Goal: Task Accomplishment & Management: Manage account settings

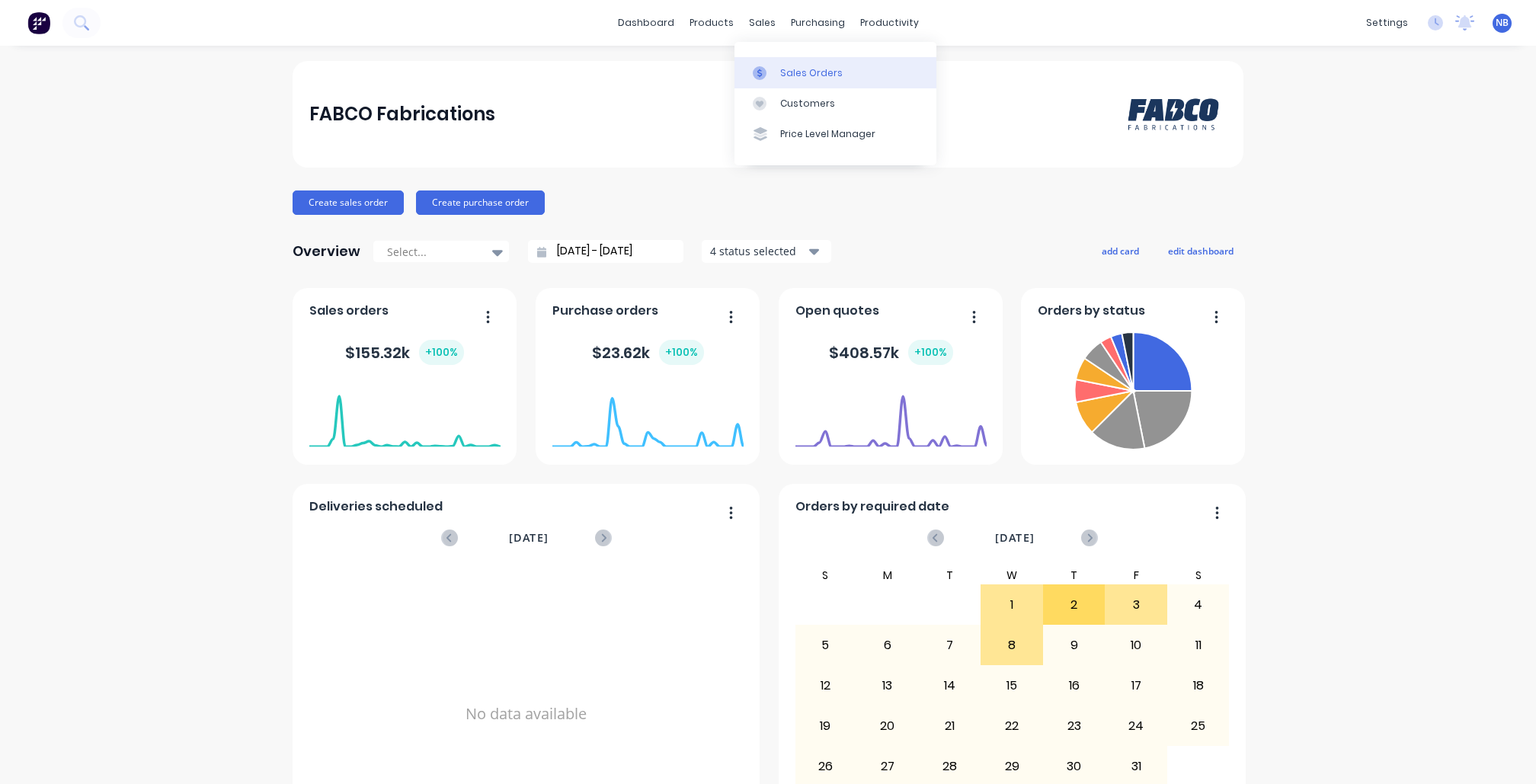
click at [769, 57] on link "Sales Orders" at bounding box center [836, 72] width 202 height 30
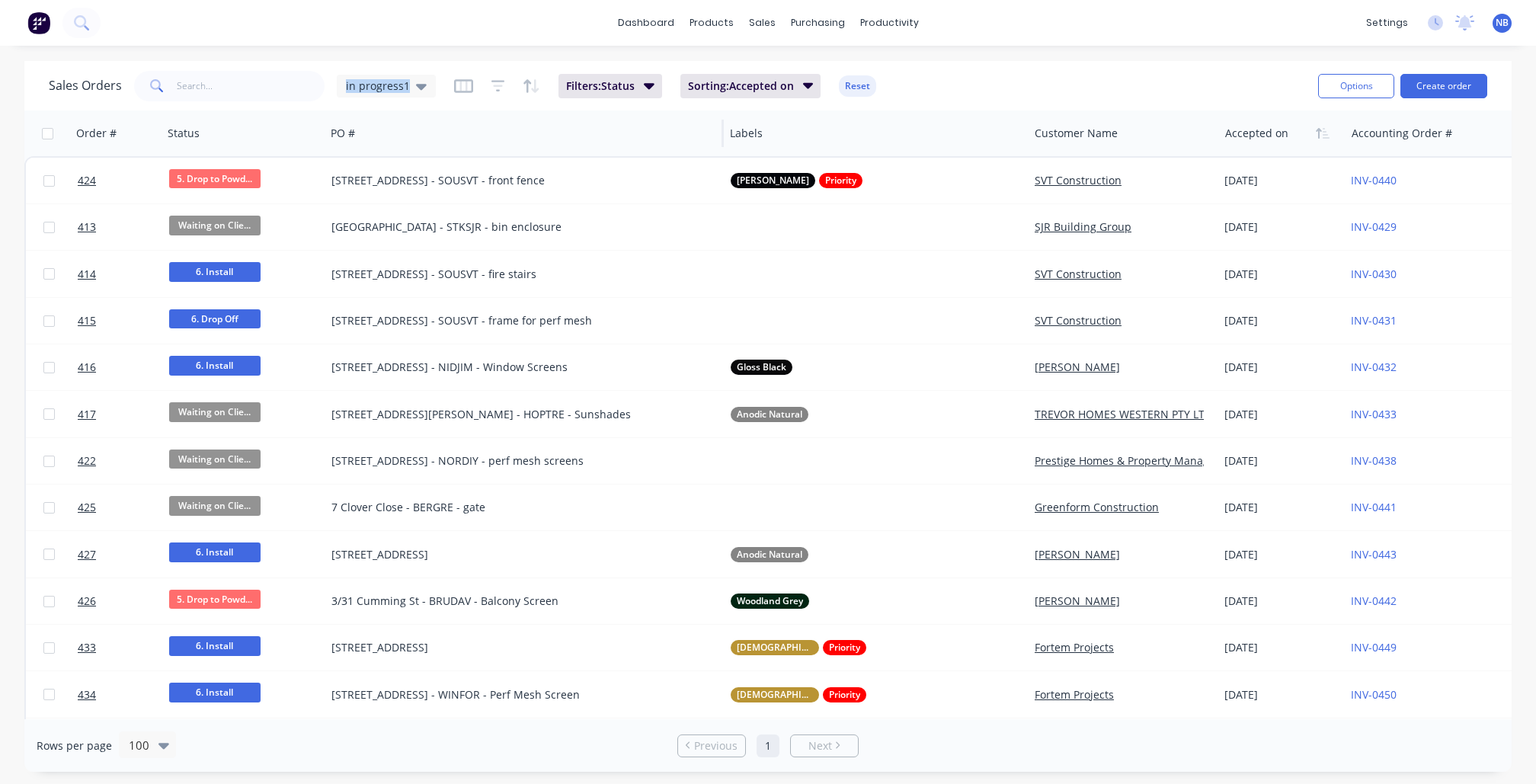
drag, startPoint x: 416, startPoint y: 88, endPoint x: 400, endPoint y: 113, distance: 29.7
click at [416, 88] on icon at bounding box center [422, 85] width 10 height 17
click at [303, 52] on div "dashboard products sales purchasing productivity dashboard products Product Cat…" at bounding box center [768, 392] width 1536 height 784
click at [82, 4] on div "dashboard products sales purchasing productivity dashboard products Product Cat…" at bounding box center [768, 23] width 1536 height 45
click at [83, 10] on button at bounding box center [82, 23] width 38 height 30
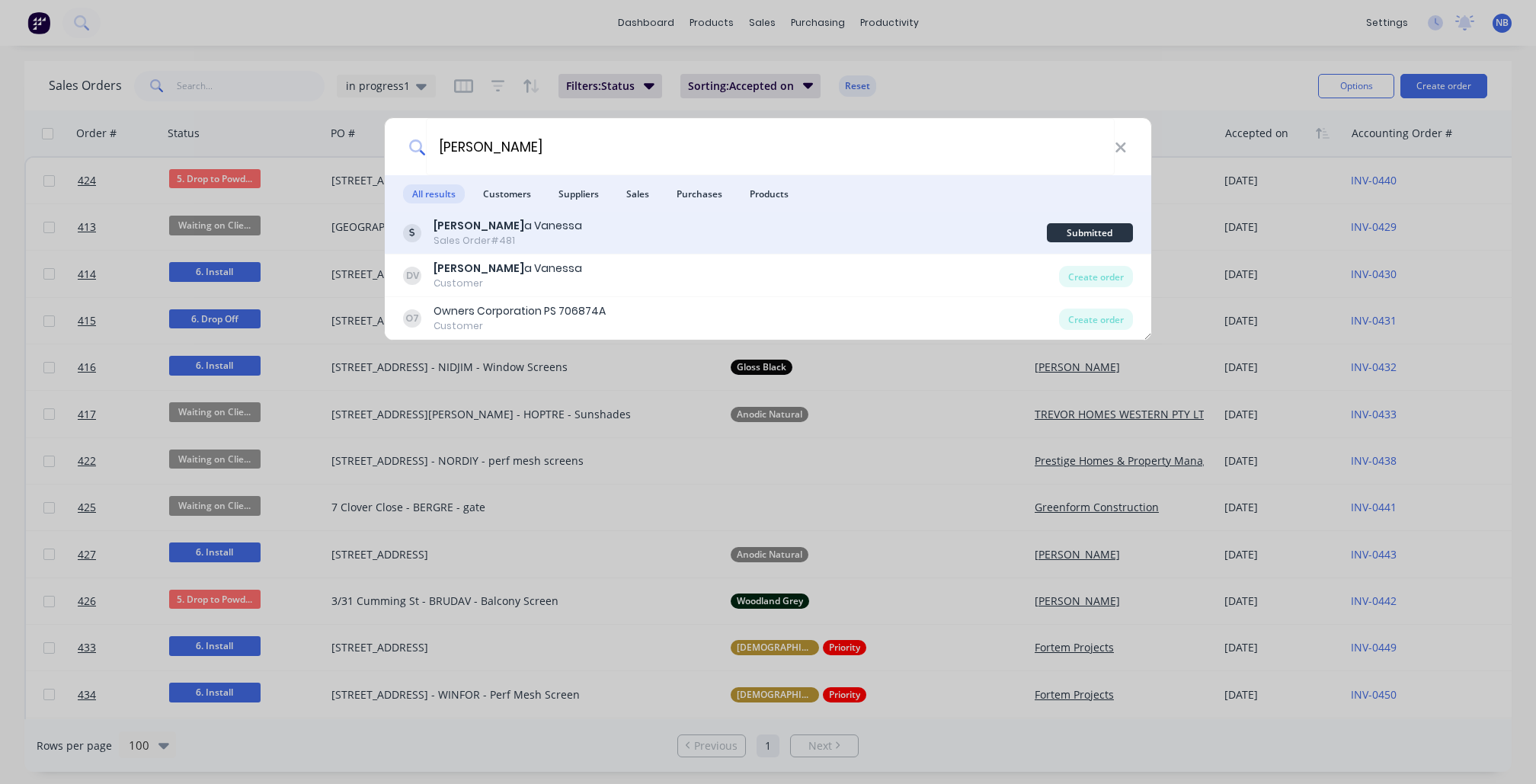
type input "[PERSON_NAME]"
click at [775, 241] on div "[PERSON_NAME] a [PERSON_NAME] Order #481" at bounding box center [725, 233] width 644 height 30
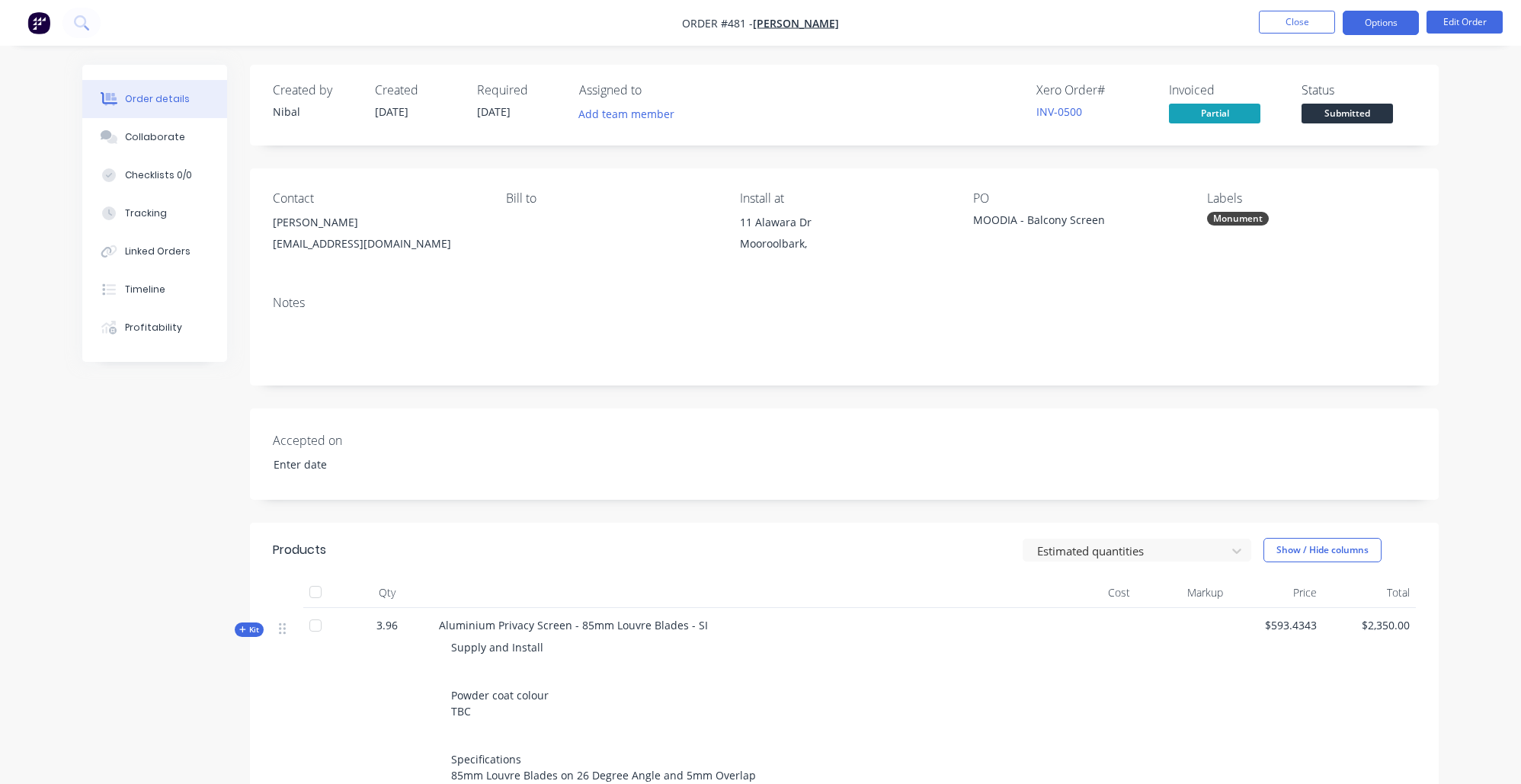
click at [1390, 26] on button "Options" at bounding box center [1380, 23] width 76 height 24
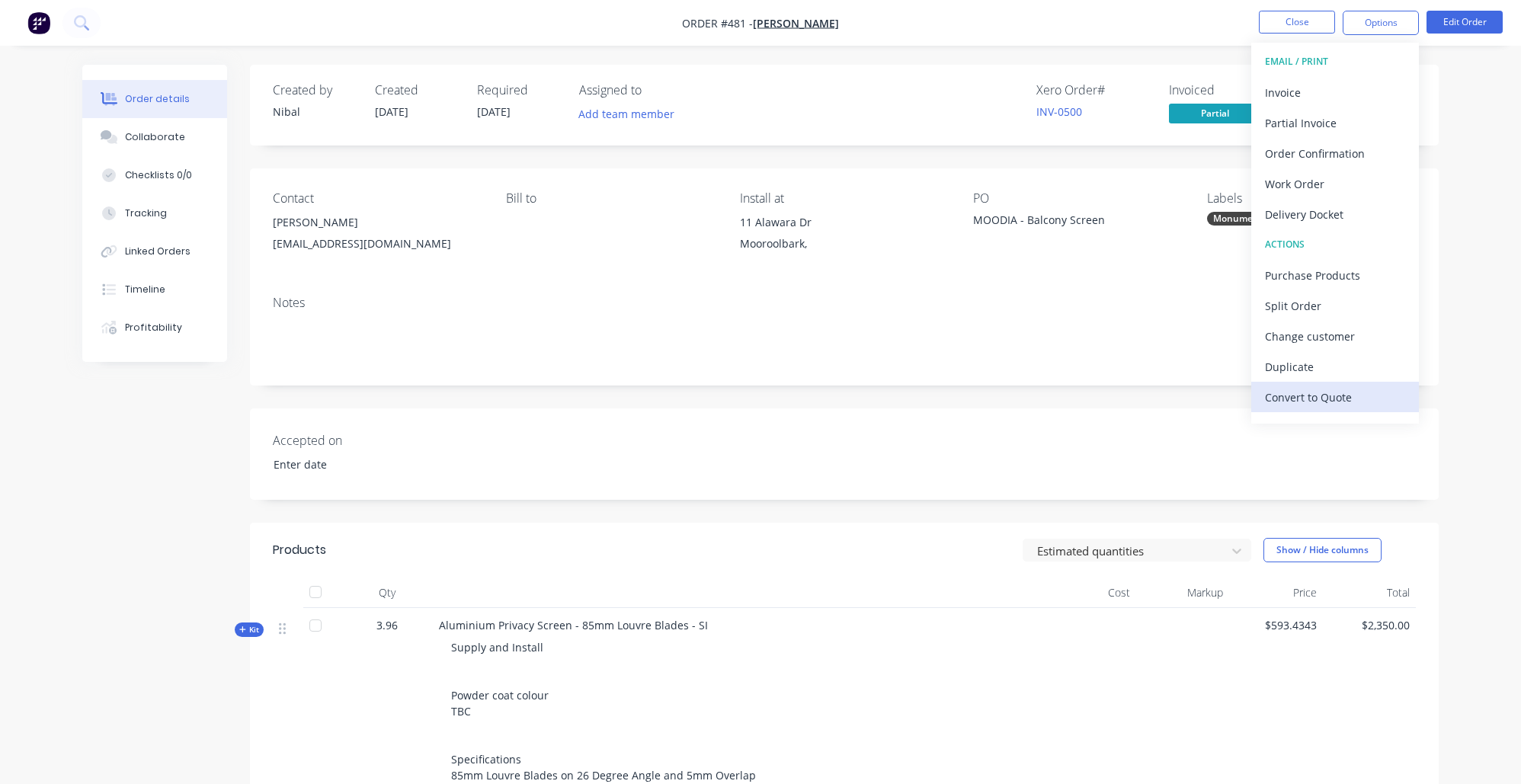
scroll to position [23, 0]
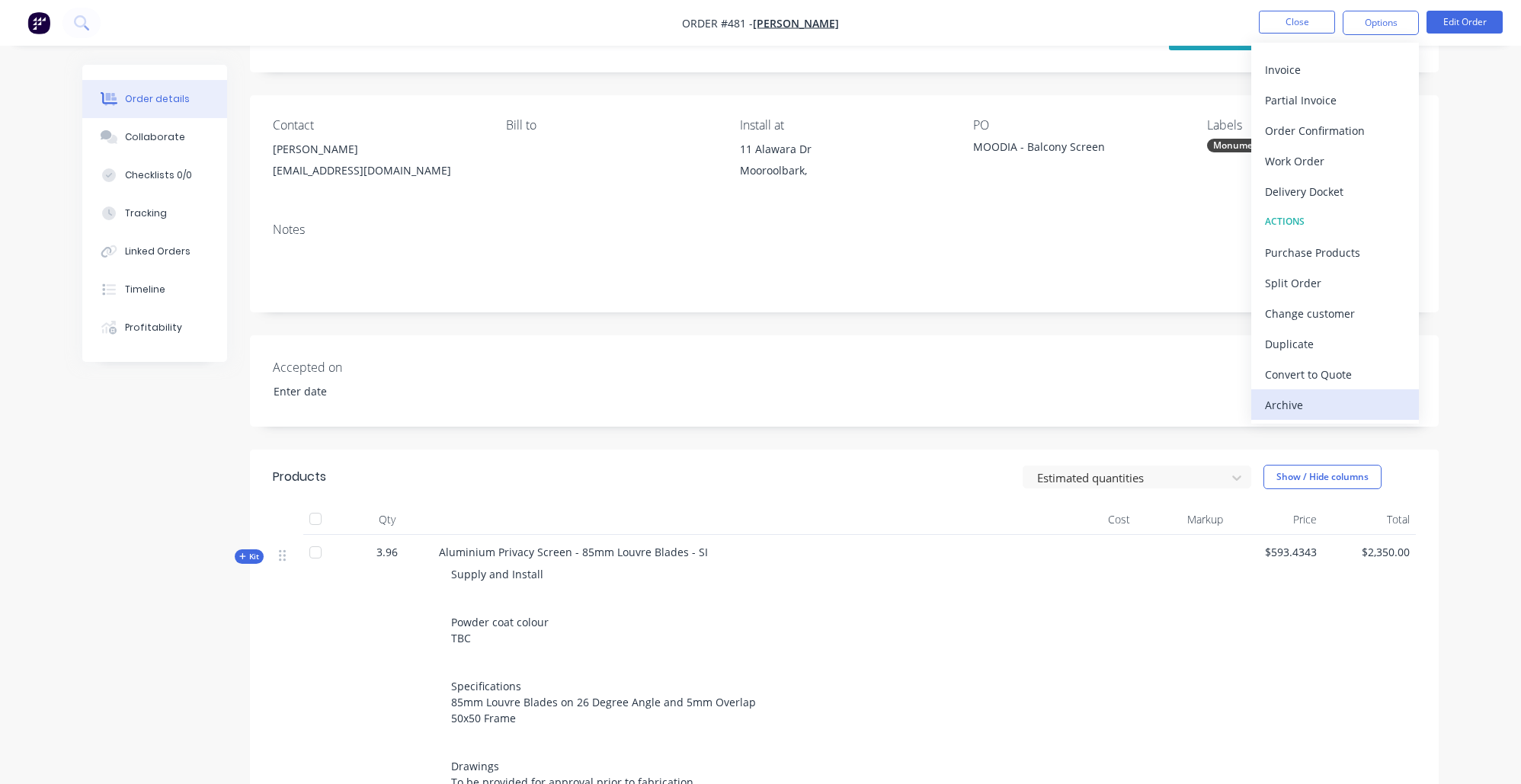
click at [1332, 402] on div "Archive" at bounding box center [1335, 404] width 140 height 22
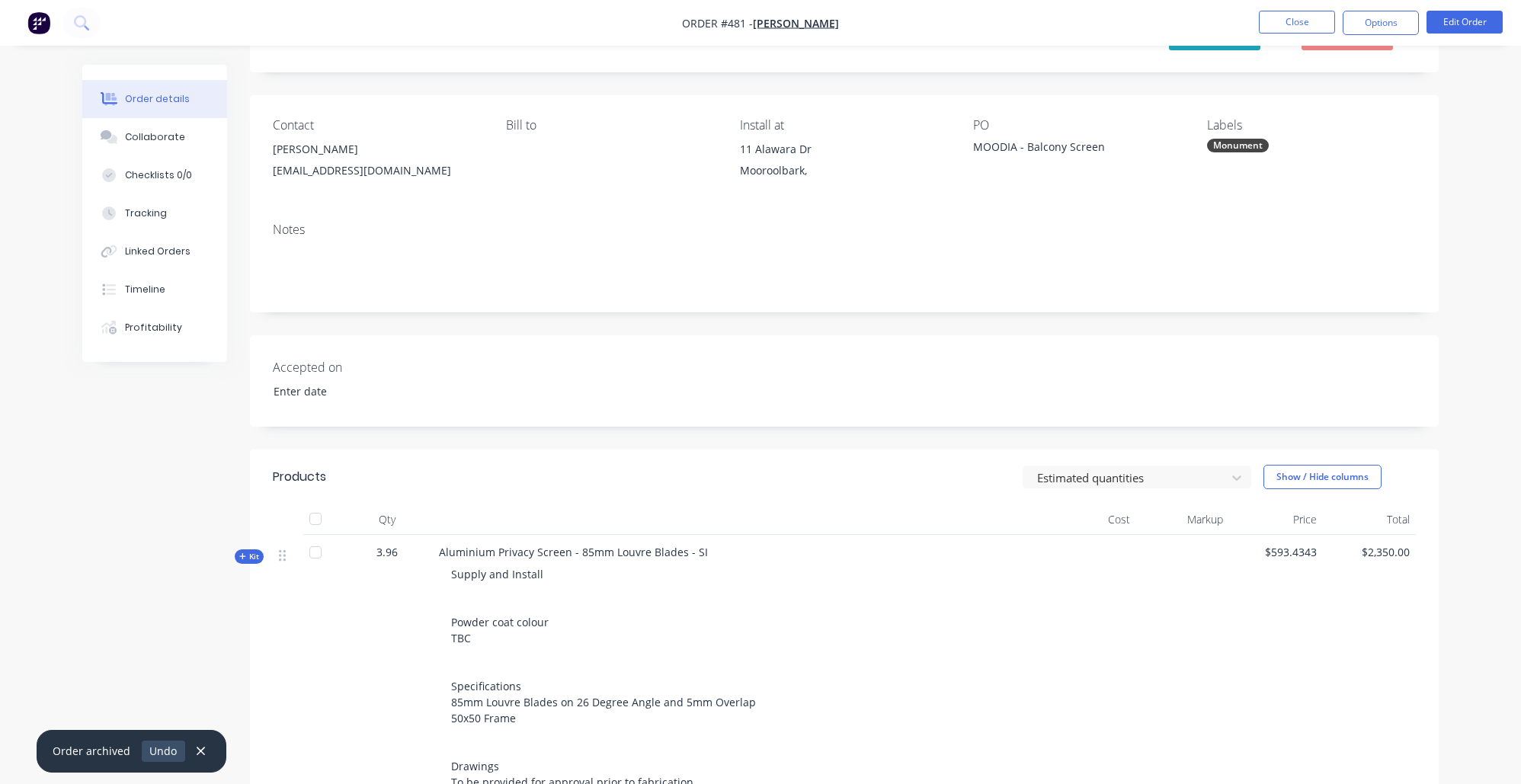
click at [172, 753] on button "Undo" at bounding box center [164, 751] width 44 height 21
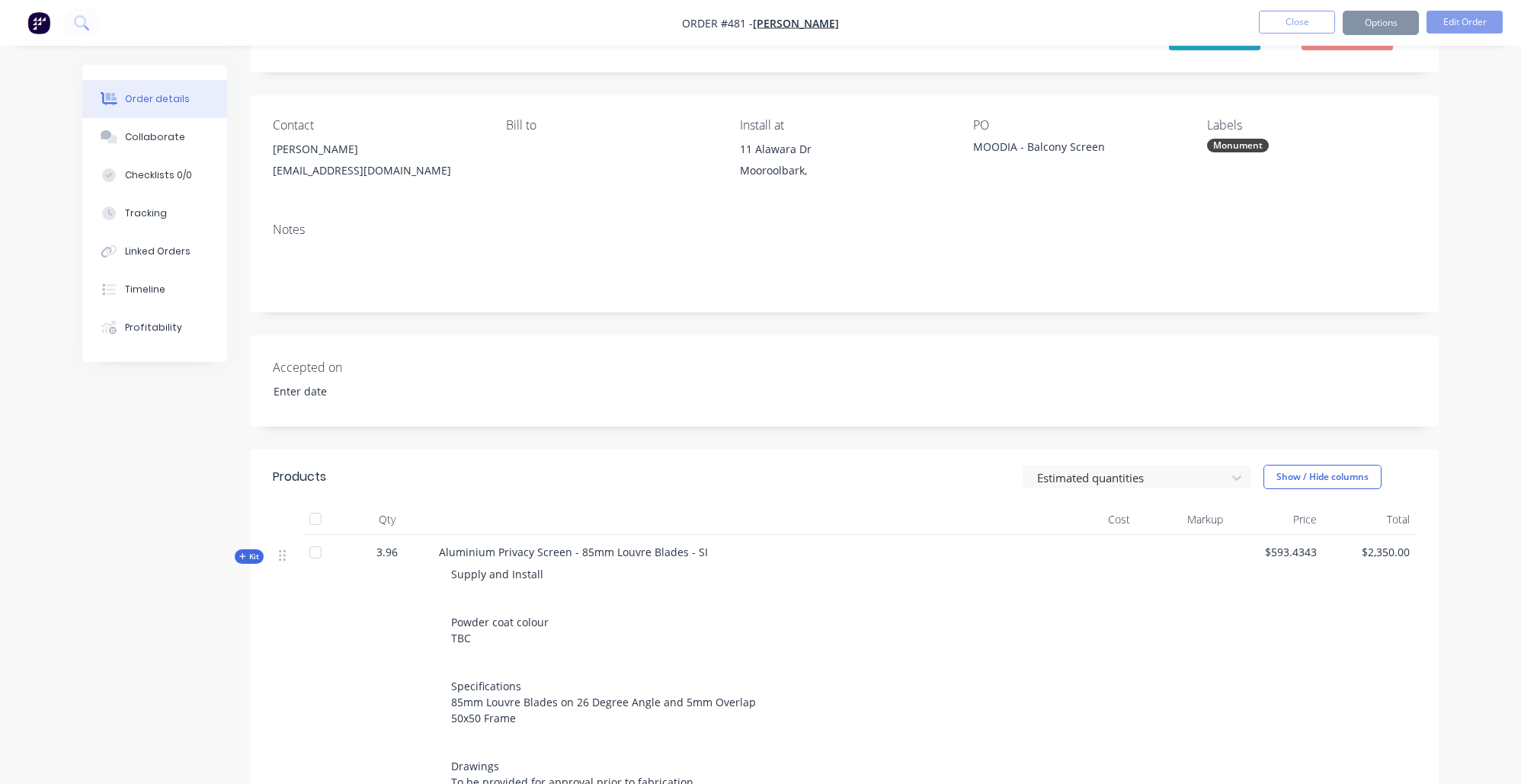
scroll to position [0, 0]
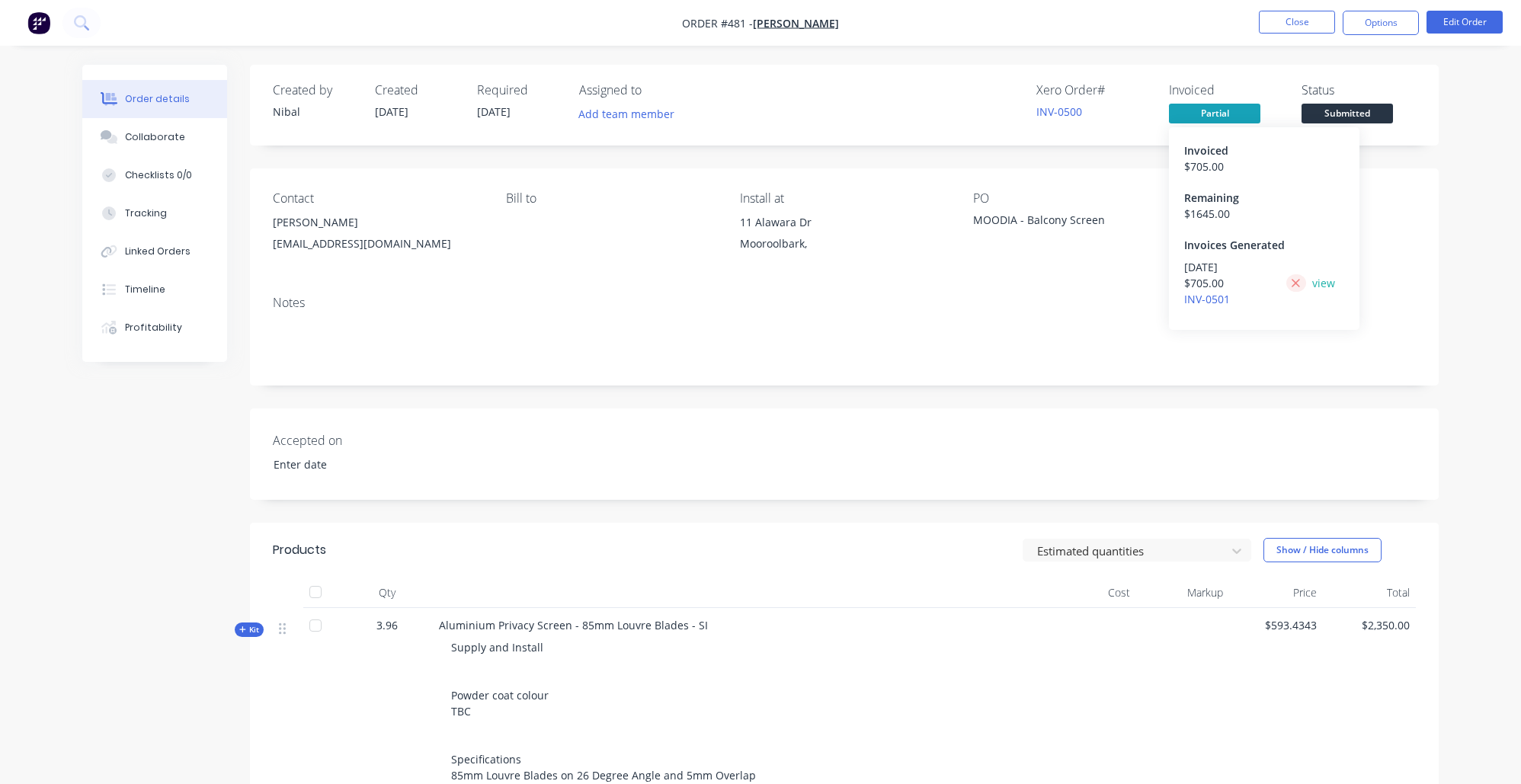
click at [1291, 279] on icon at bounding box center [1295, 283] width 10 height 14
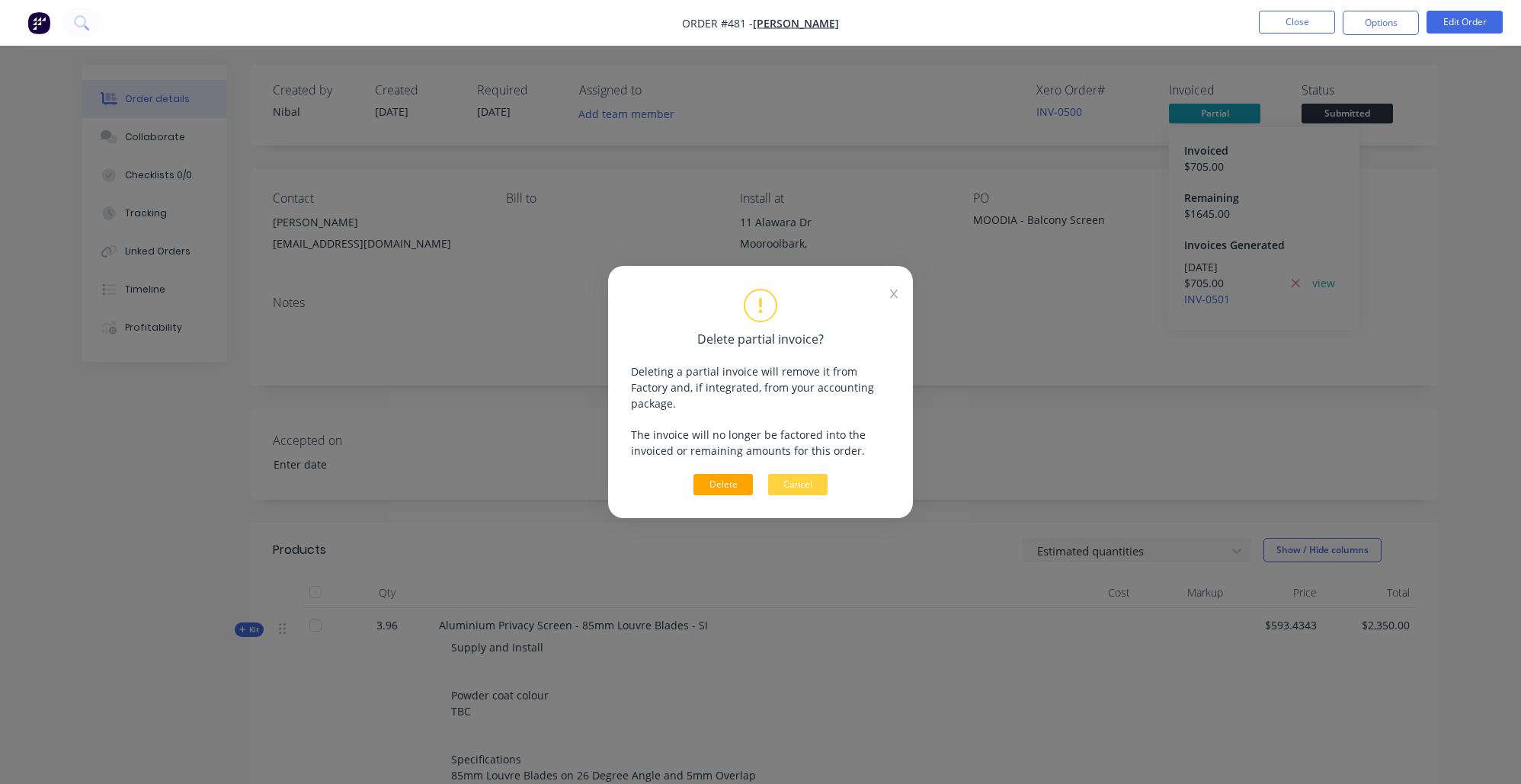
click at [733, 474] on button "Delete" at bounding box center [723, 484] width 59 height 21
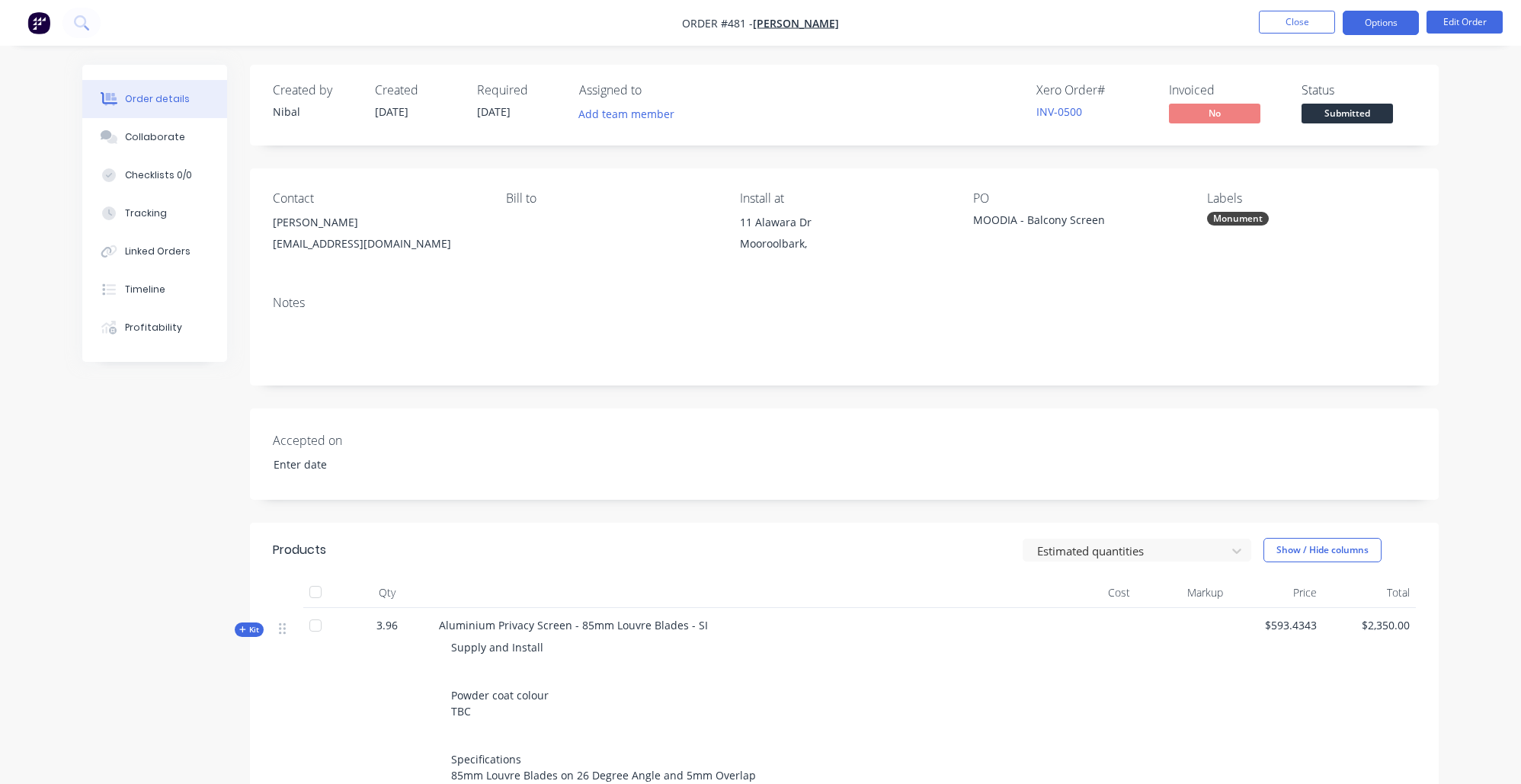
click at [1357, 25] on button "Options" at bounding box center [1380, 23] width 76 height 24
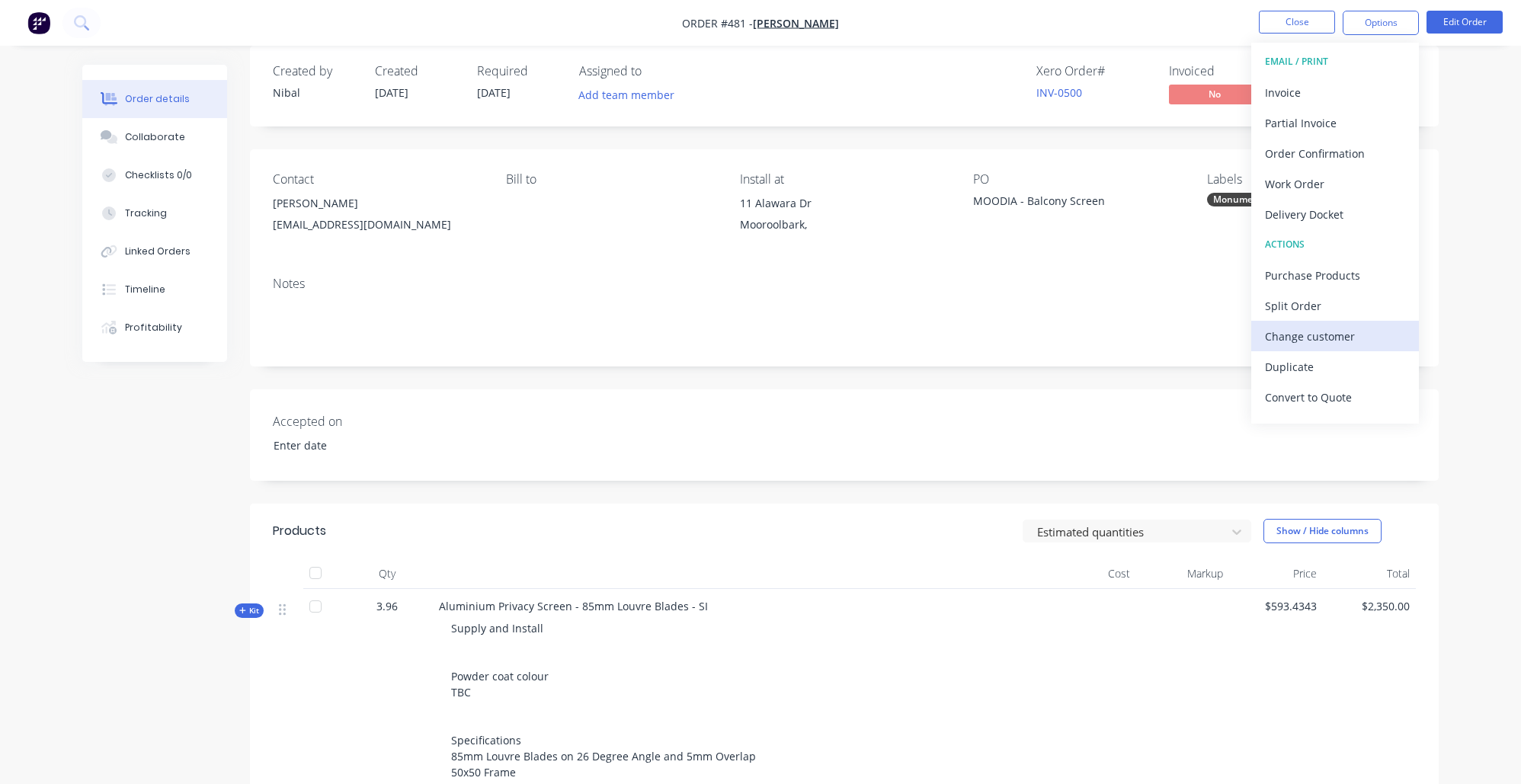
scroll to position [199, 0]
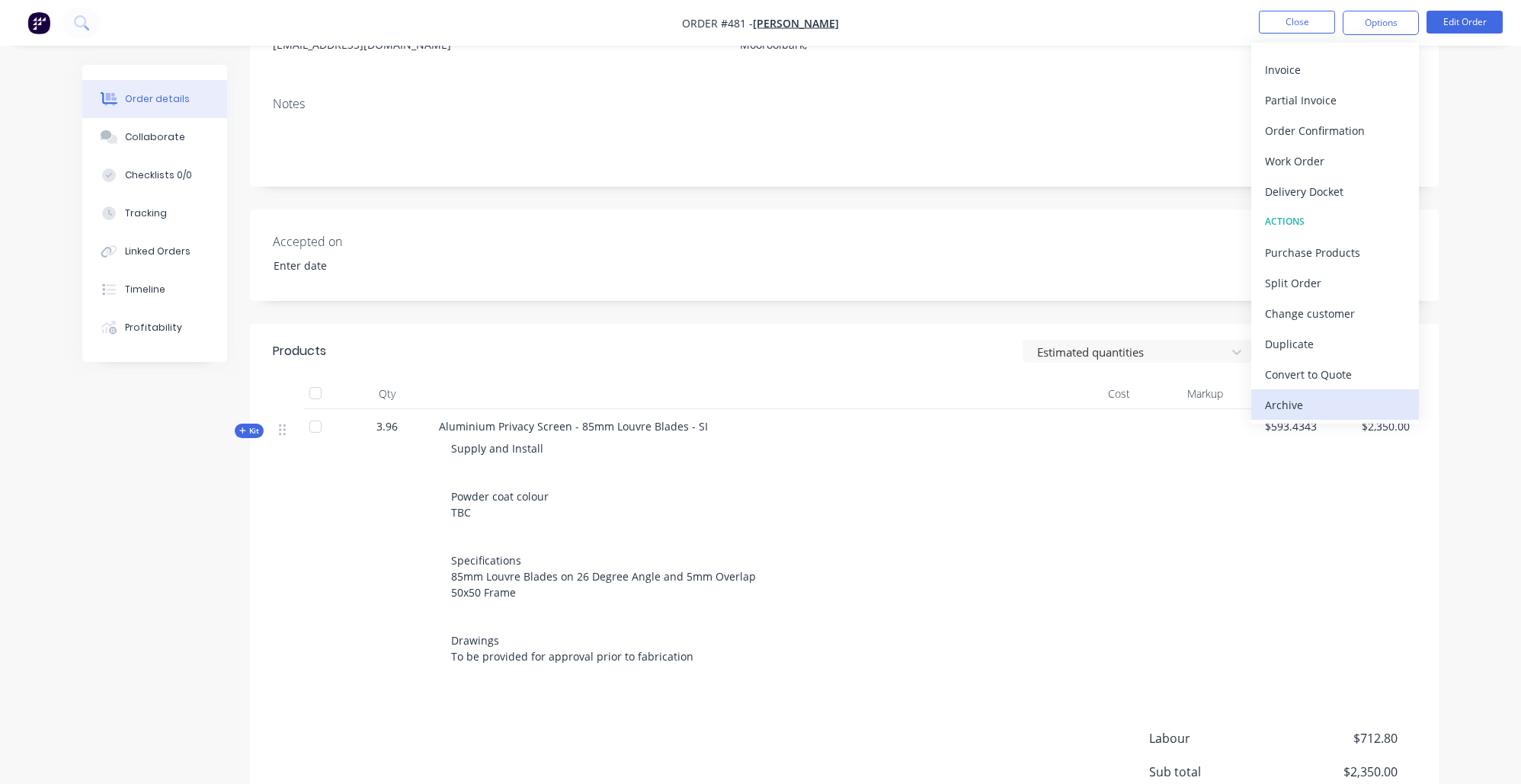
click at [1315, 404] on div "Archive" at bounding box center [1335, 404] width 140 height 22
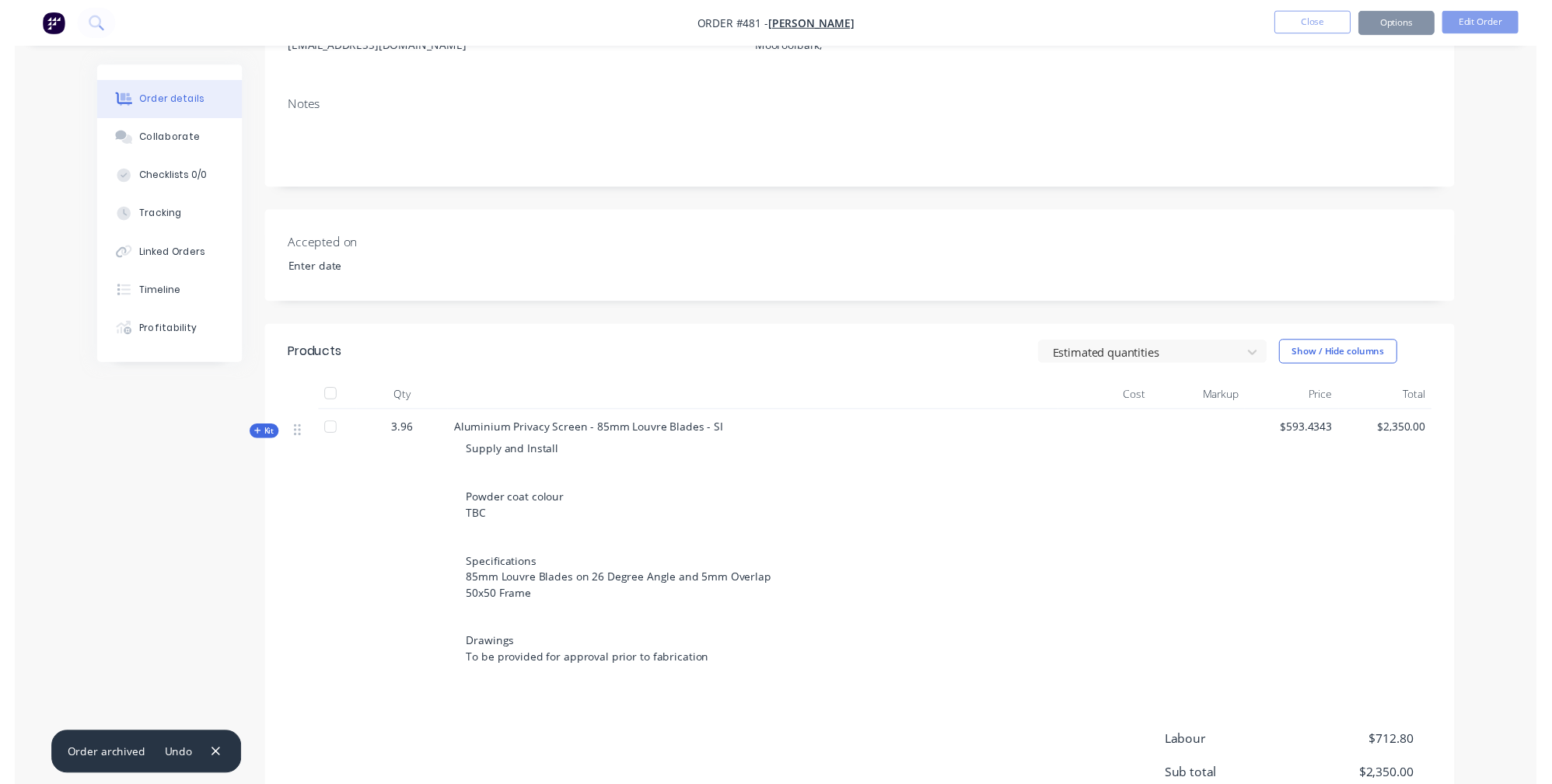
scroll to position [0, 0]
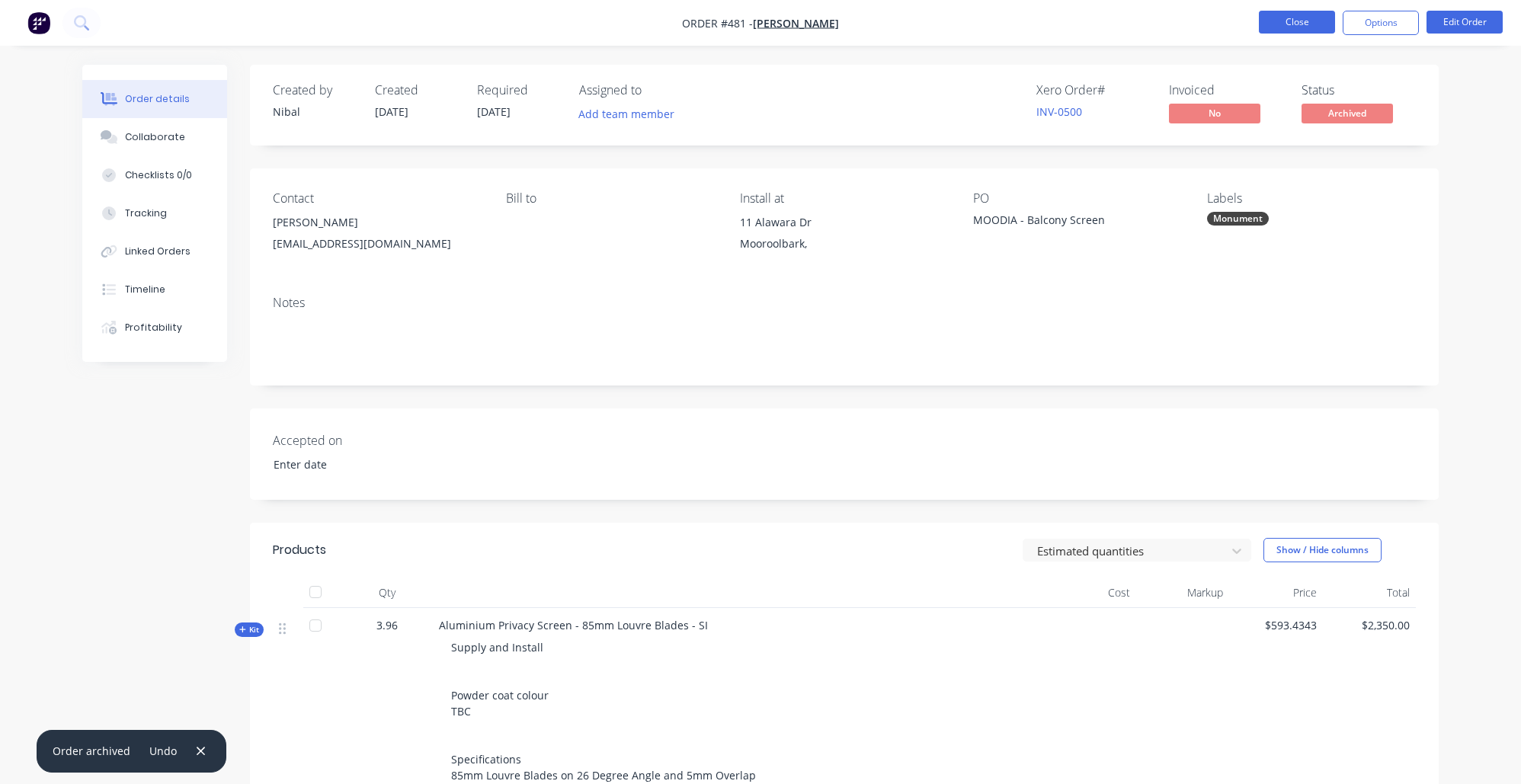
click at [1268, 17] on button "Close" at bounding box center [1296, 22] width 76 height 23
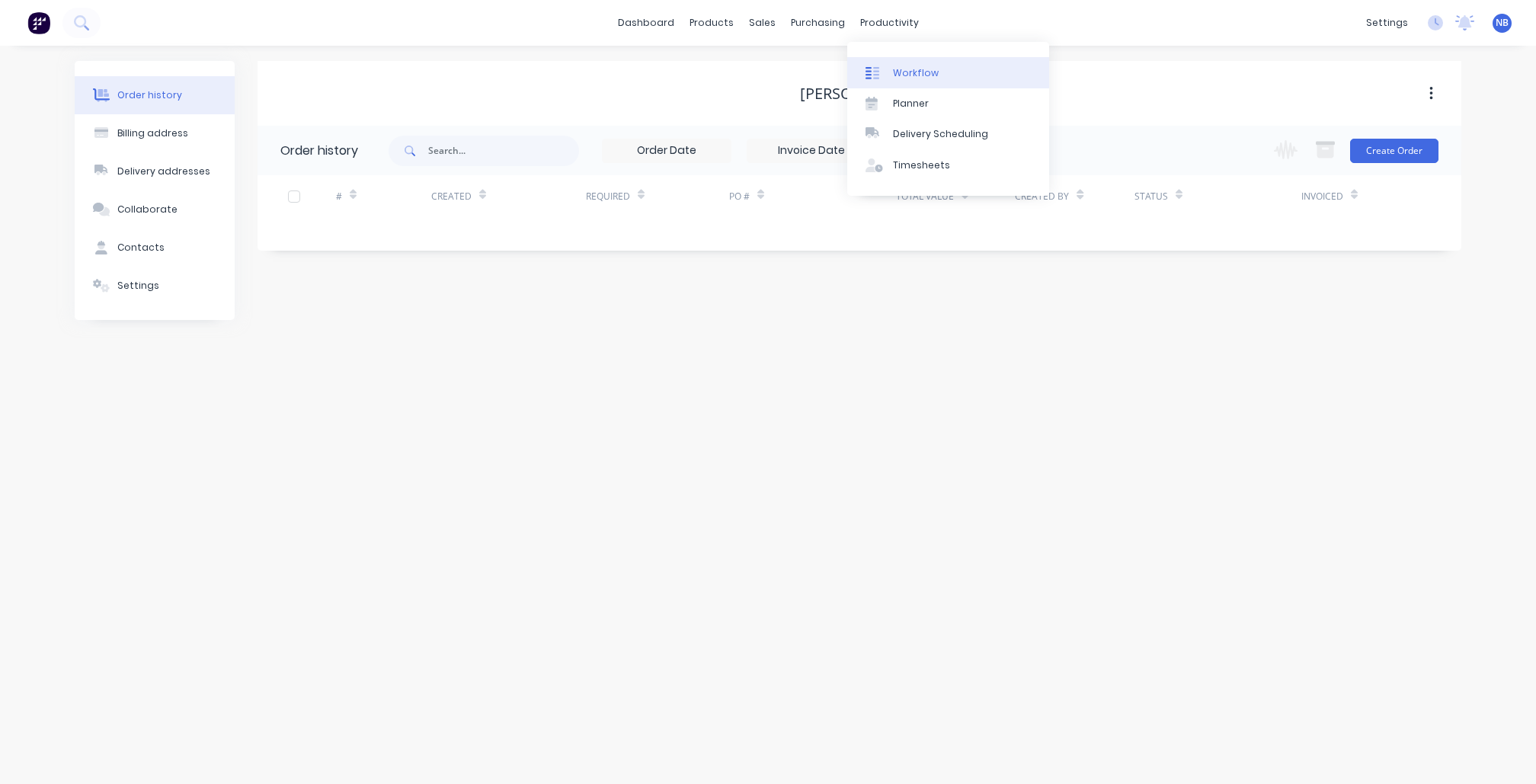
click at [876, 78] on icon at bounding box center [876, 73] width 6 height 12
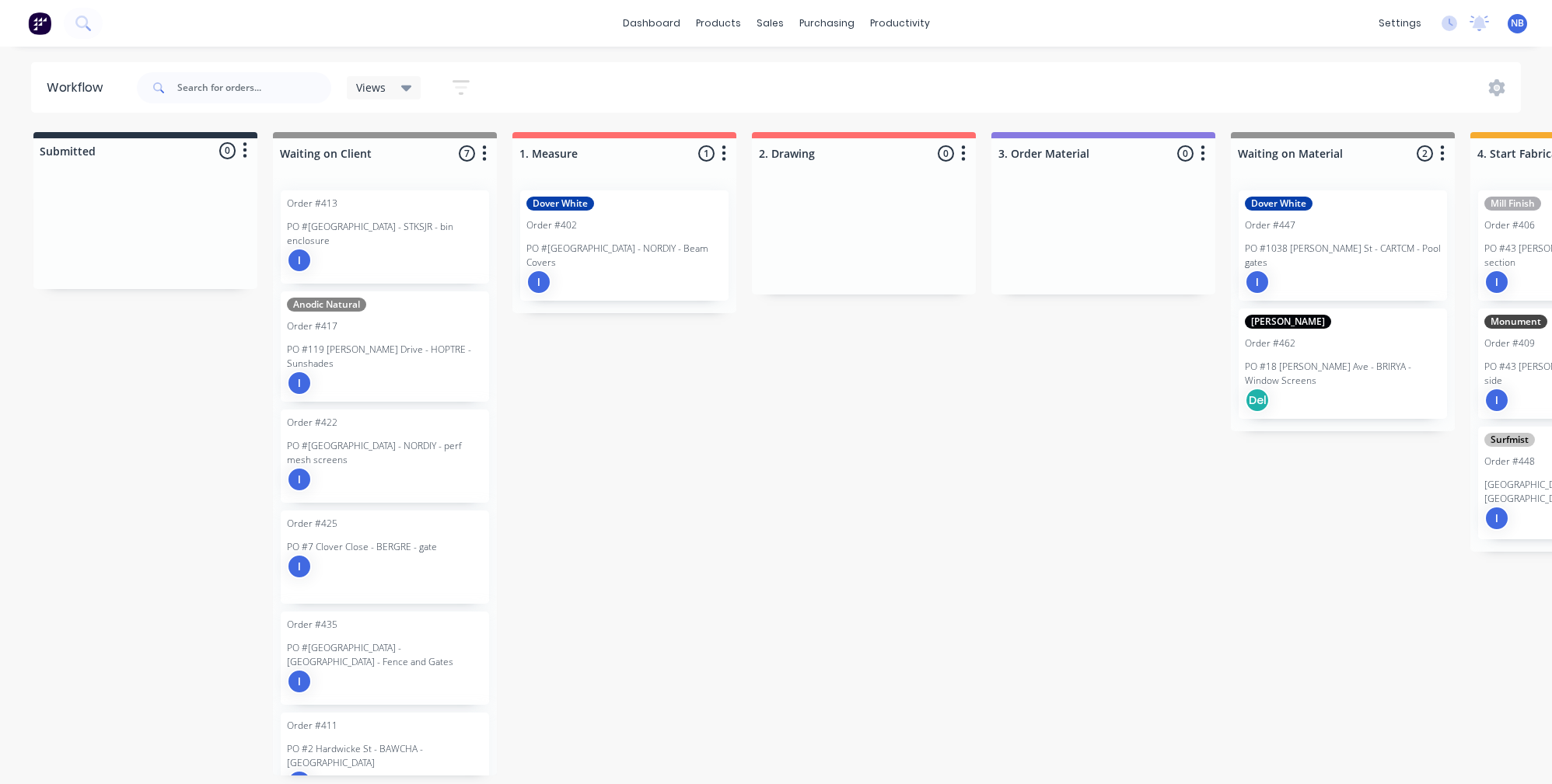
click at [779, 2] on div "dashboard products sales purchasing productivity dashboard products Product Cat…" at bounding box center [776, 23] width 1552 height 46
click at [1475, 25] on icon at bounding box center [1479, 21] width 14 height 12
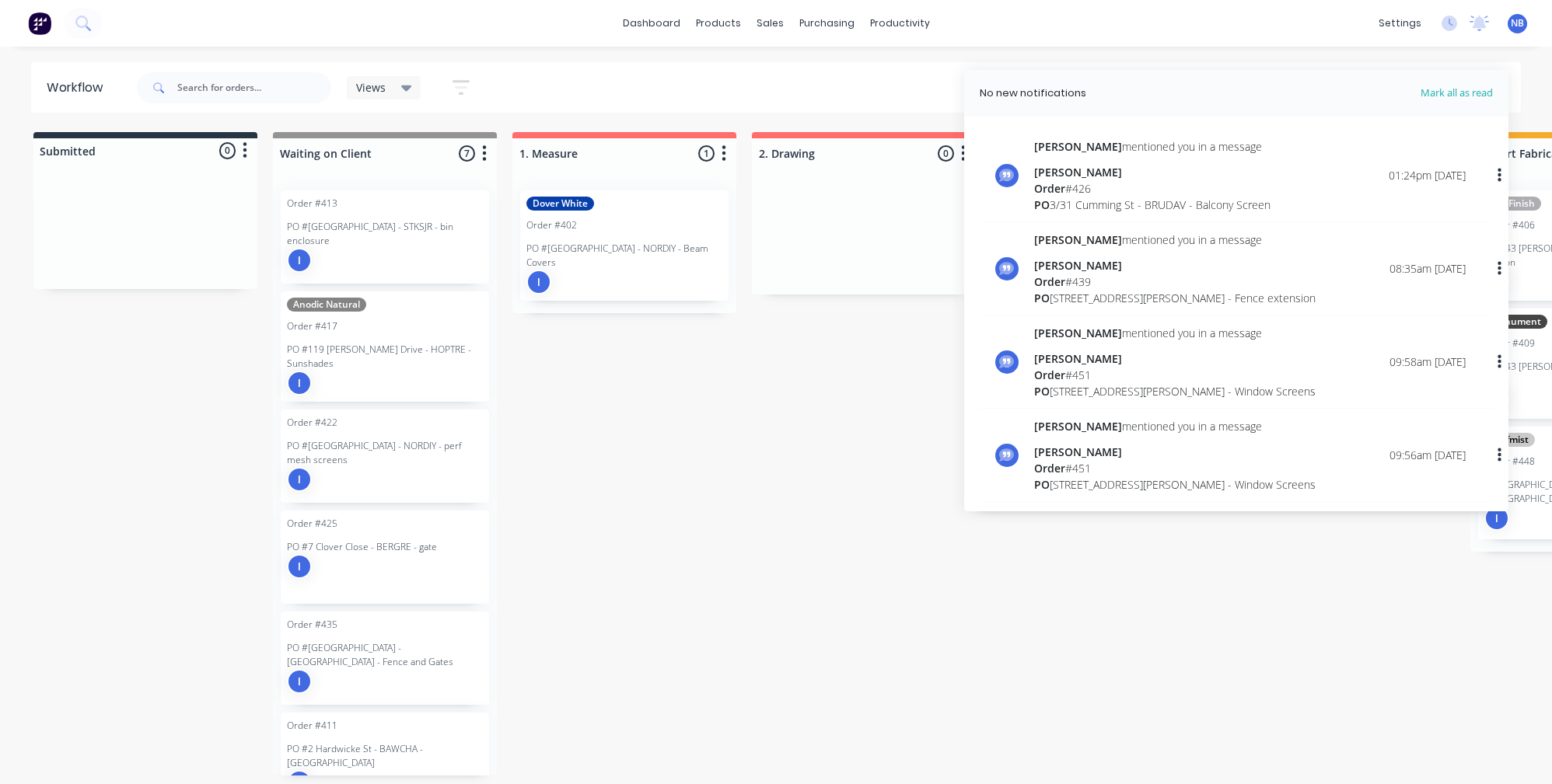
click at [1133, 209] on div "[PERSON_NAME] mentioned you in a message [PERSON_NAME] Order # 426 PO 3/31 Cumm…" at bounding box center [1236, 180] width 513 height 84
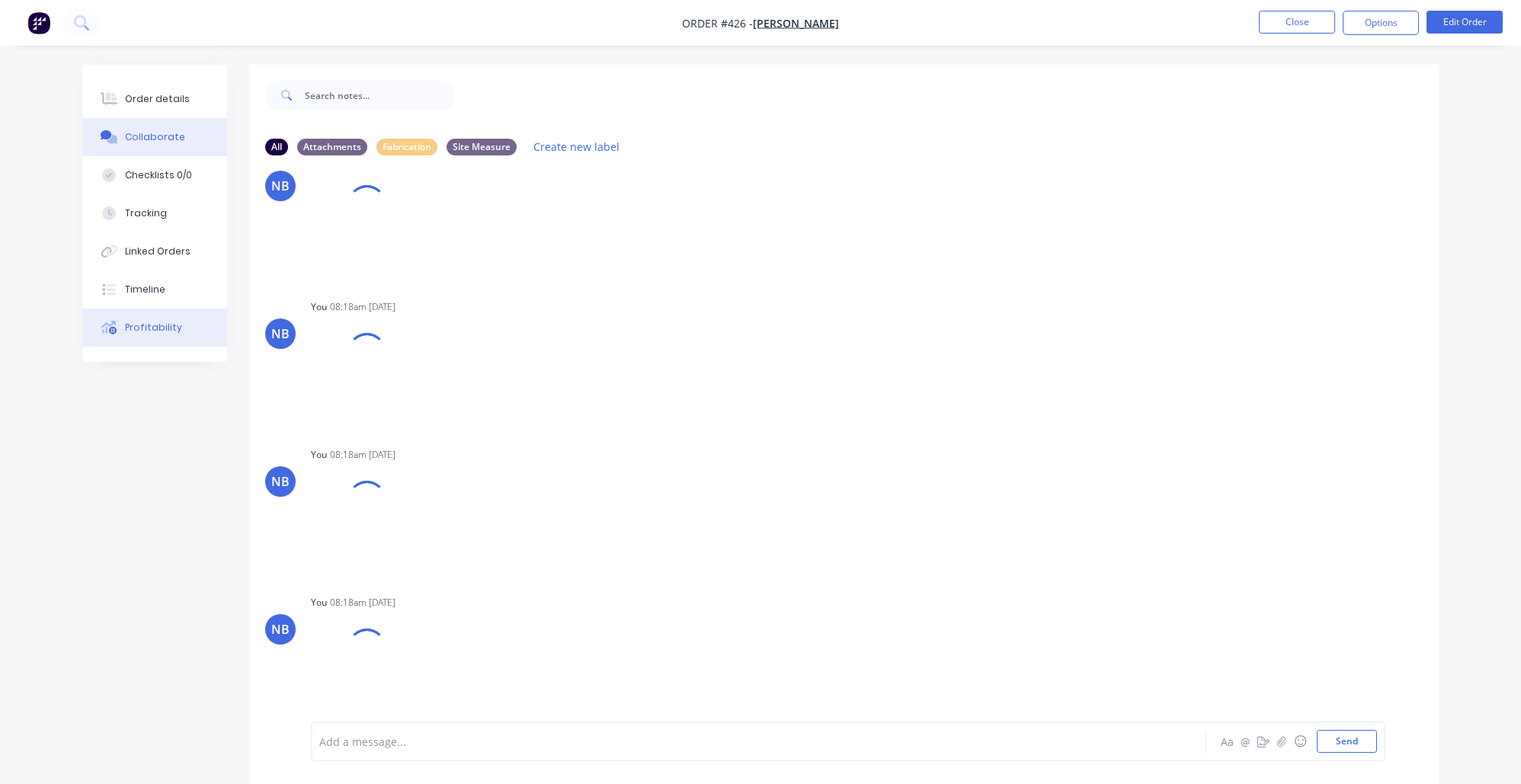
scroll to position [23, 0]
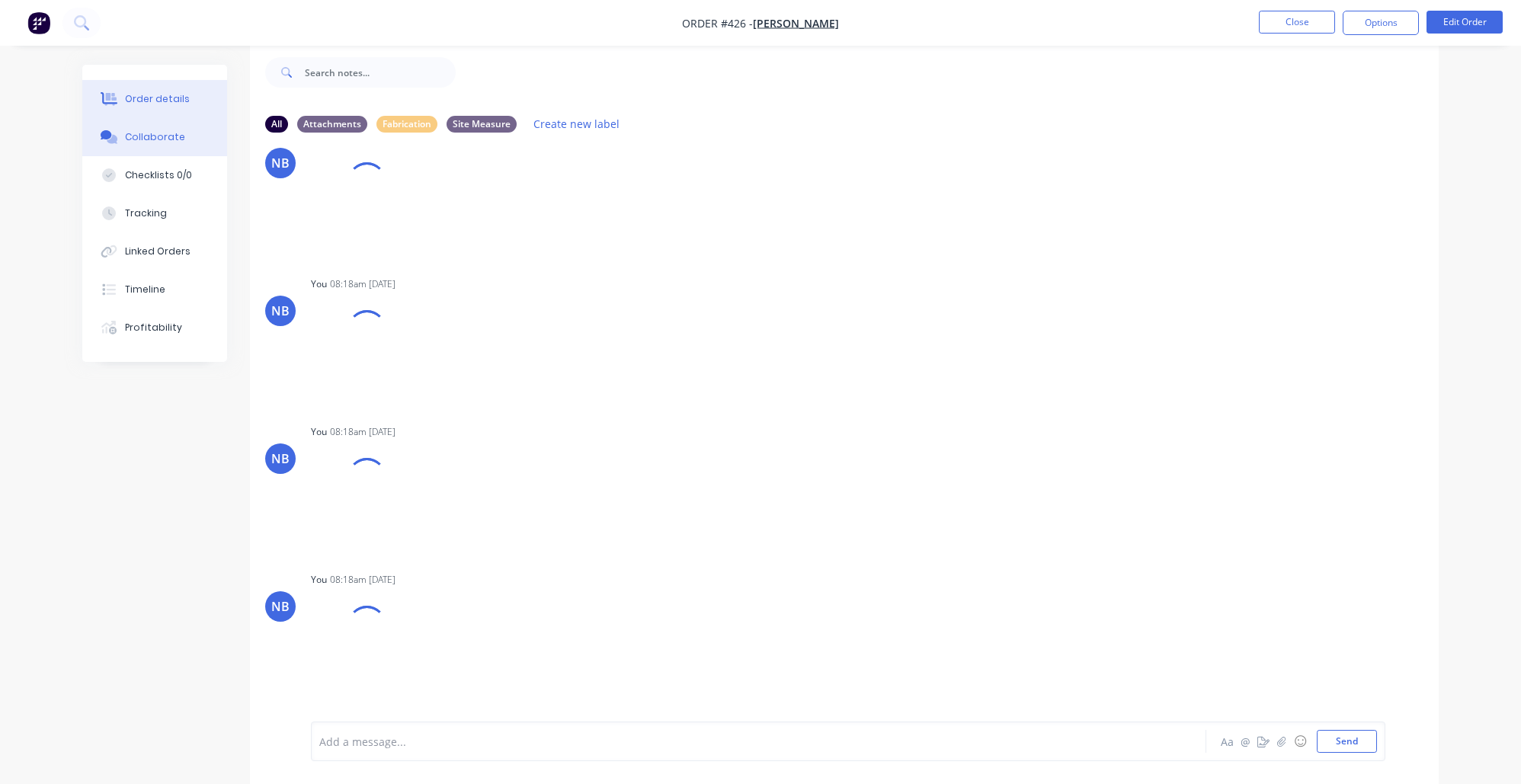
click at [159, 105] on div "Order details" at bounding box center [157, 99] width 64 height 14
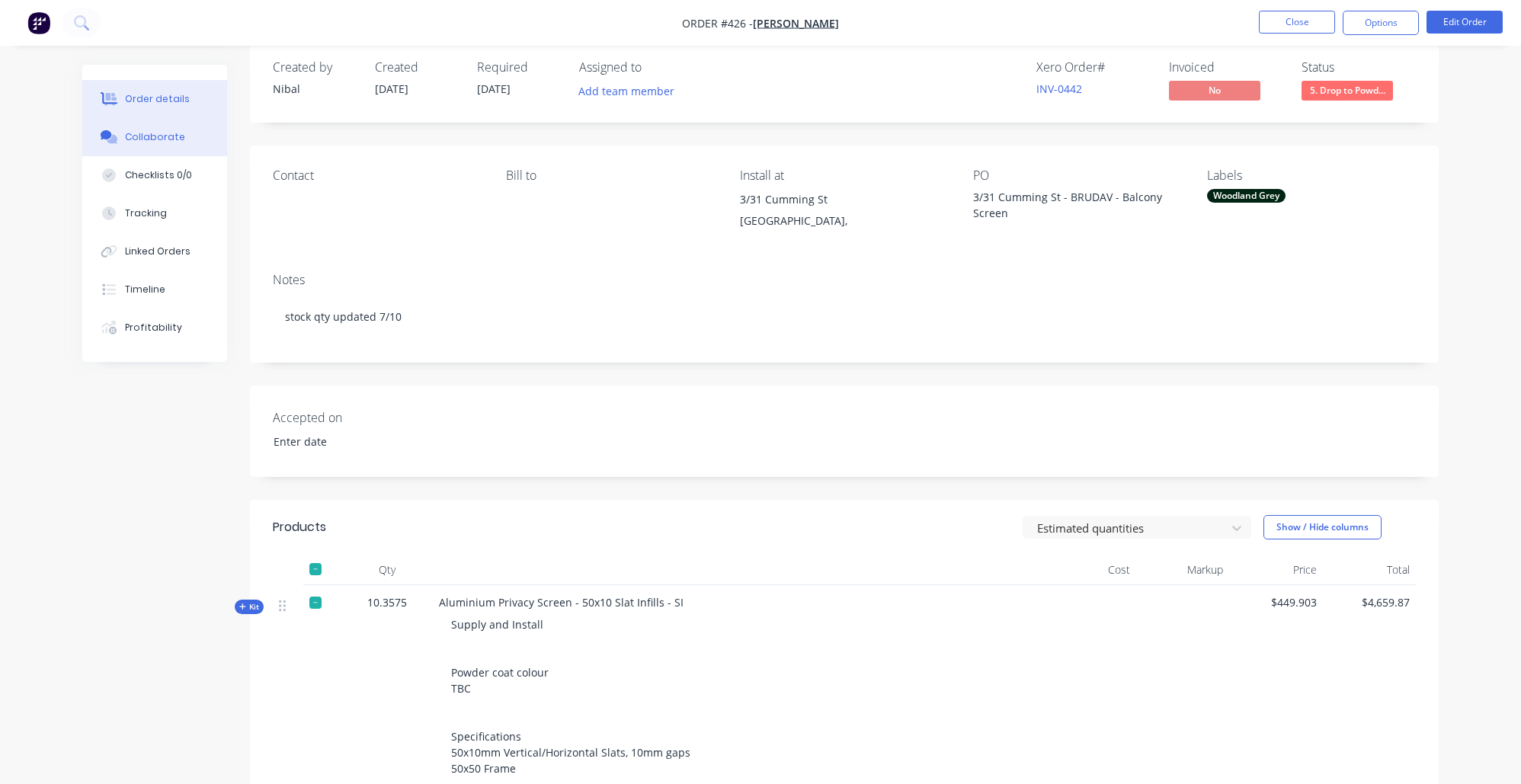
type input "[DATE]"
click at [163, 152] on button "Collaborate" at bounding box center [154, 138] width 145 height 38
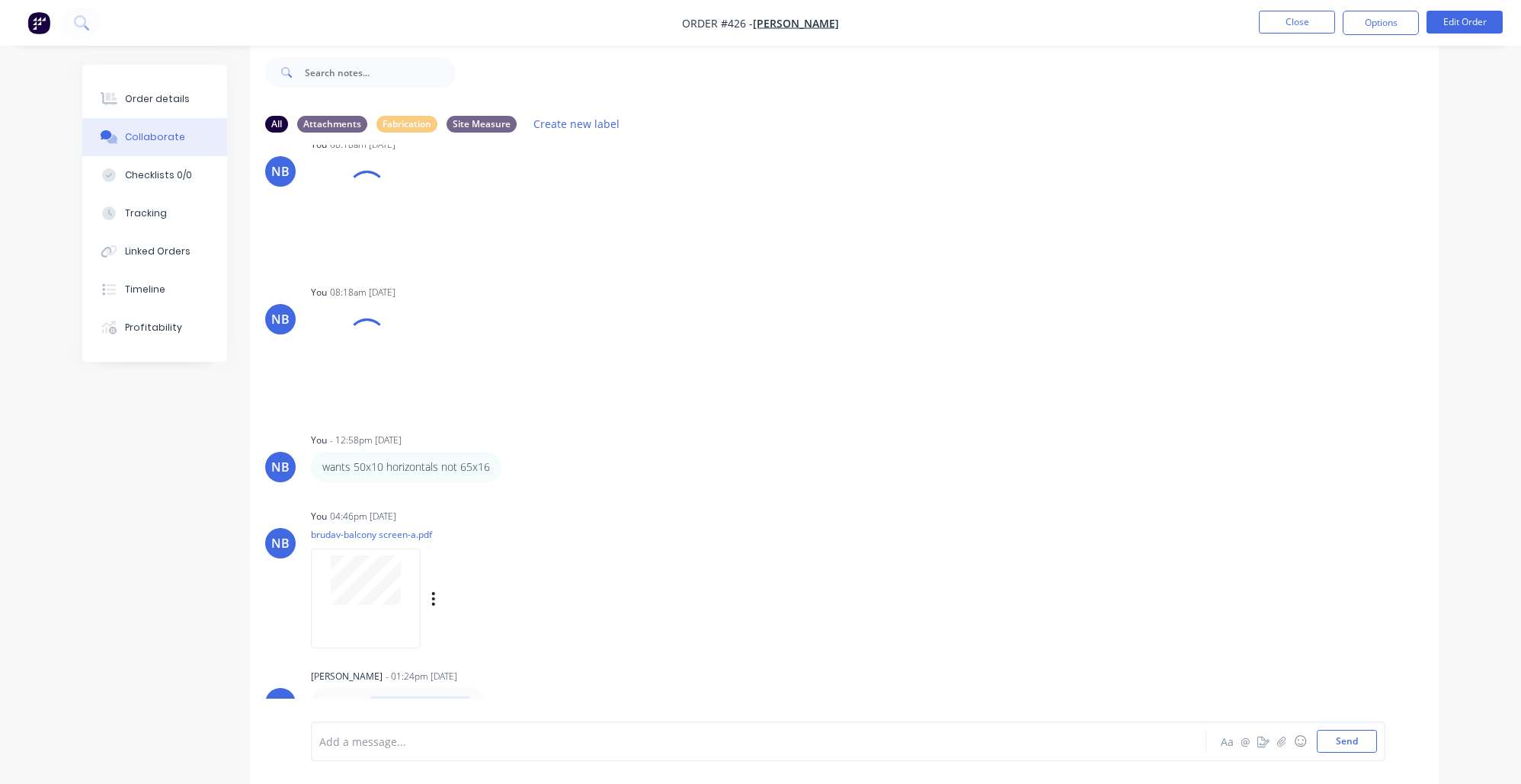
scroll to position [1072, 0]
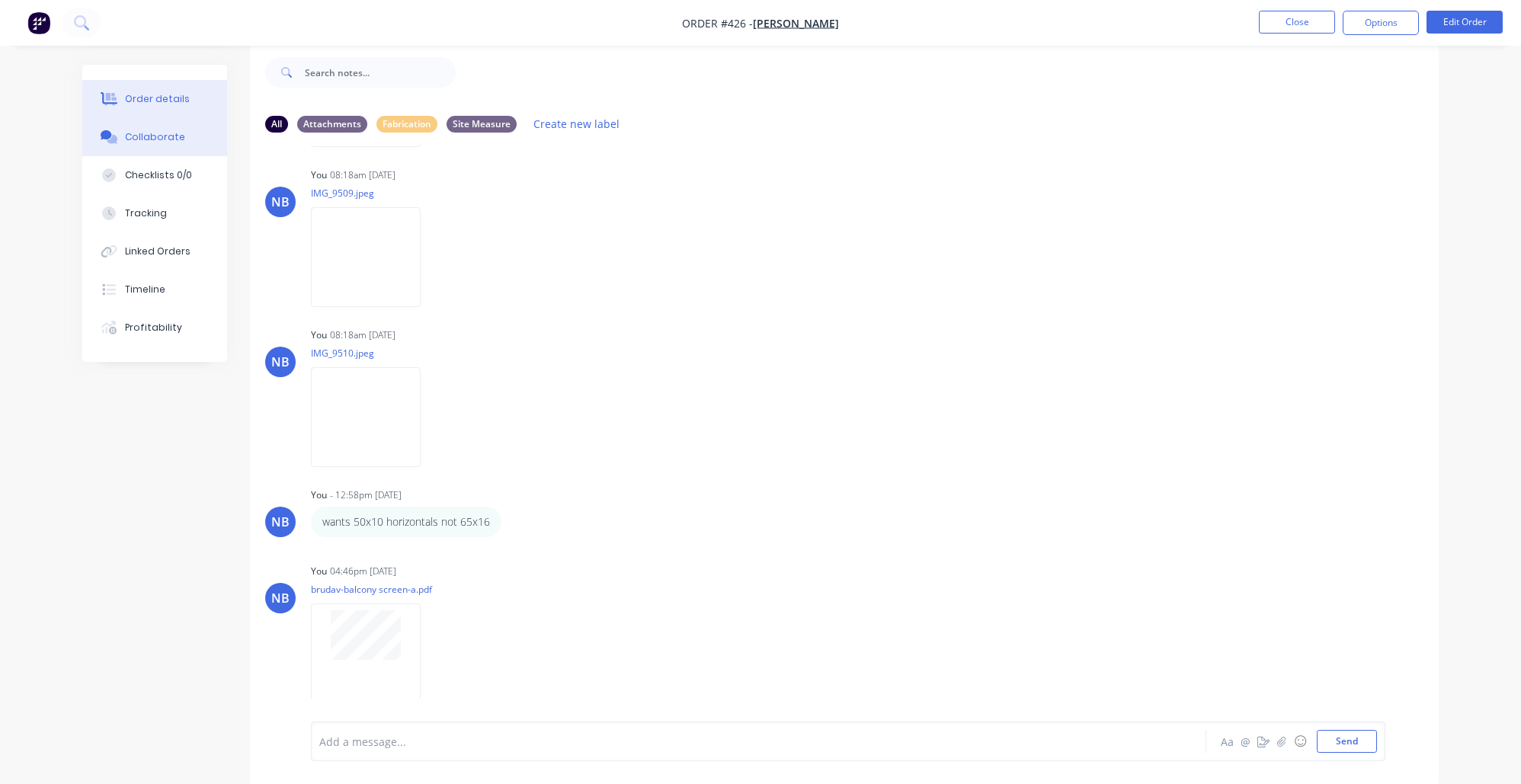
click at [150, 106] on button "Order details" at bounding box center [154, 99] width 145 height 38
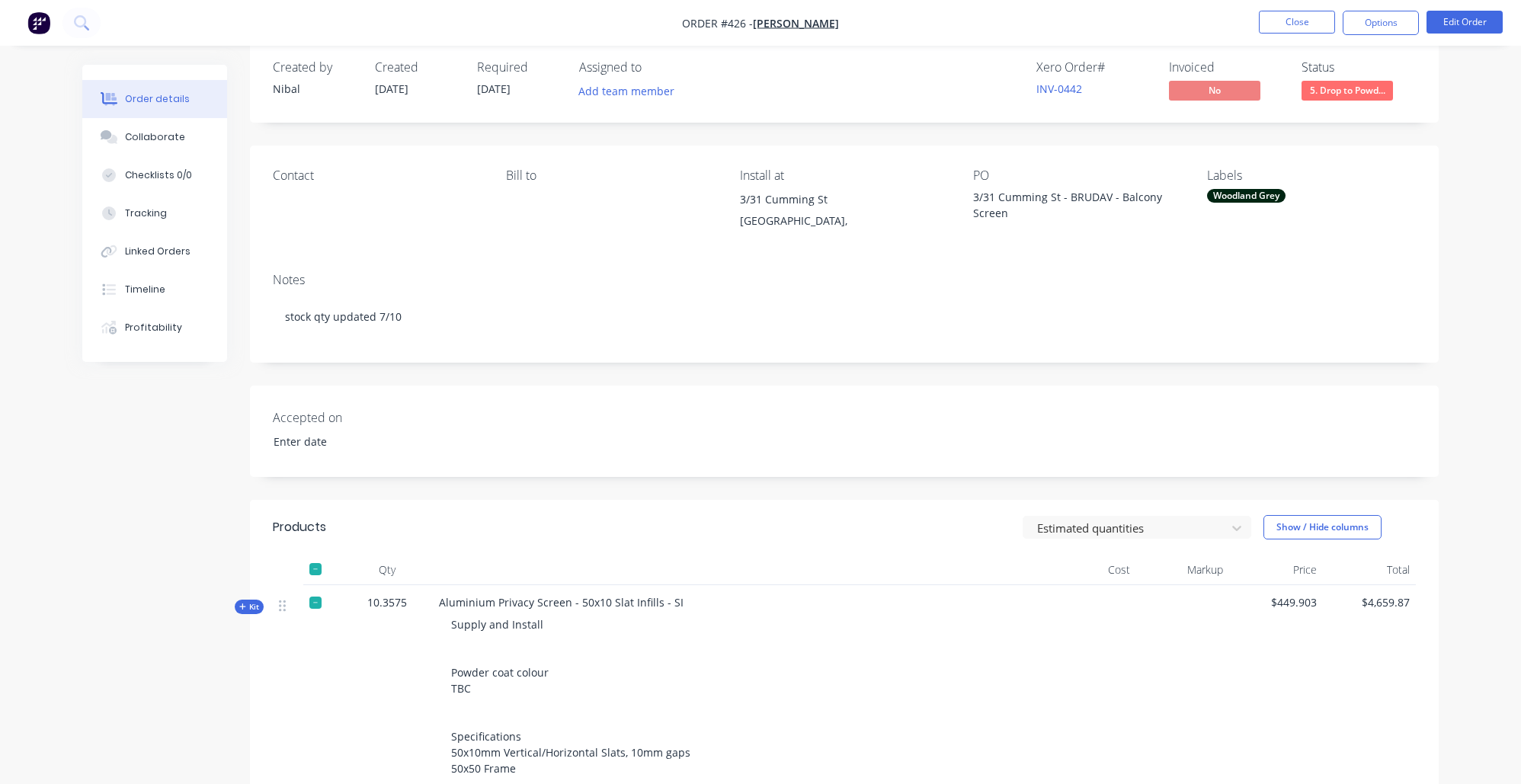
type input "[DATE]"
drag, startPoint x: 1042, startPoint y: 210, endPoint x: 1068, endPoint y: 196, distance: 29.5
click at [1068, 196] on div "3/31 Cumming St - BRUDAV - Balcony Screen" at bounding box center [1068, 205] width 191 height 32
copy div "BRUDAV - Balcony Screen"
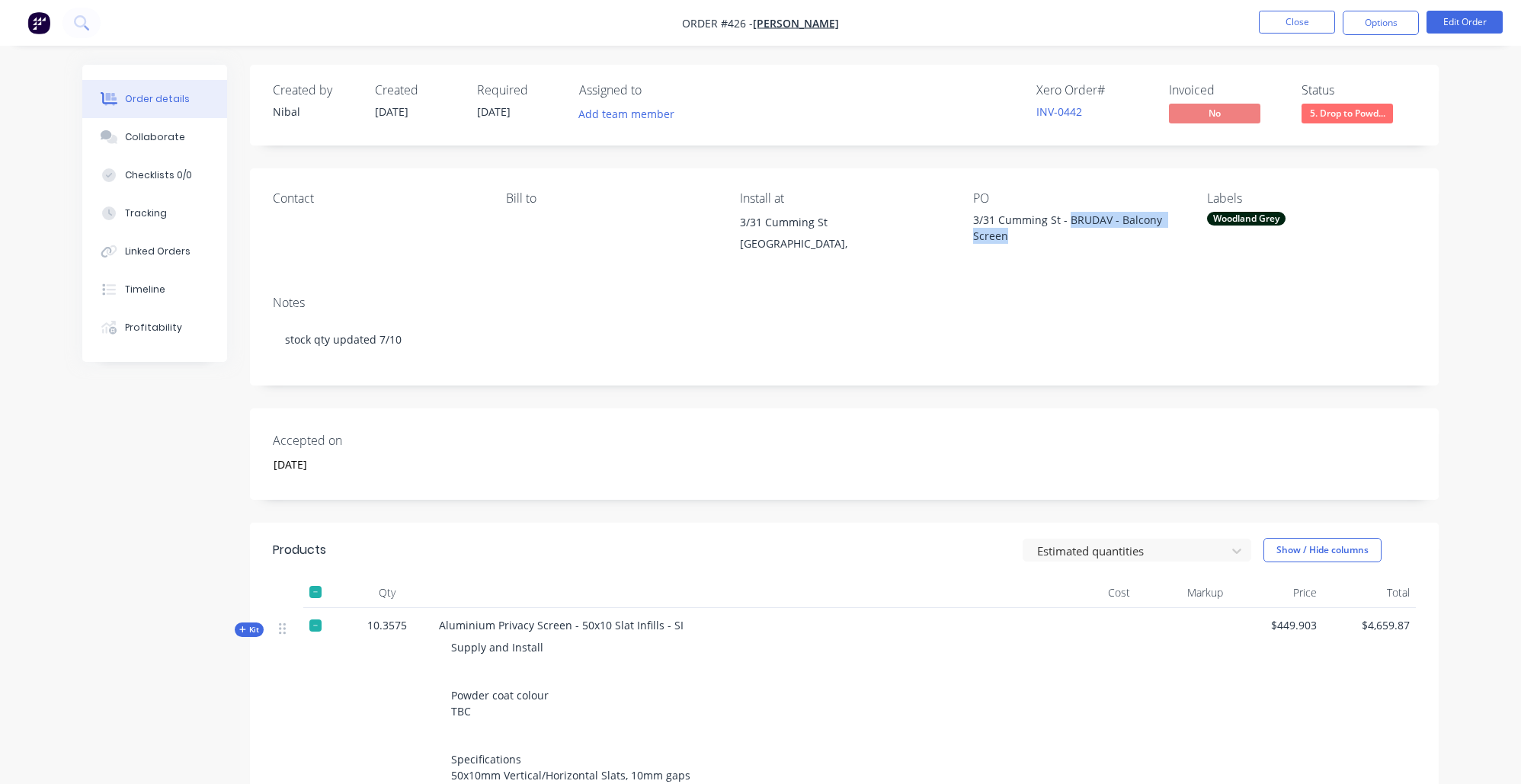
click at [257, 624] on span "Kit" at bounding box center [249, 629] width 20 height 11
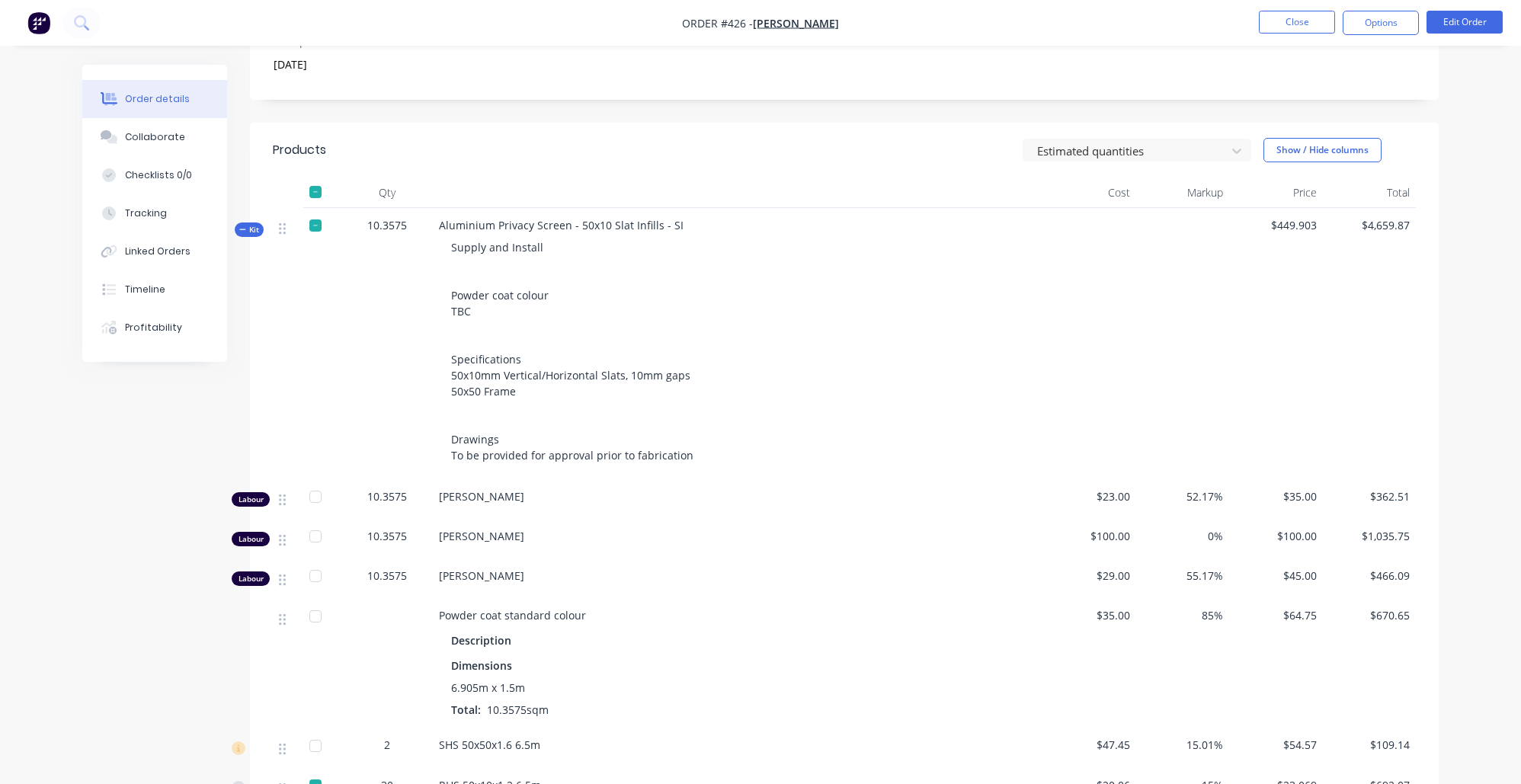
scroll to position [362, 0]
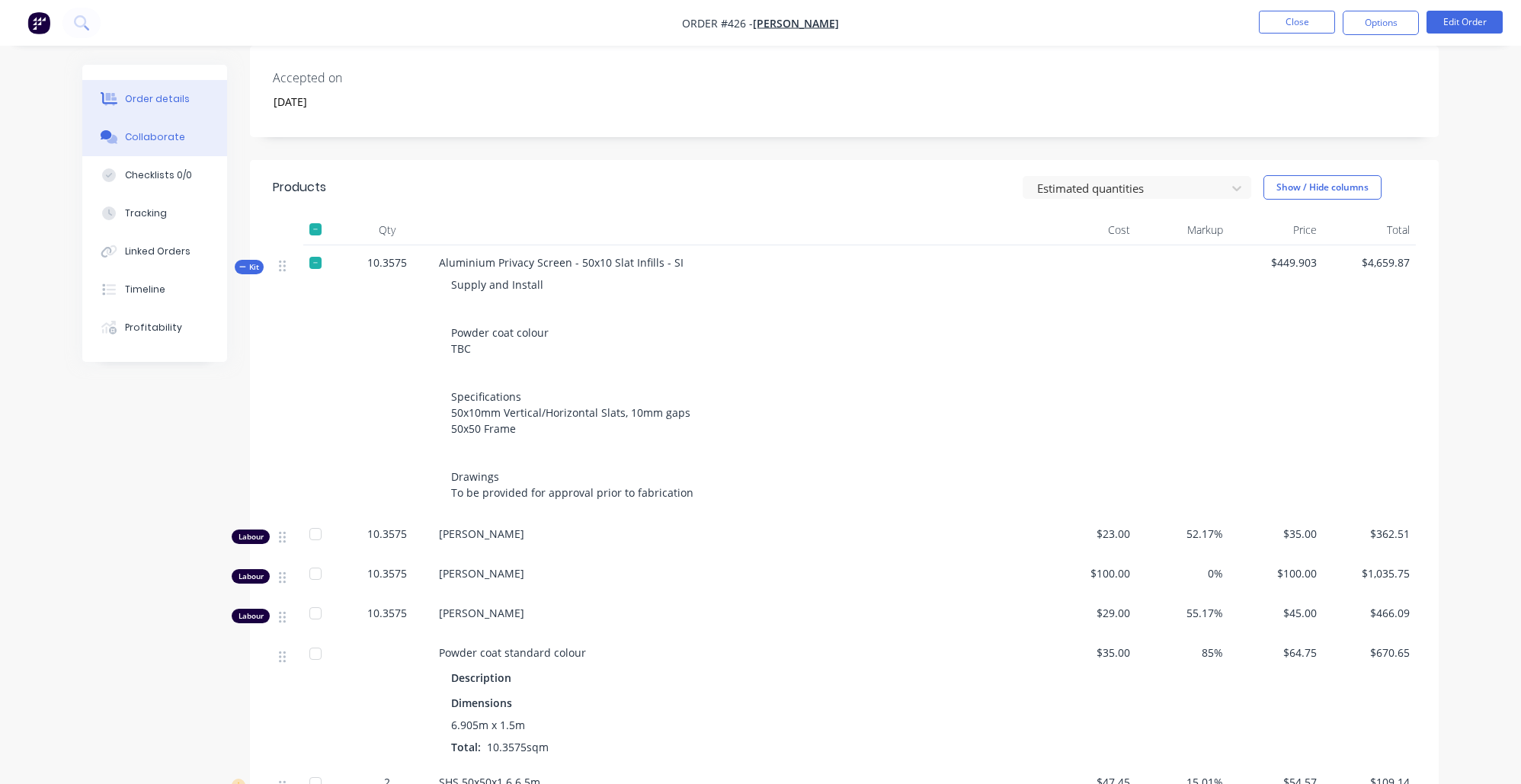
click at [143, 140] on div "Collaborate" at bounding box center [154, 138] width 60 height 14
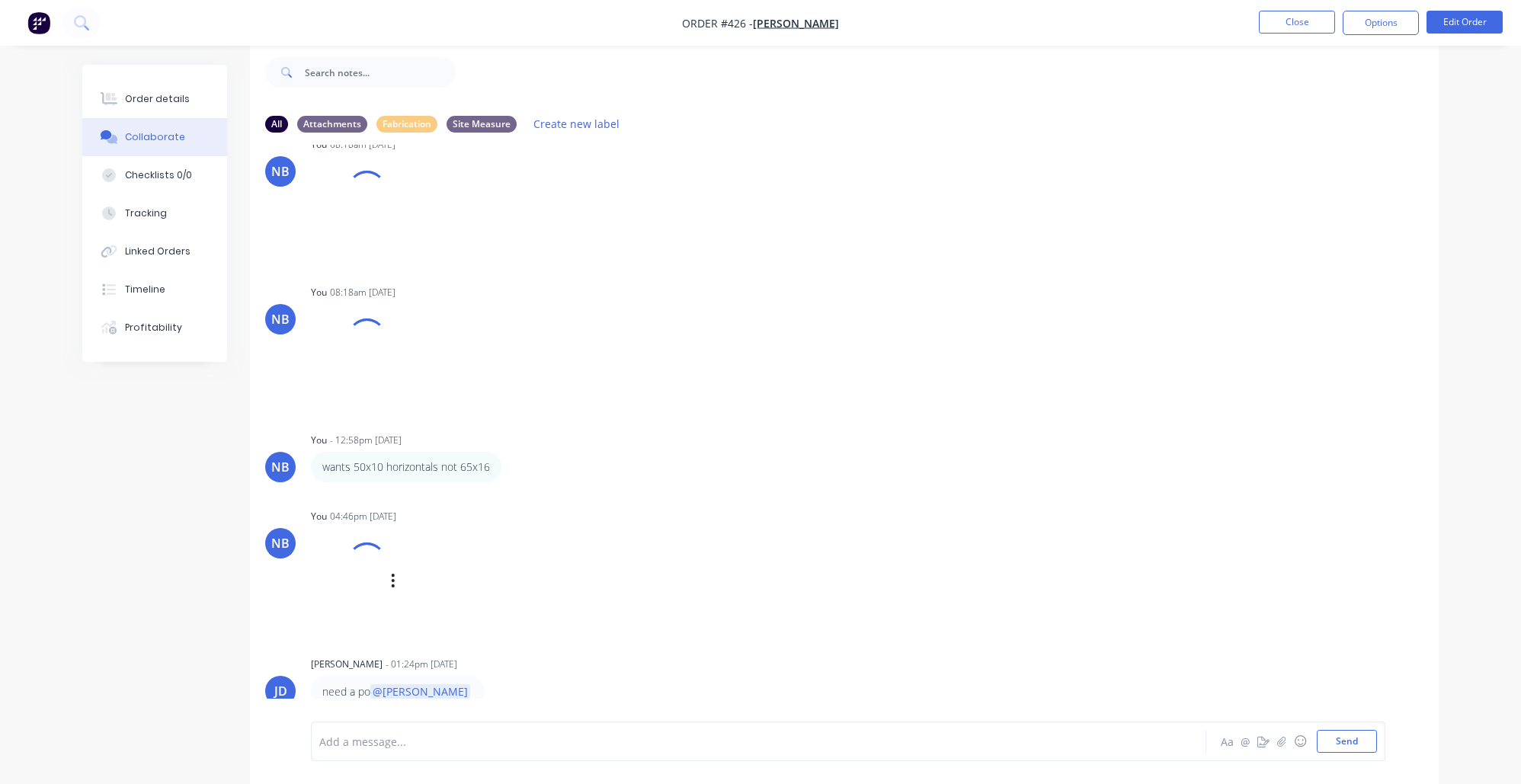
scroll to position [1072, 0]
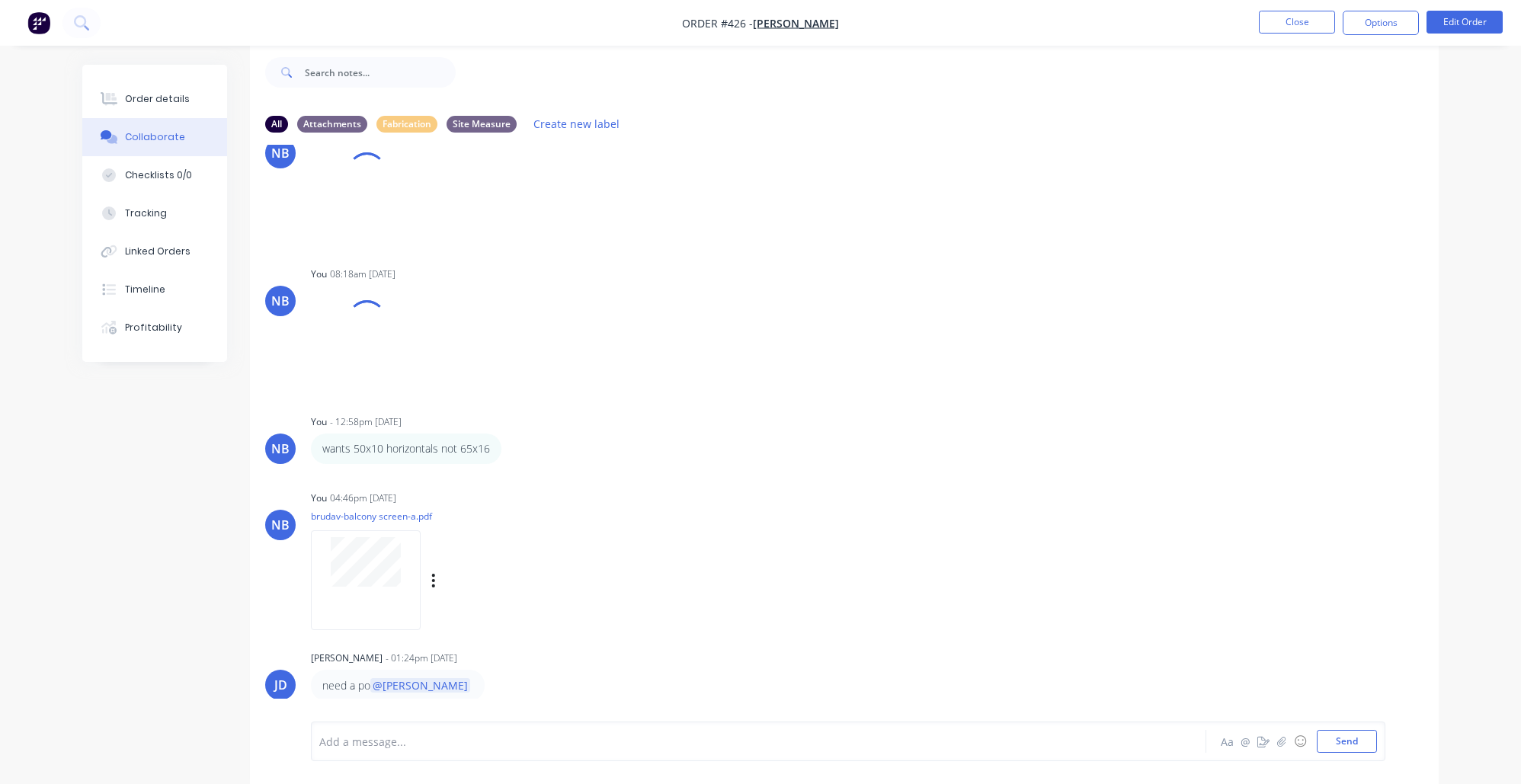
click at [324, 559] on div at bounding box center [366, 562] width 96 height 50
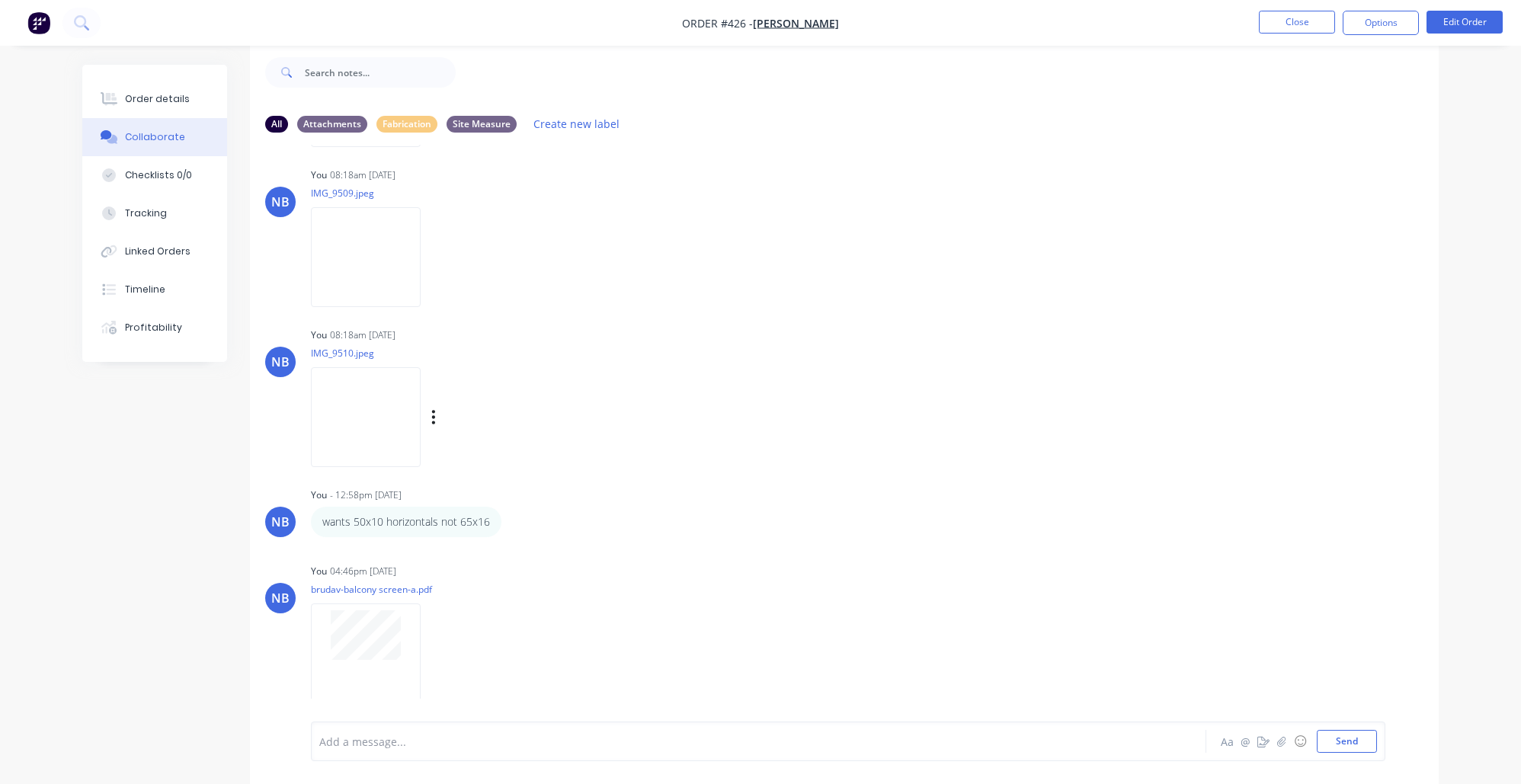
scroll to position [1182, 0]
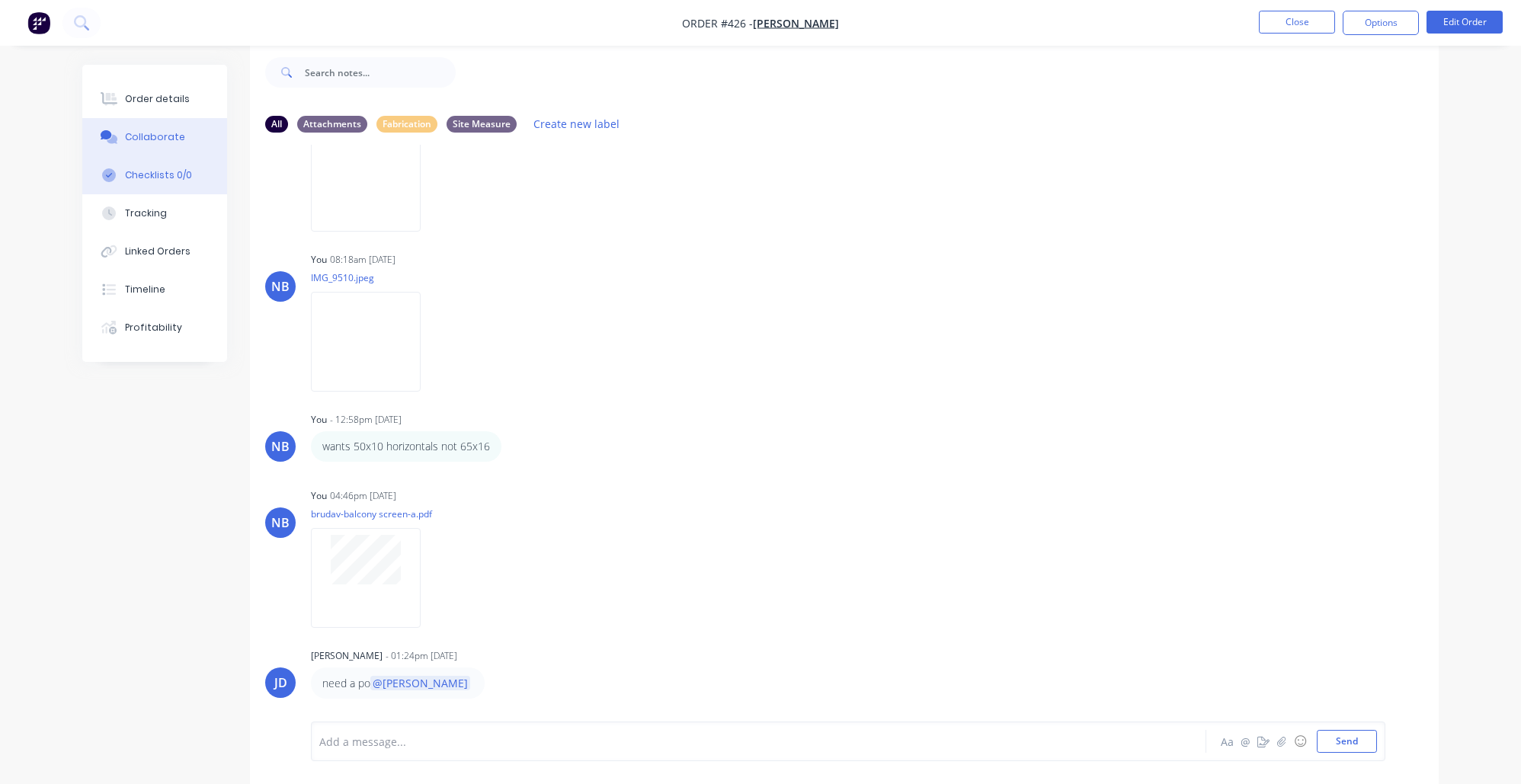
click at [168, 178] on div "Checklists 0/0" at bounding box center [158, 175] width 67 height 14
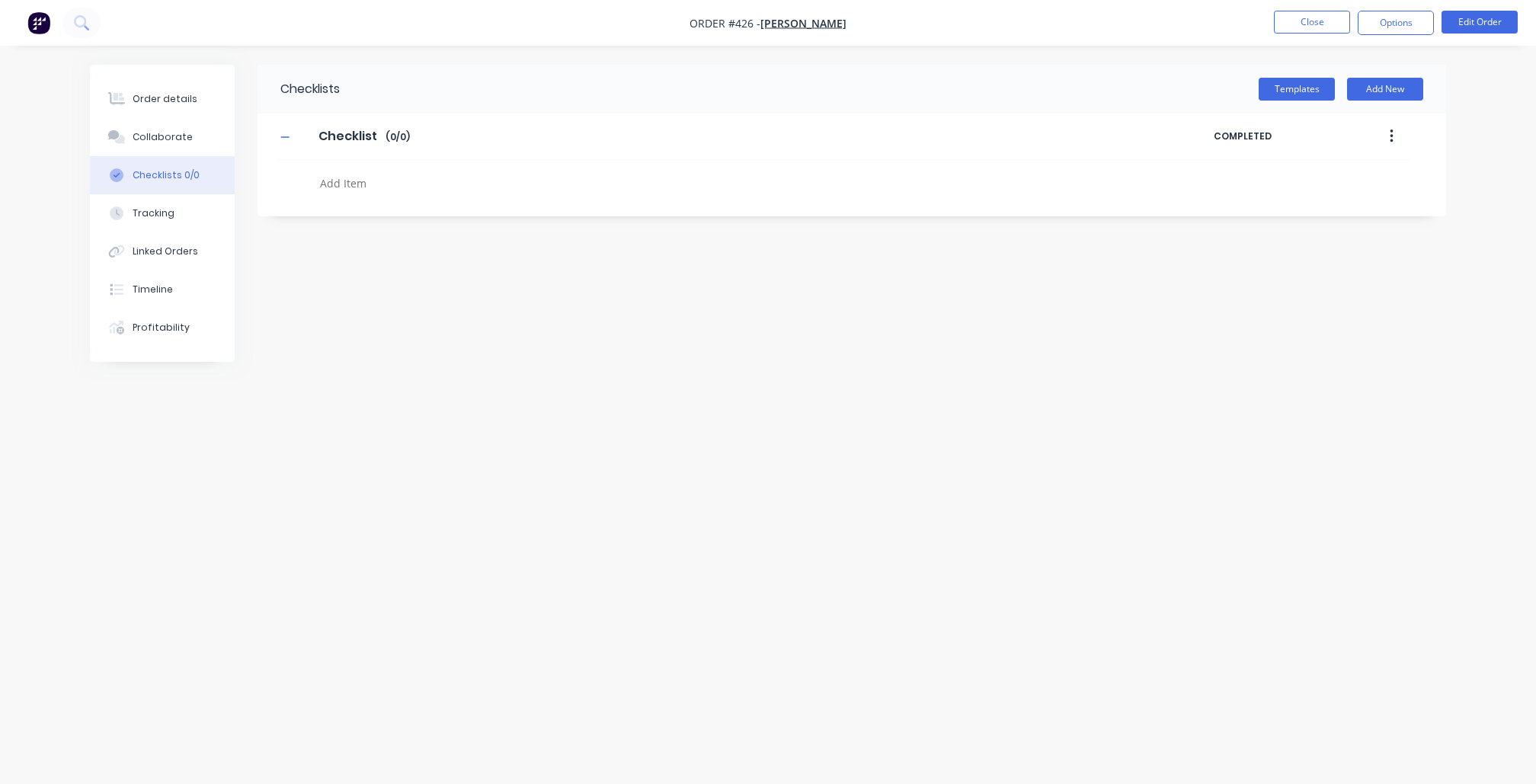
click at [369, 180] on textarea at bounding box center [680, 183] width 733 height 21
type textarea "x"
type textarea "e"
type textarea "x"
type textarea "ex"
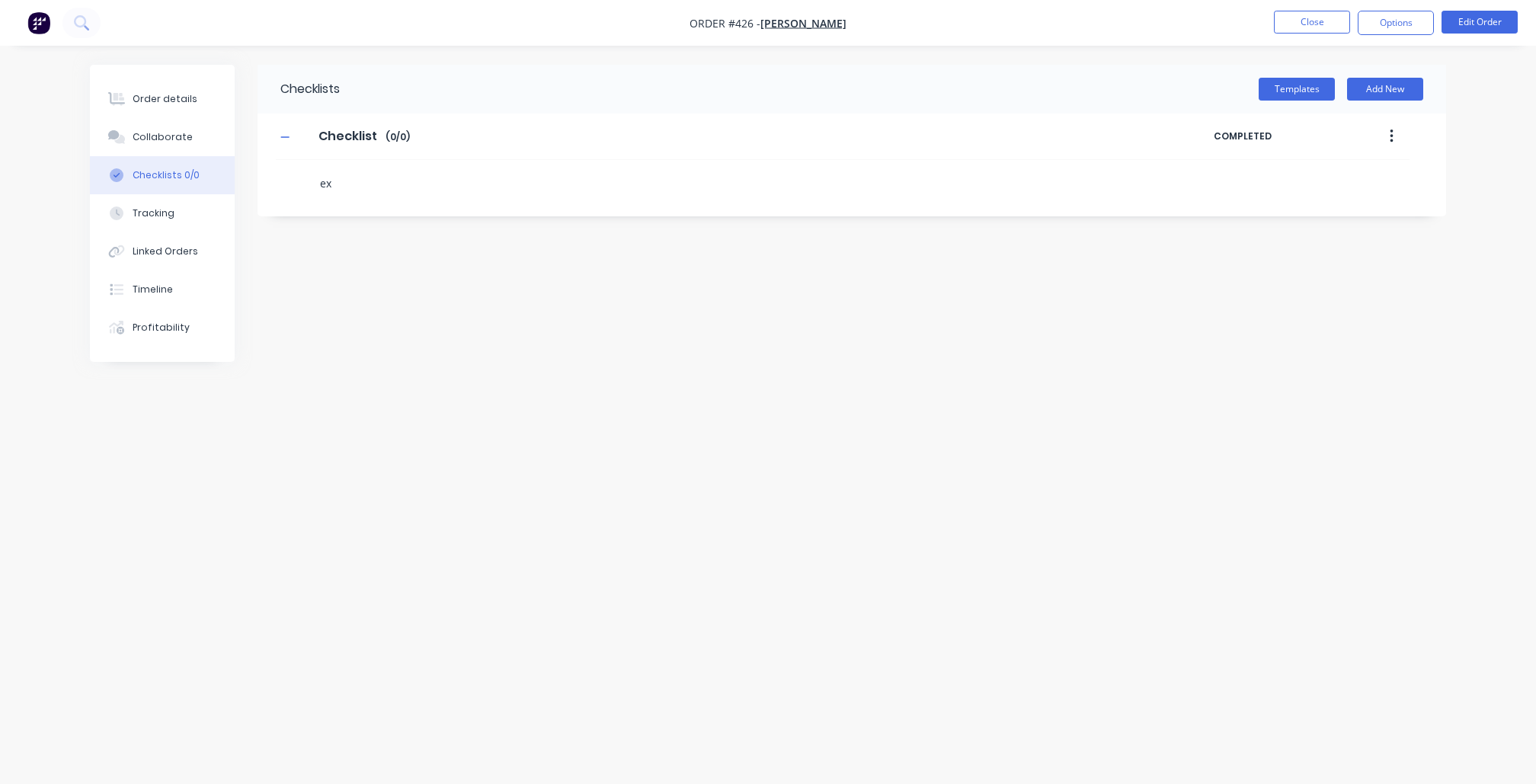
type textarea "x"
type textarea "ext"
type textarea "x"
type textarea "exte"
type textarea "x"
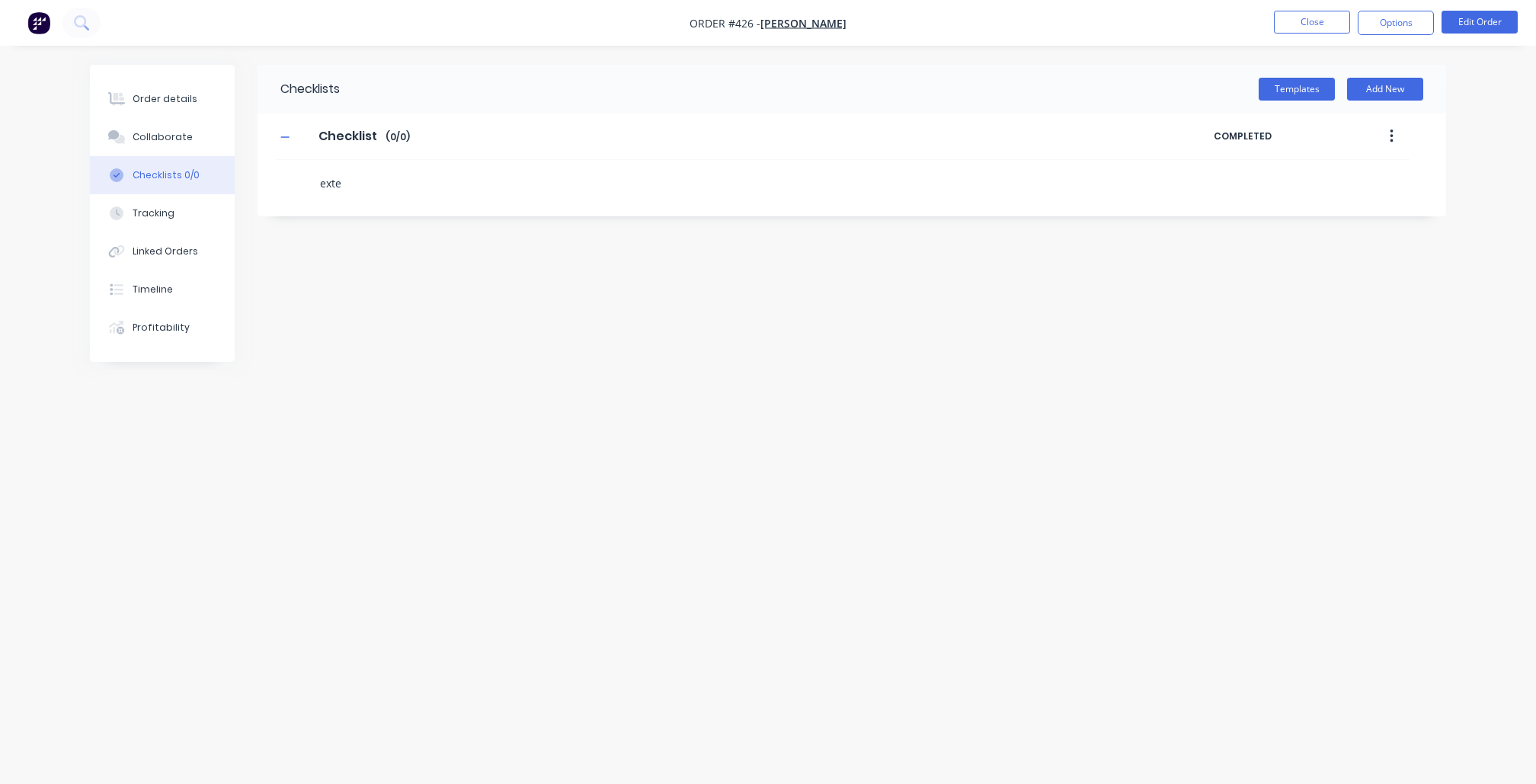
type textarea "exten"
type textarea "x"
type textarea "extens"
type textarea "x"
type textarea "extensi"
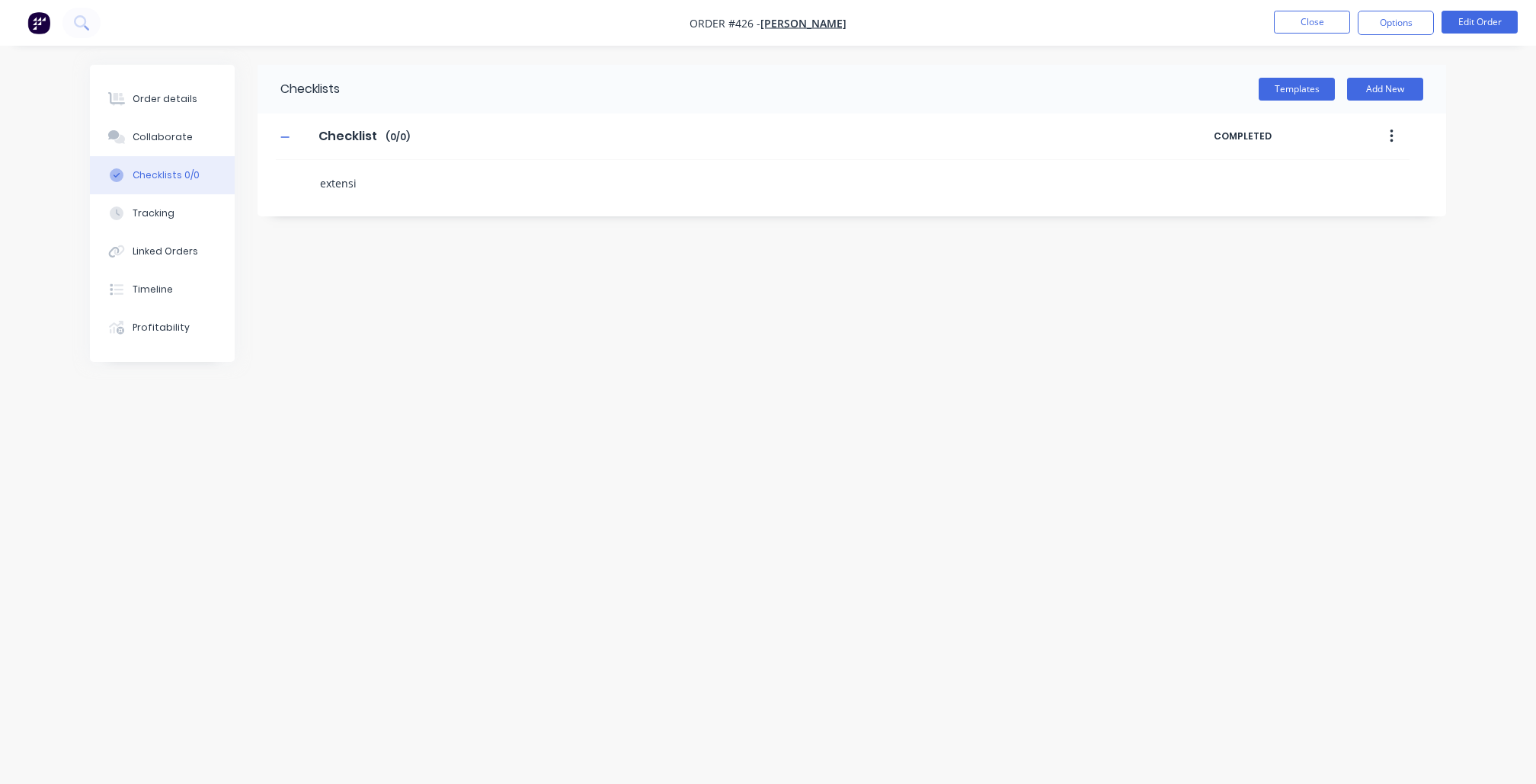
type textarea "x"
type textarea "extensio"
type textarea "x"
type textarea "extension"
type textarea "x"
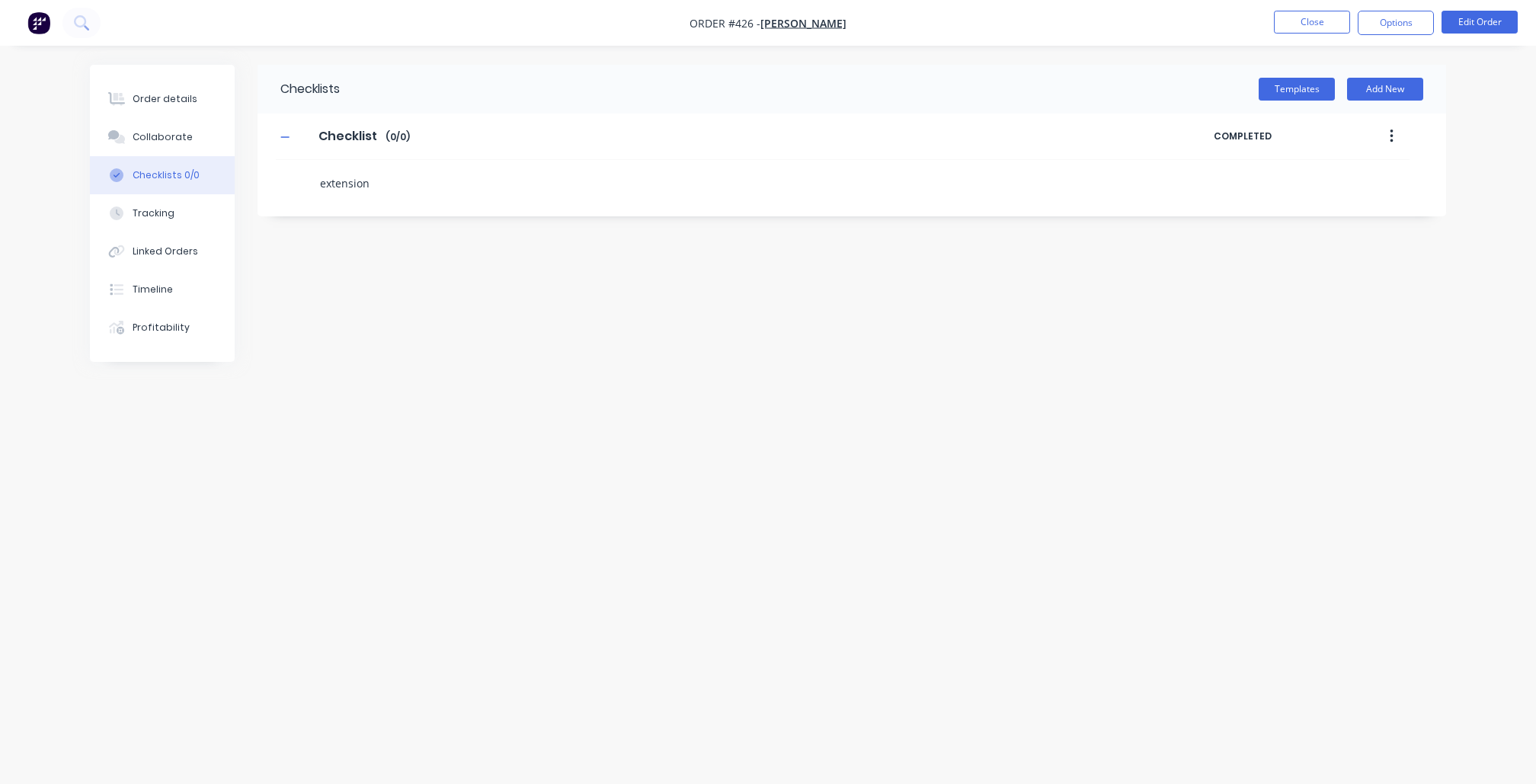
type textarea "extensions"
type textarea "x"
type textarea "extensions"
type textarea "x"
type textarea "extensions s"
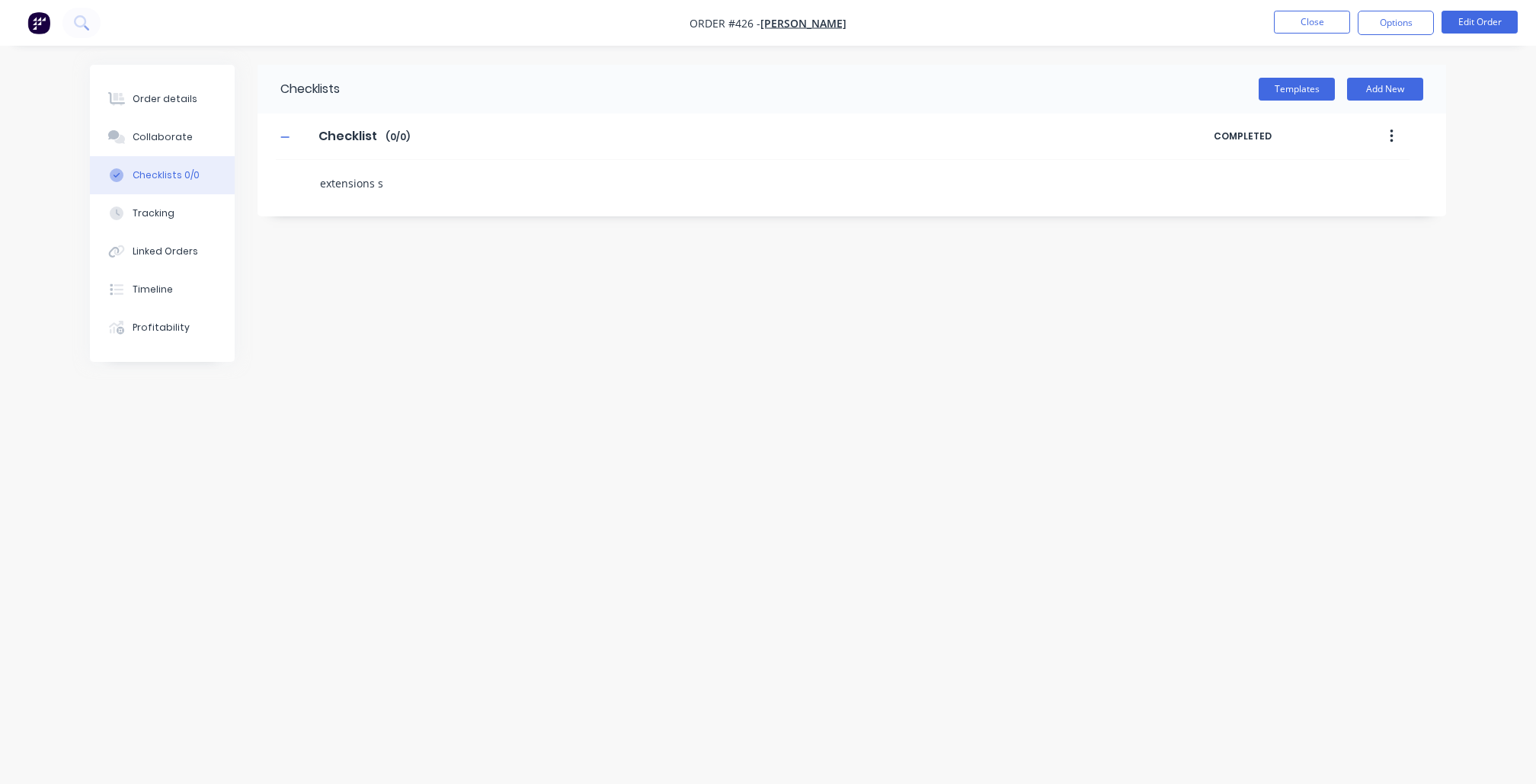
type textarea "x"
type textarea "extensions sl"
type textarea "x"
type textarea "extensions s"
type textarea "x"
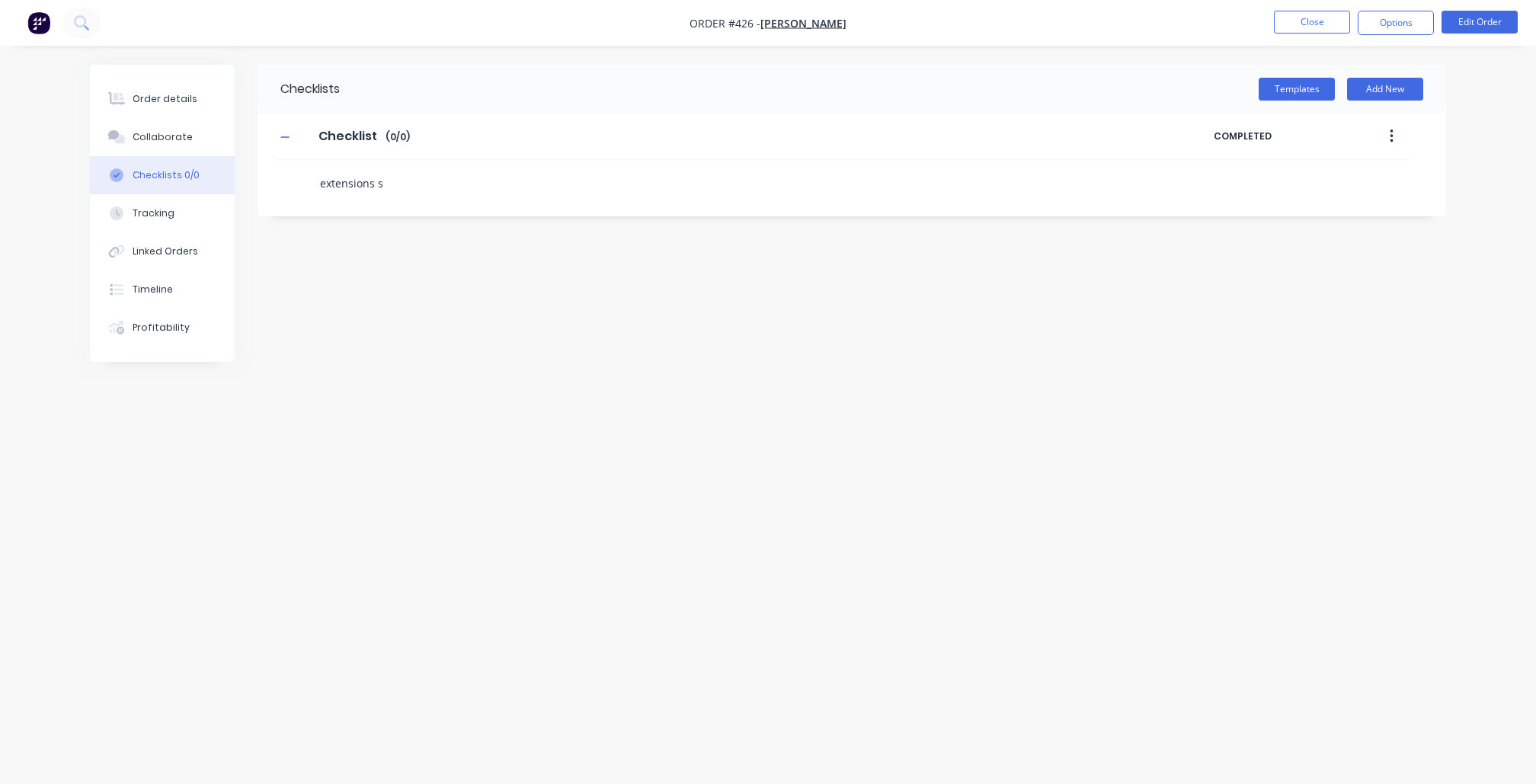
type textarea "extensions"
type textarea "x"
type textarea "extensions"
type textarea "x"
type textarea "extension"
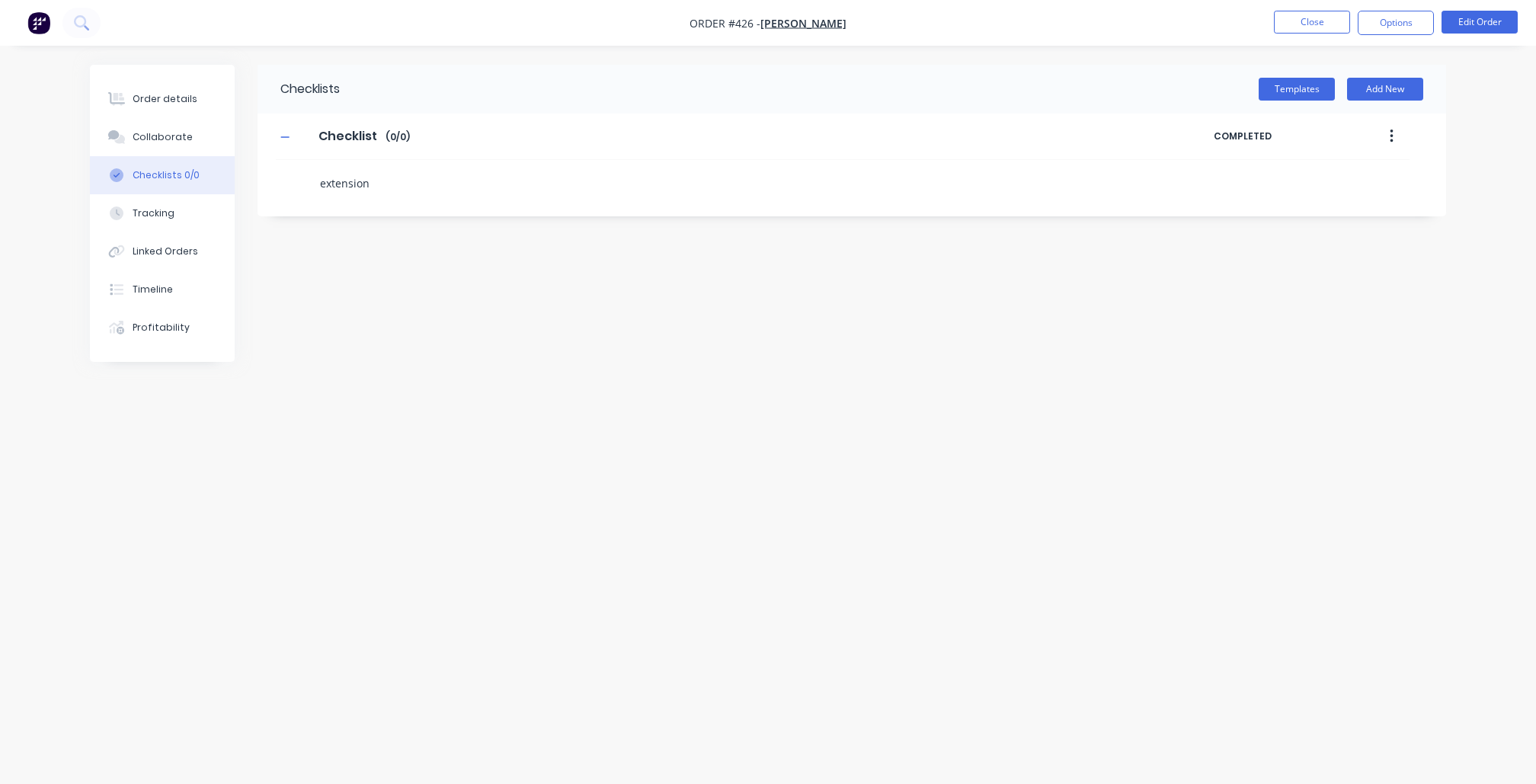
type textarea "x"
type textarea "extension"
type textarea "x"
type textarea "extension l"
type textarea "x"
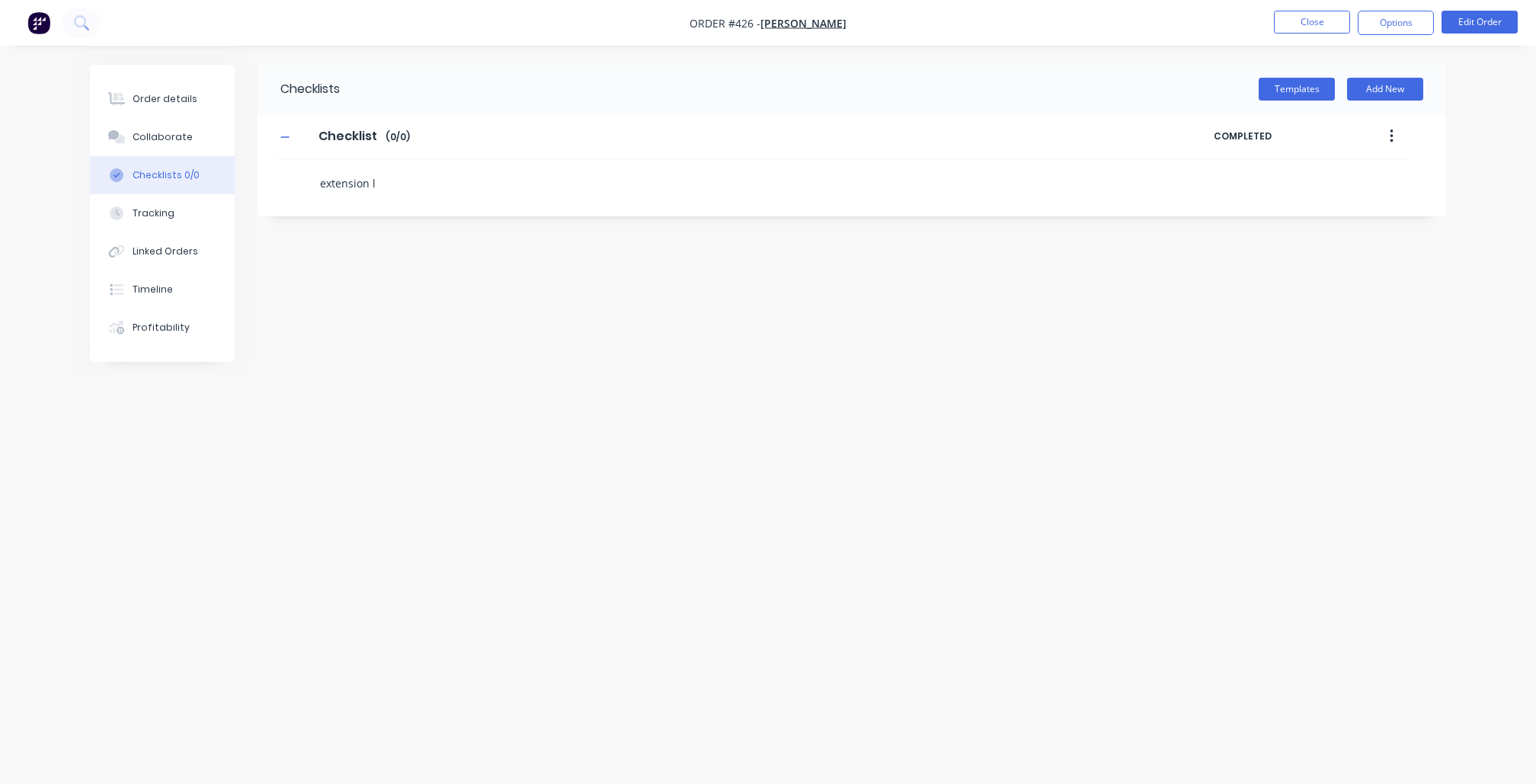
type textarea "extension la"
type textarea "x"
type textarea "extension lad"
type textarea "x"
type textarea "extension [PERSON_NAME]"
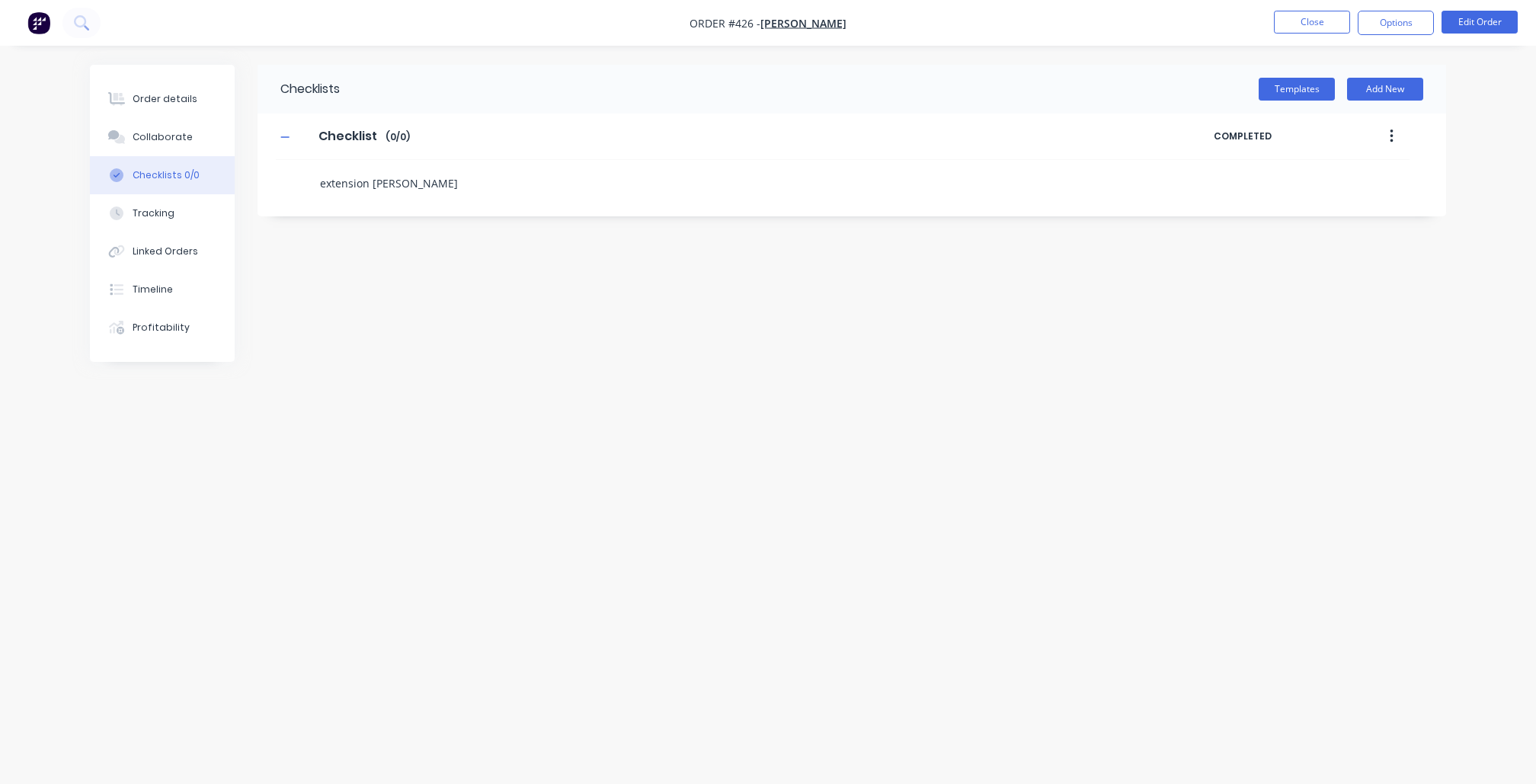
type textarea "x"
type textarea "extension ladde"
type textarea "x"
type textarea "extension ladder"
type textarea "x"
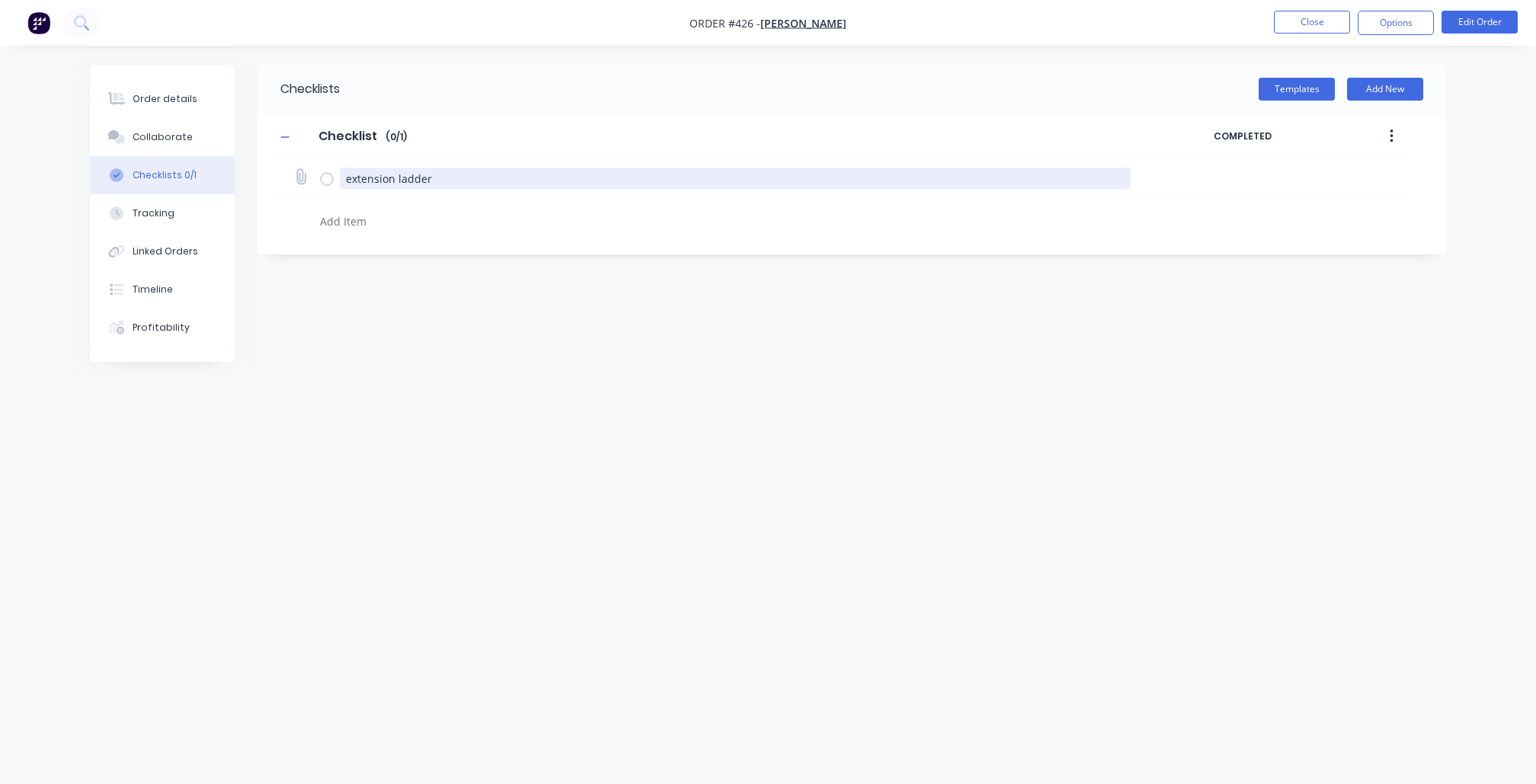
type textarea "x"
type textarea "6"
type textarea "x"
type textarea "65"
type textarea "x"
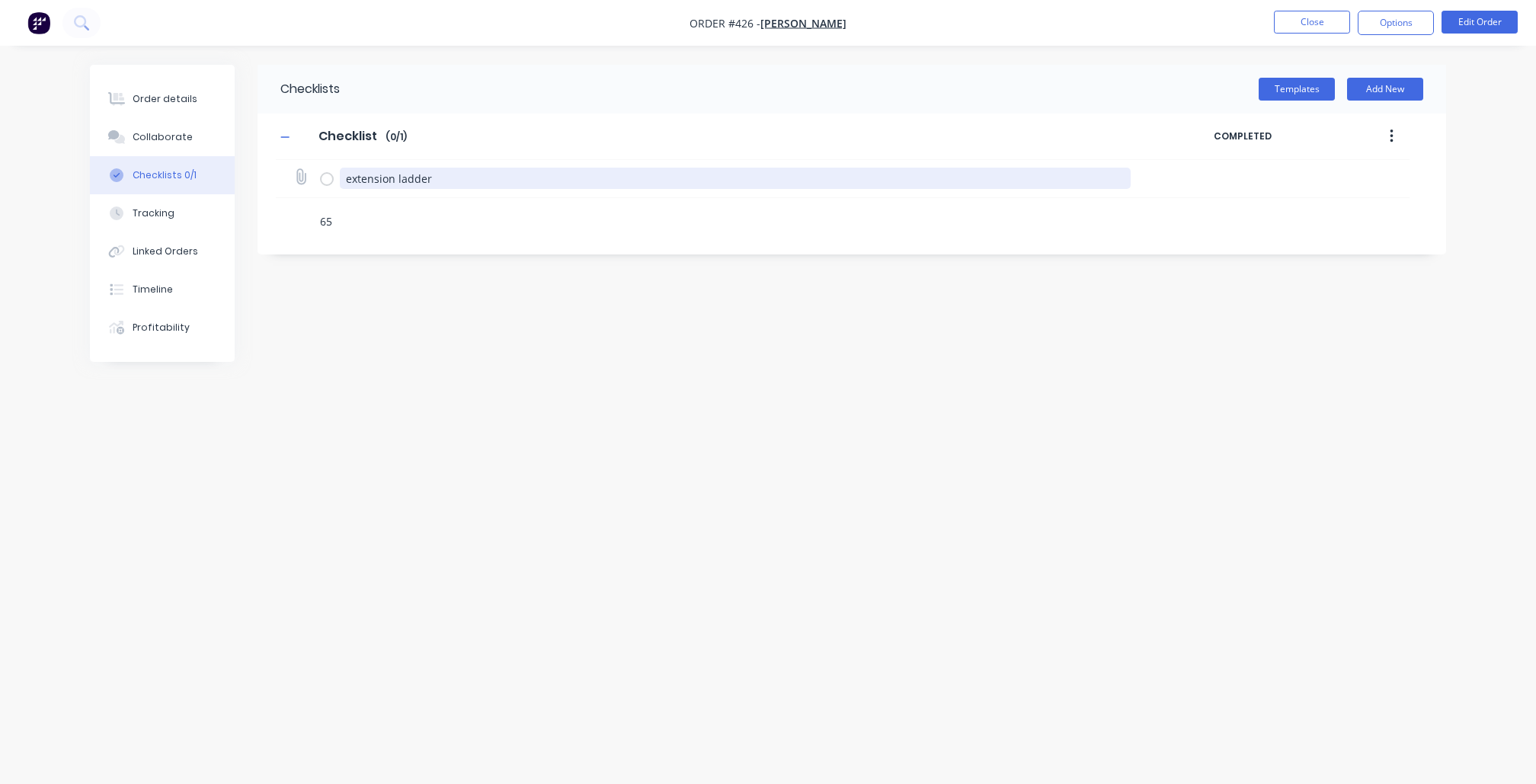
type textarea "65x"
type textarea "x"
type textarea "65x6"
type textarea "x"
type textarea "65x65"
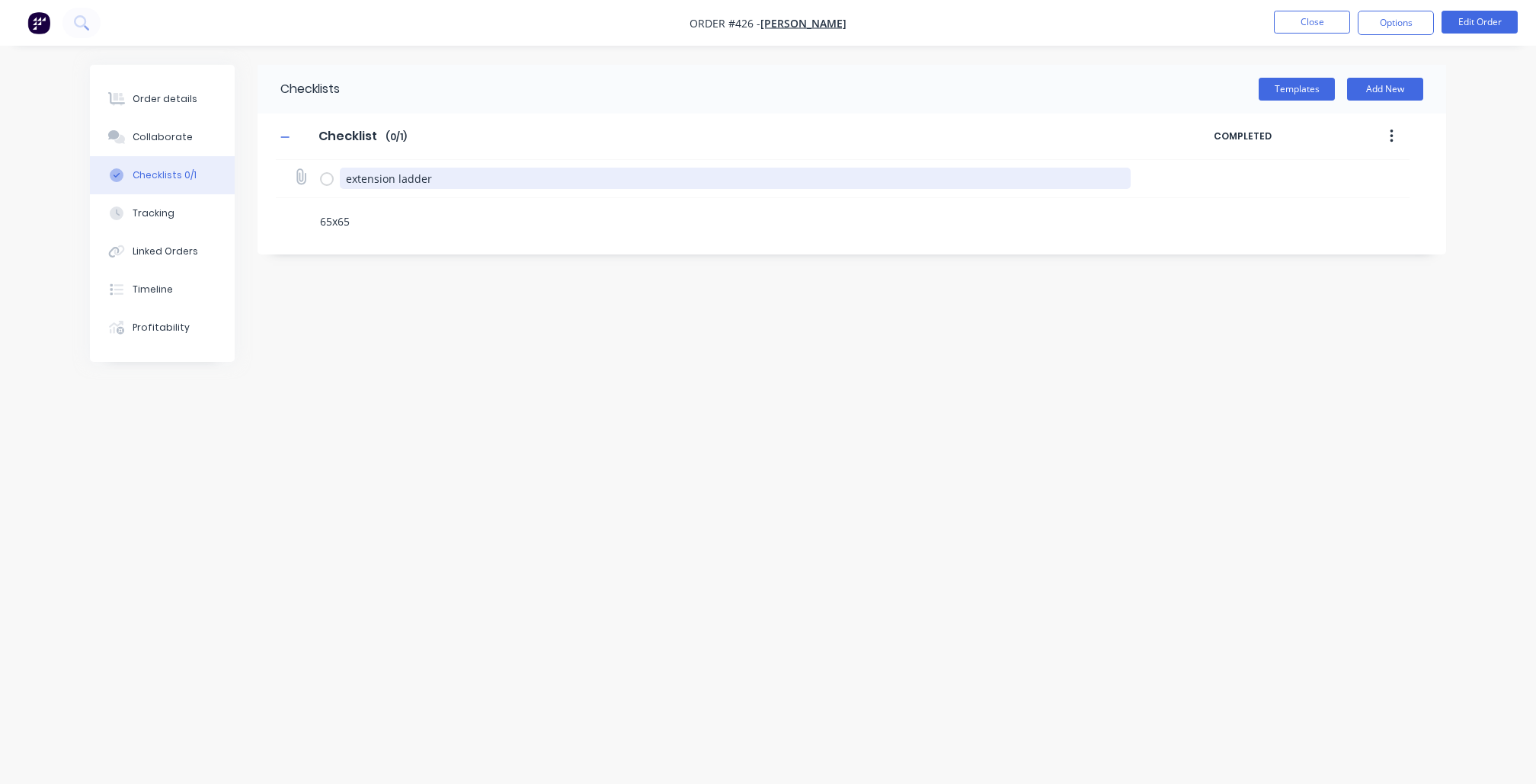
type textarea "x"
type textarea "65x65x"
type textarea "x"
type textarea "65x65"
type textarea "x"
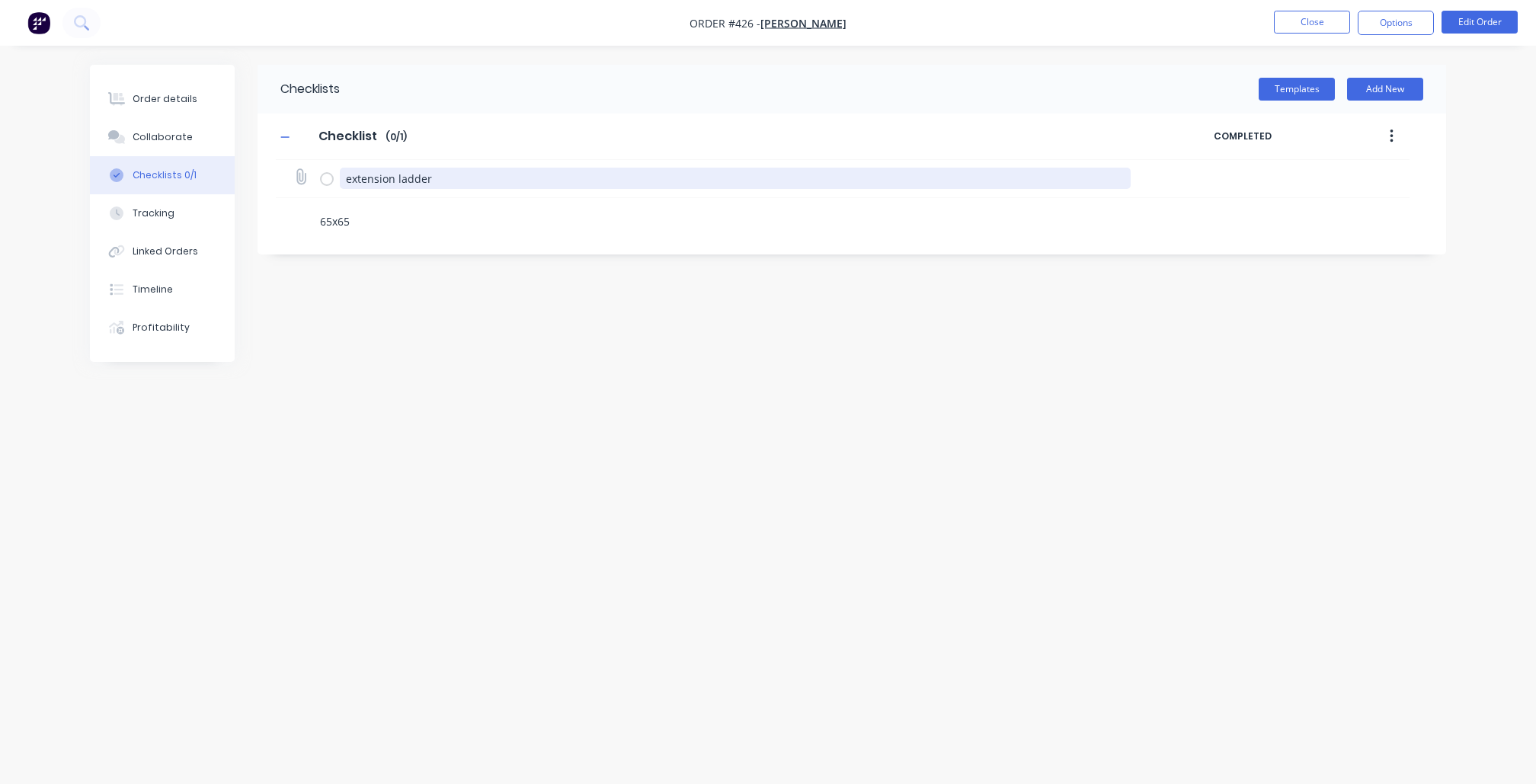
type textarea "65x65"
type textarea "x"
type textarea "65x65 c"
type textarea "x"
type textarea "65x65 ca"
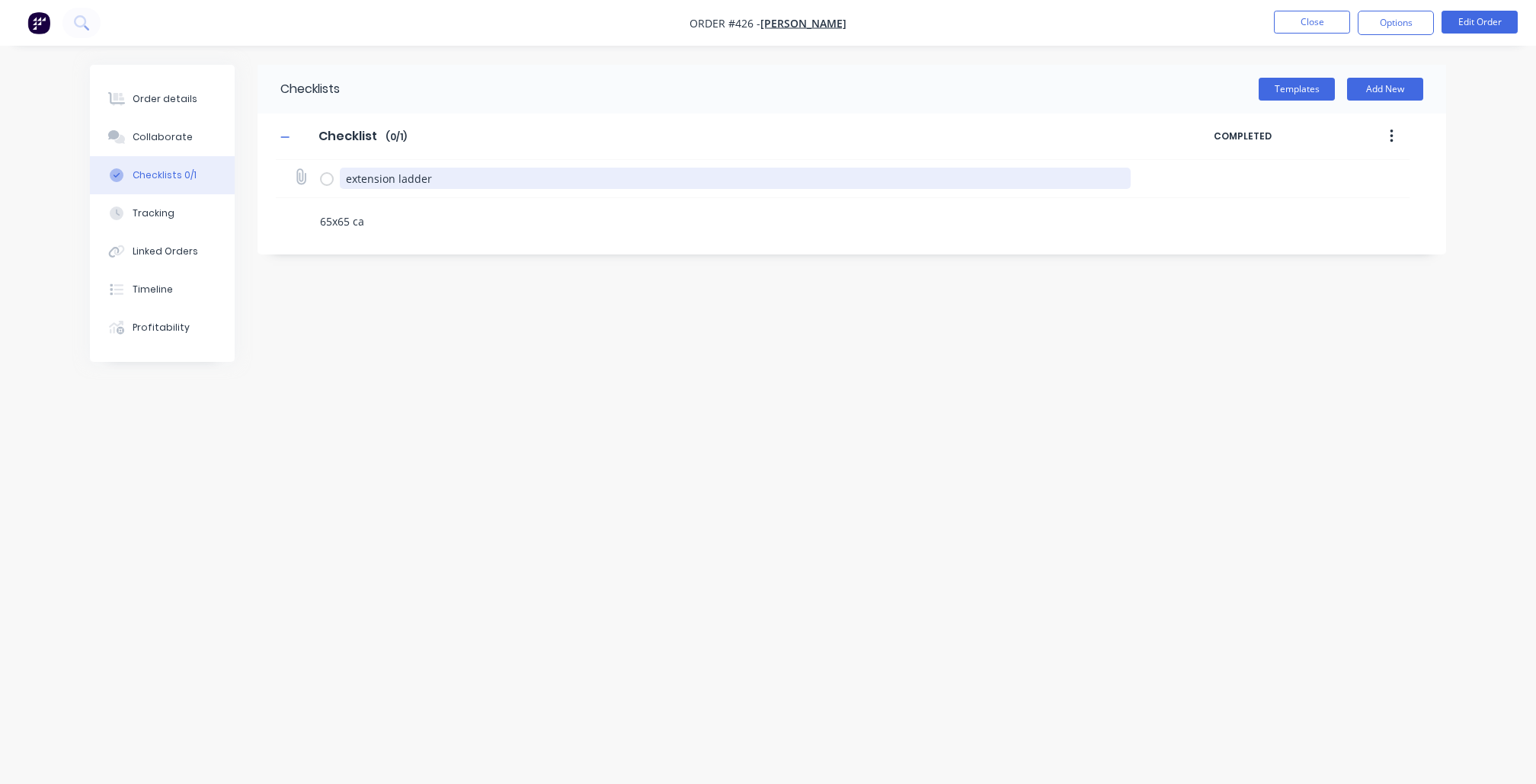
type textarea "x"
type textarea "65x65 cap"
type textarea "x"
type textarea "65x65 caps"
type textarea "x"
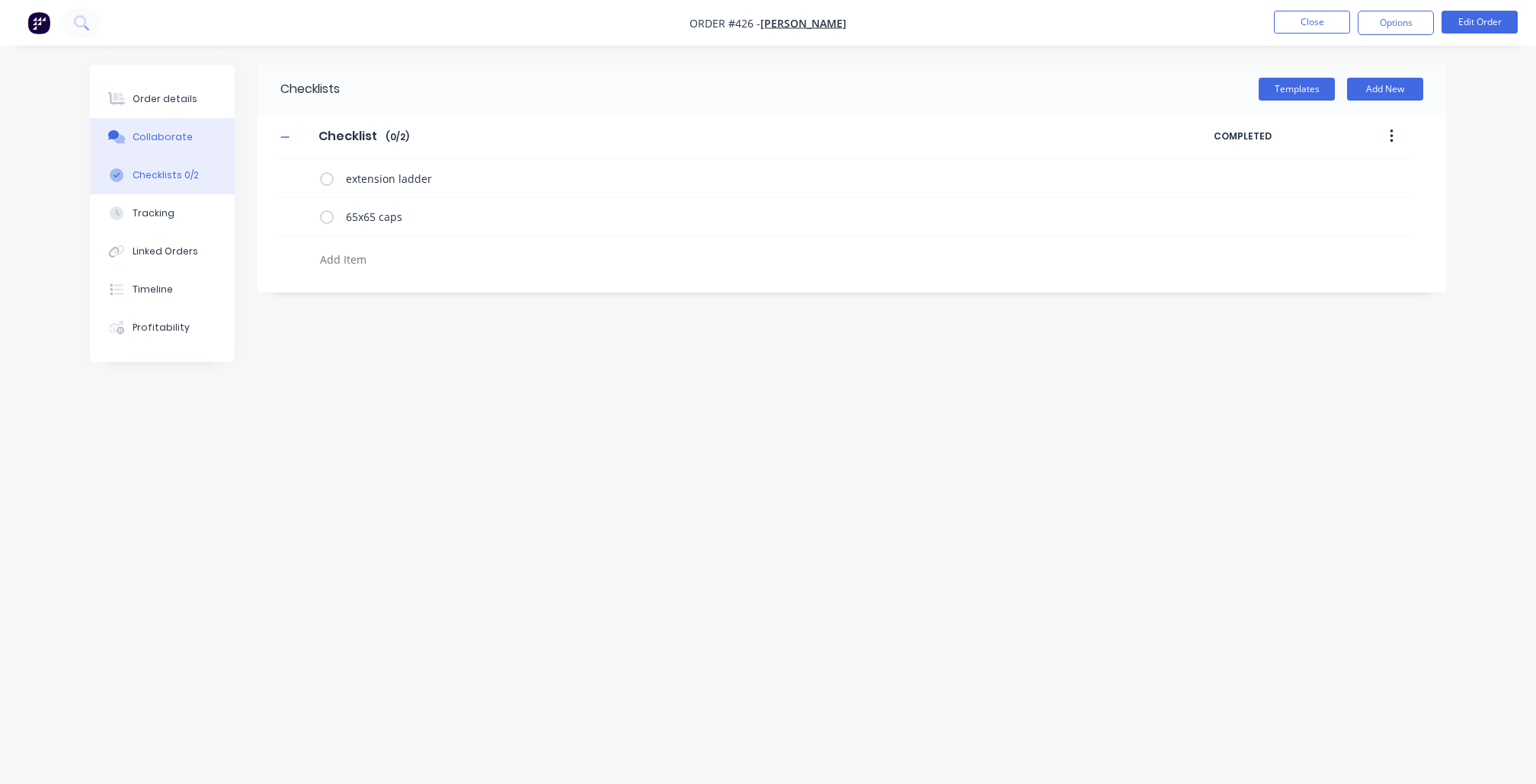
type textarea "x"
click at [187, 146] on button "Collaborate" at bounding box center [162, 138] width 145 height 38
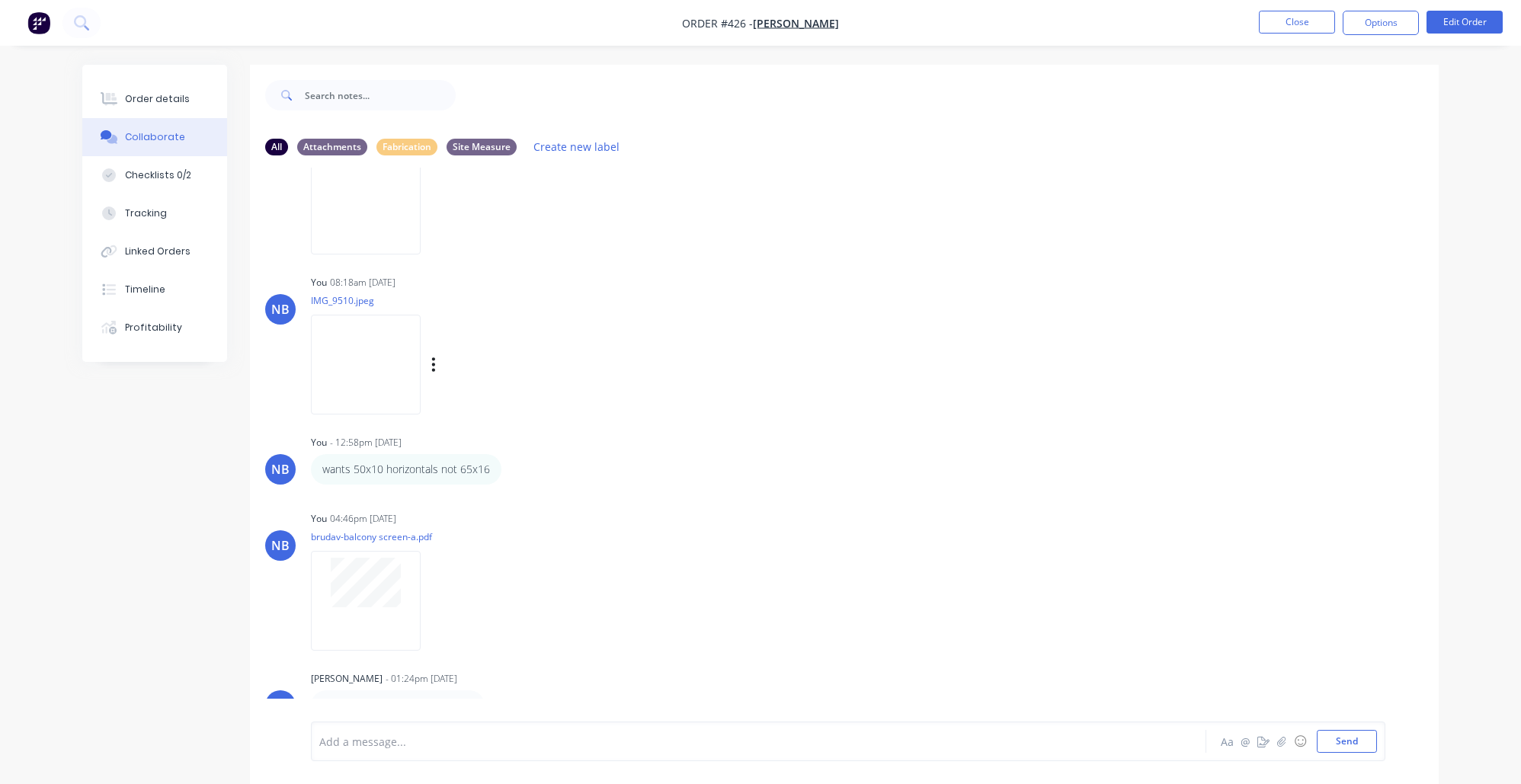
scroll to position [23, 0]
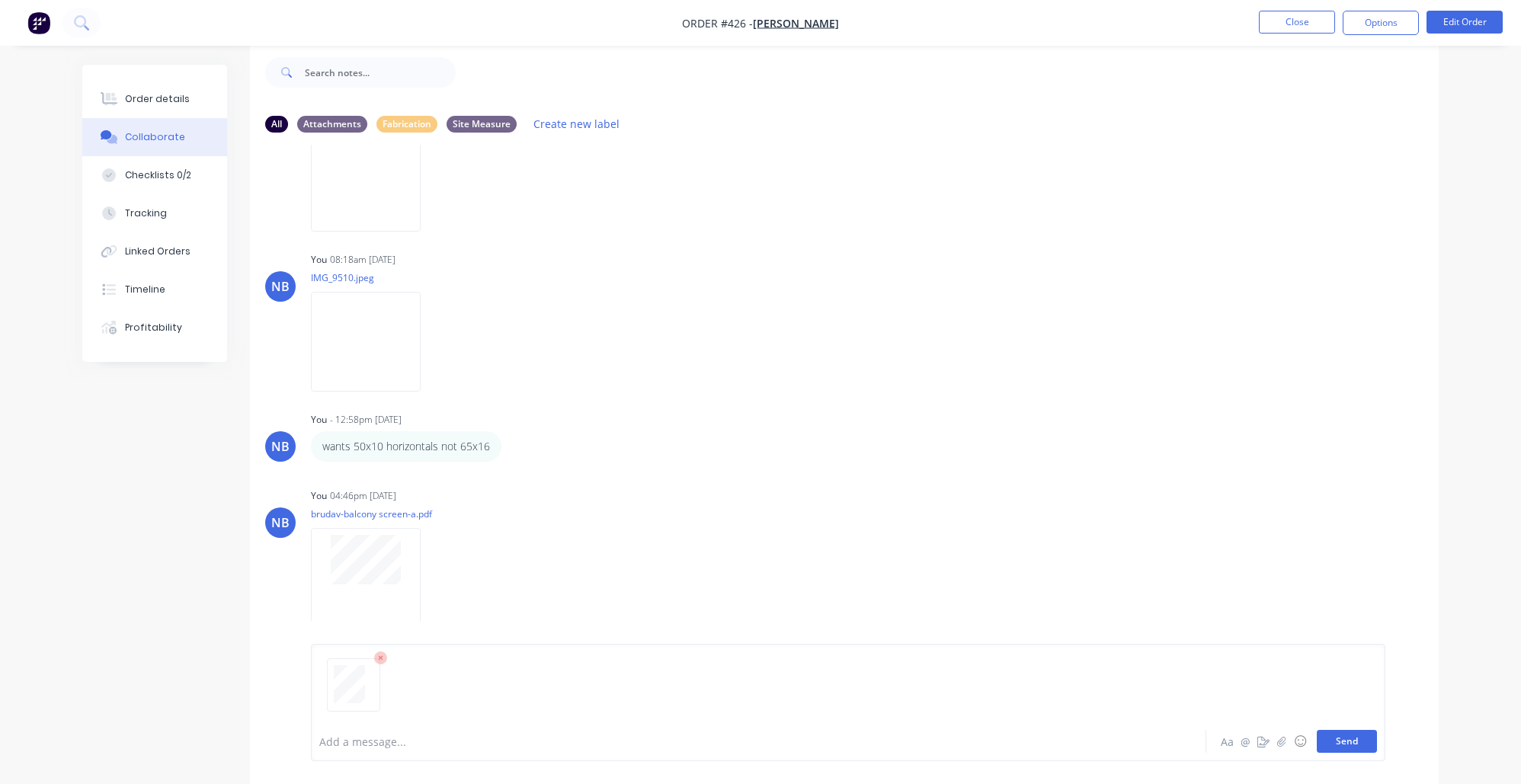
click at [1369, 748] on button "Send" at bounding box center [1346, 741] width 60 height 23
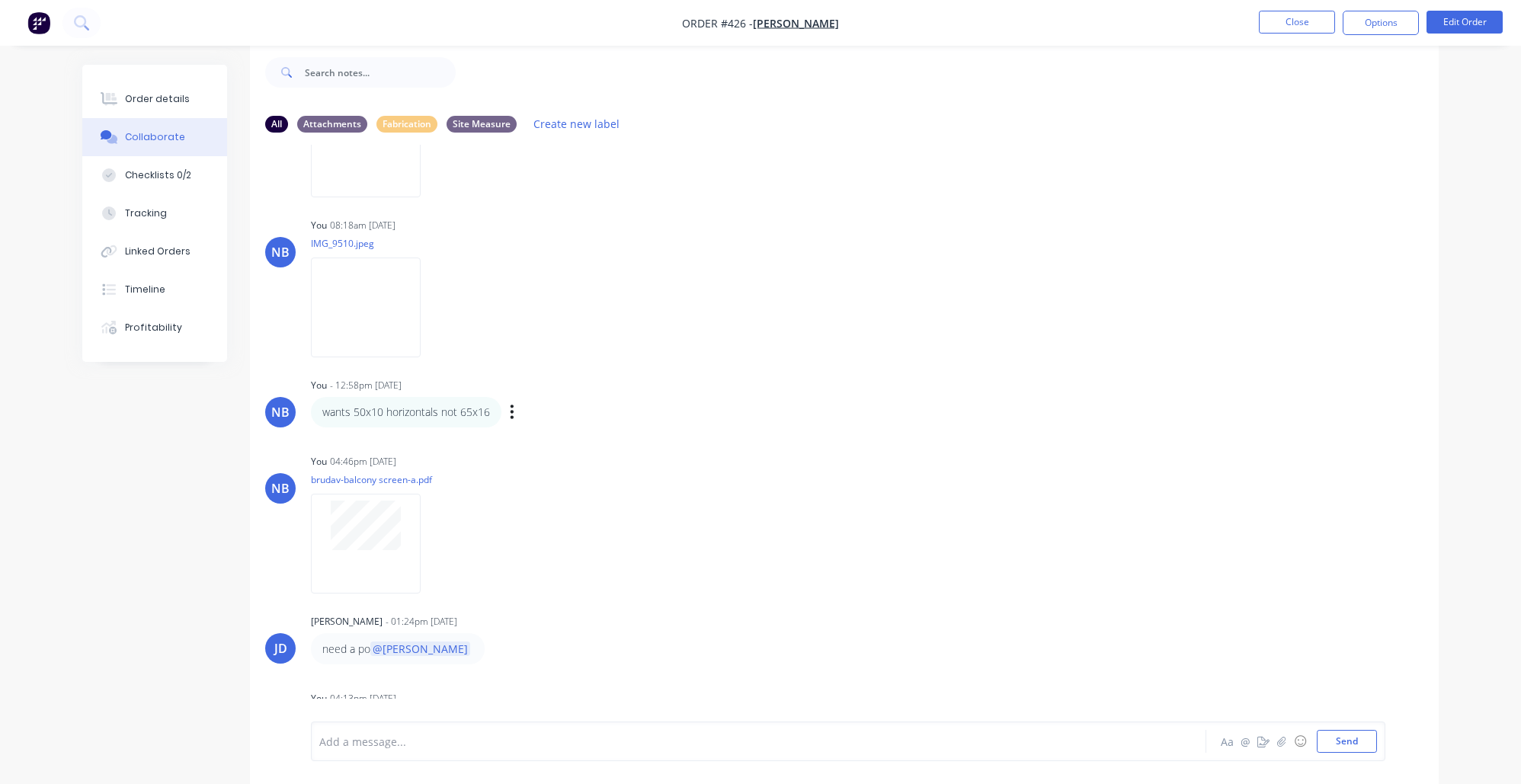
scroll to position [1367, 0]
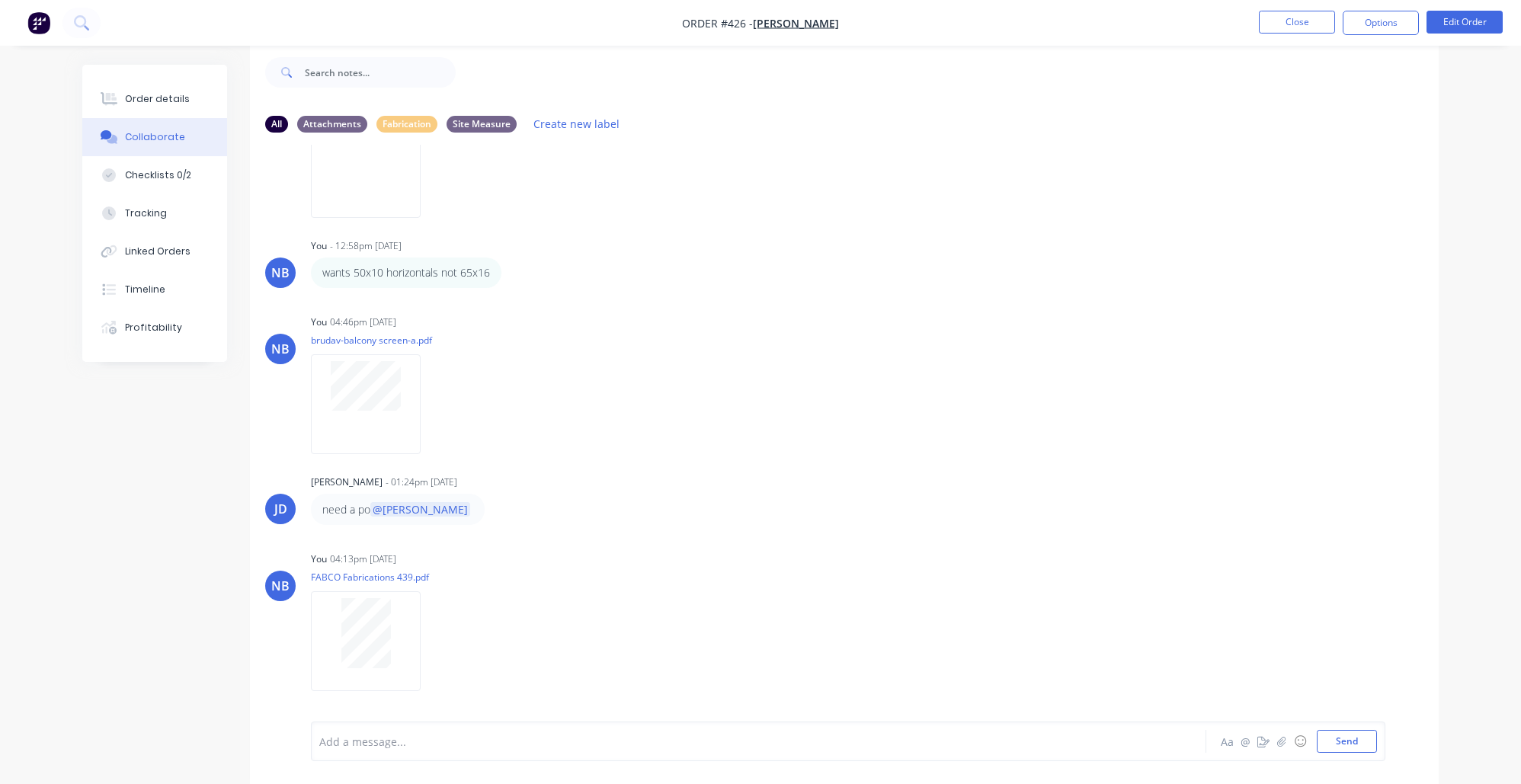
click at [1269, 33] on li "Close" at bounding box center [1296, 23] width 76 height 24
click at [1273, 30] on button "Close" at bounding box center [1296, 22] width 76 height 23
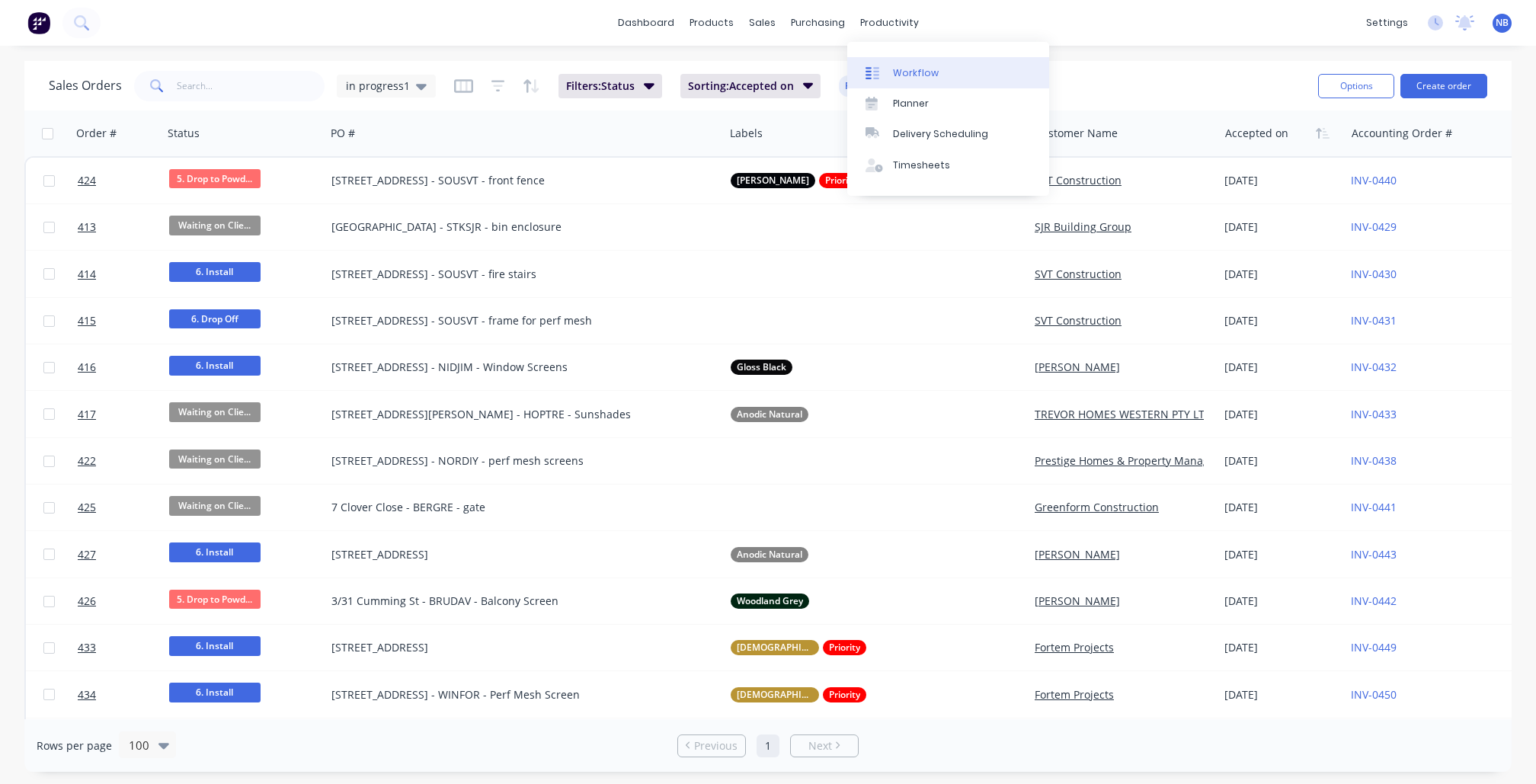
click at [897, 63] on link "Workflow" at bounding box center [949, 72] width 202 height 30
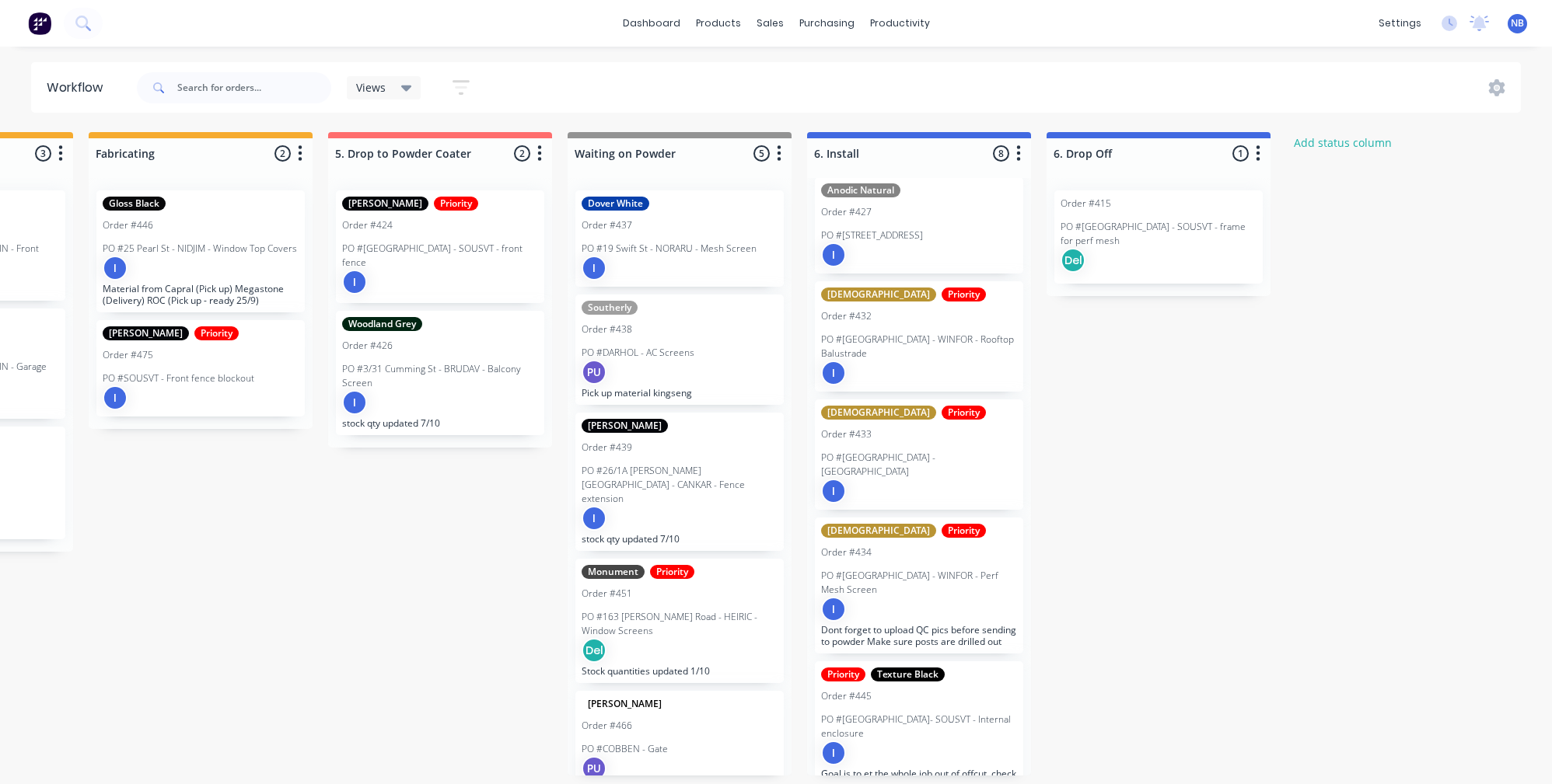
scroll to position [314, 0]
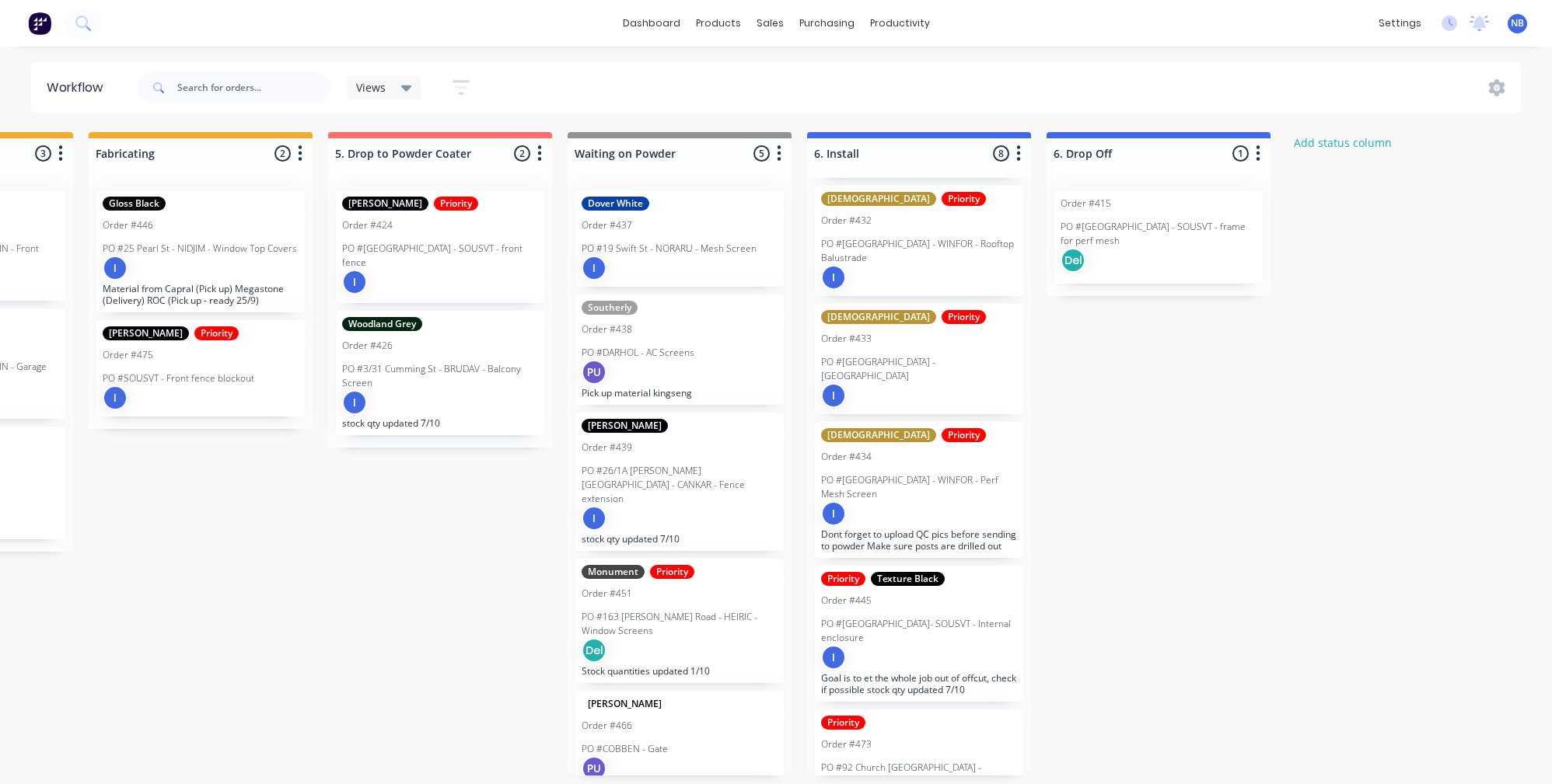
click at [927, 645] on div "I" at bounding box center [919, 658] width 196 height 25
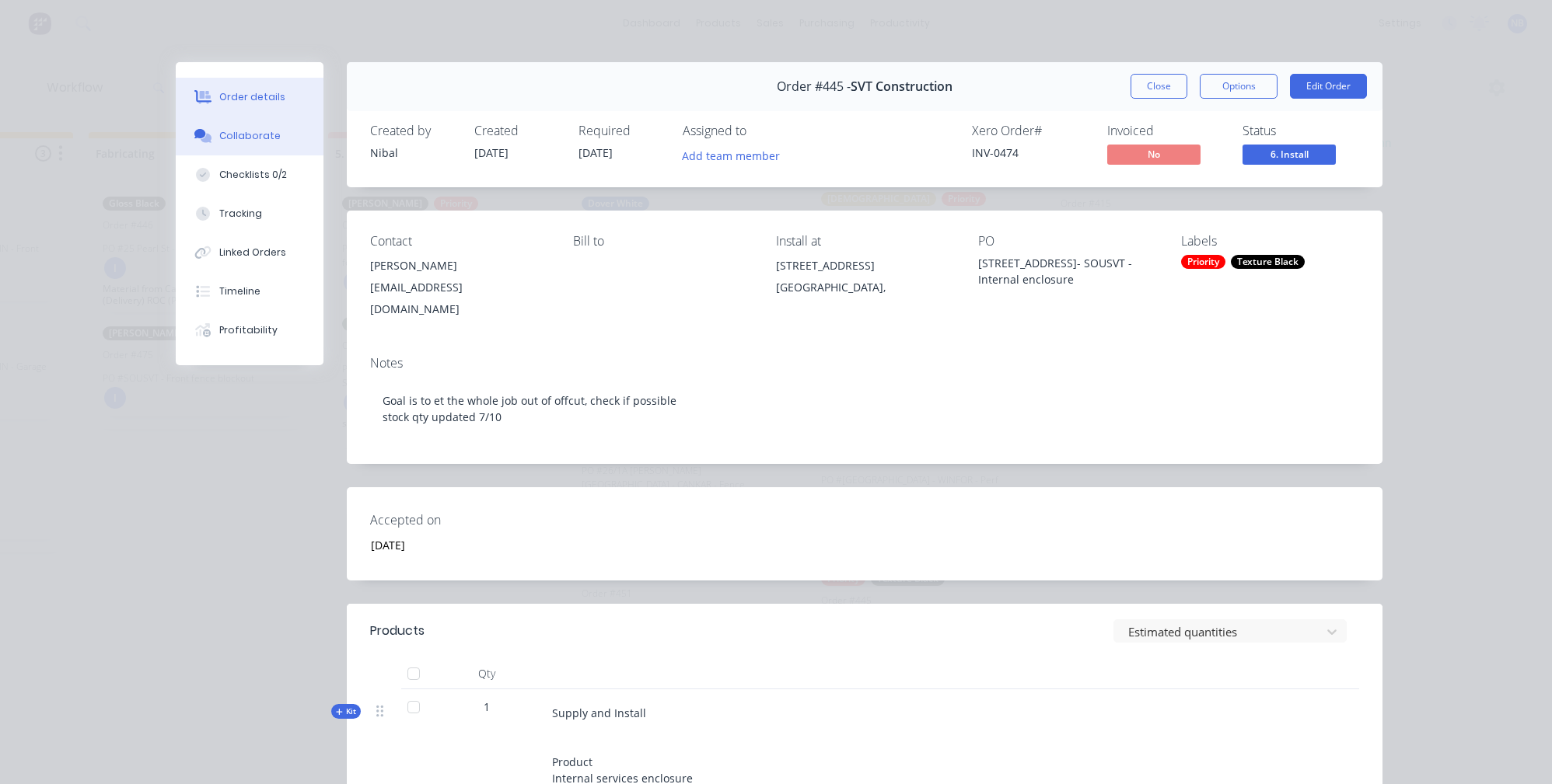
click at [260, 134] on div "Collaborate" at bounding box center [250, 136] width 61 height 14
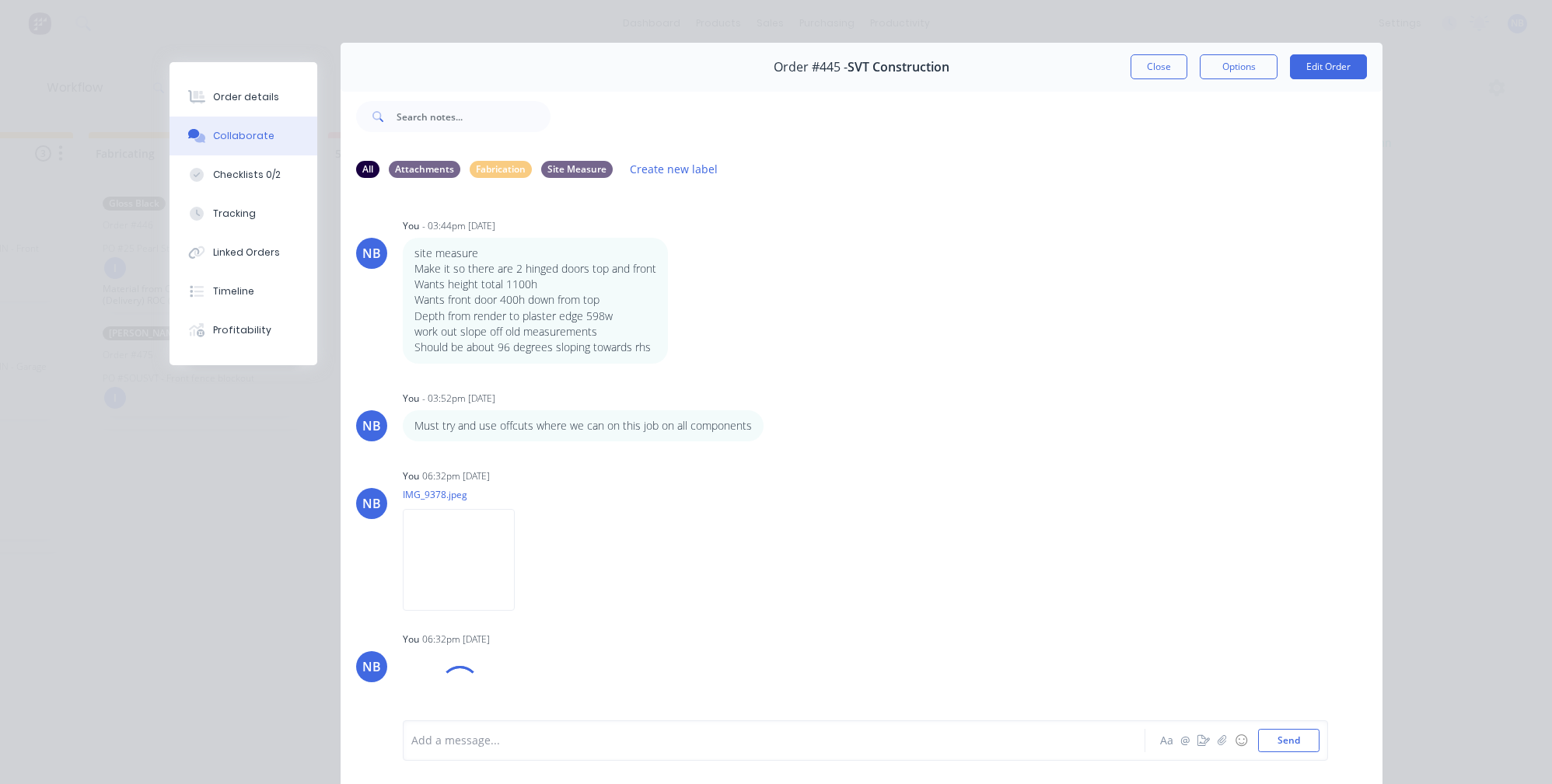
scroll to position [84, 0]
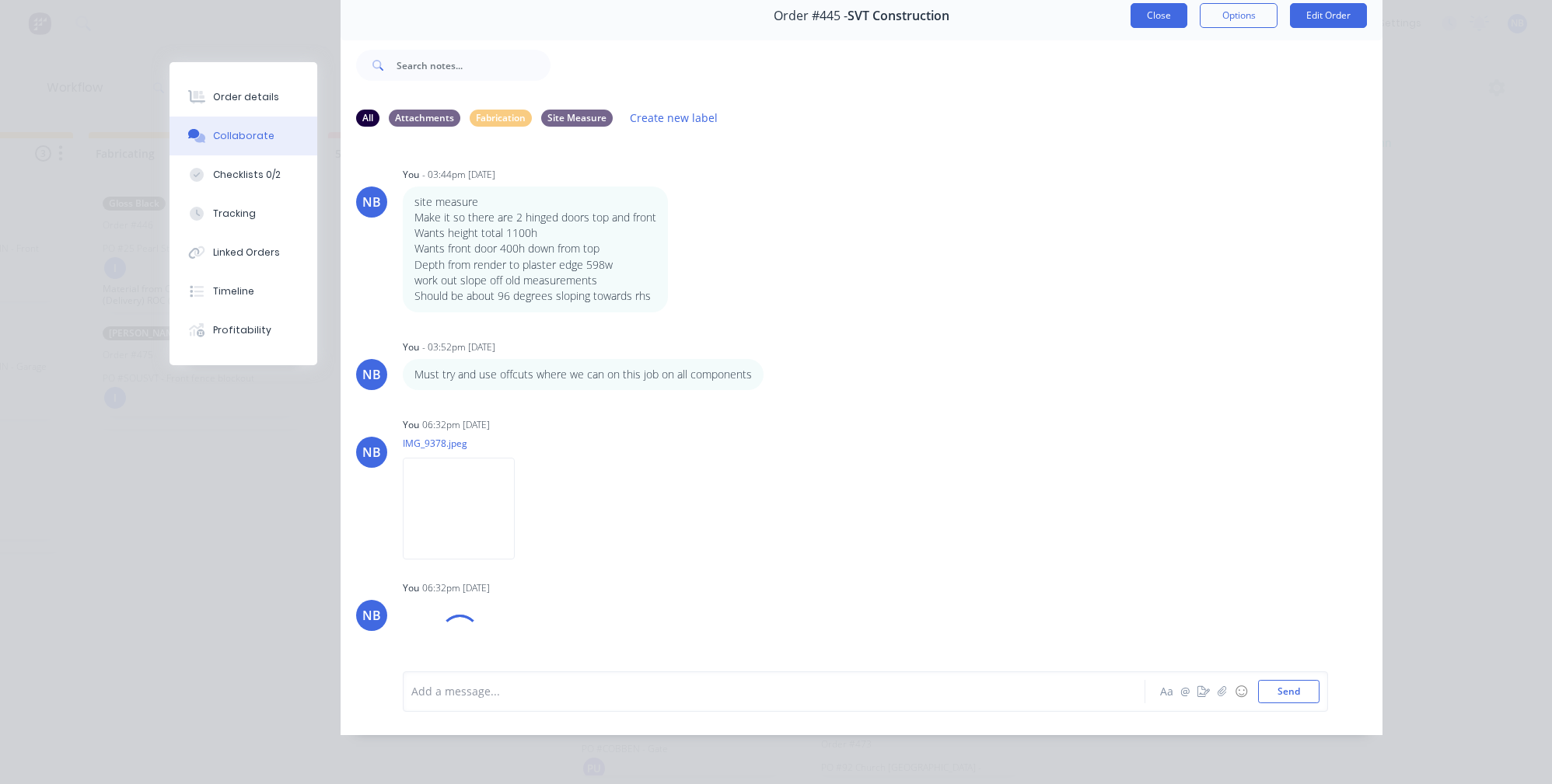
click at [1140, 10] on button "Close" at bounding box center [1159, 15] width 57 height 25
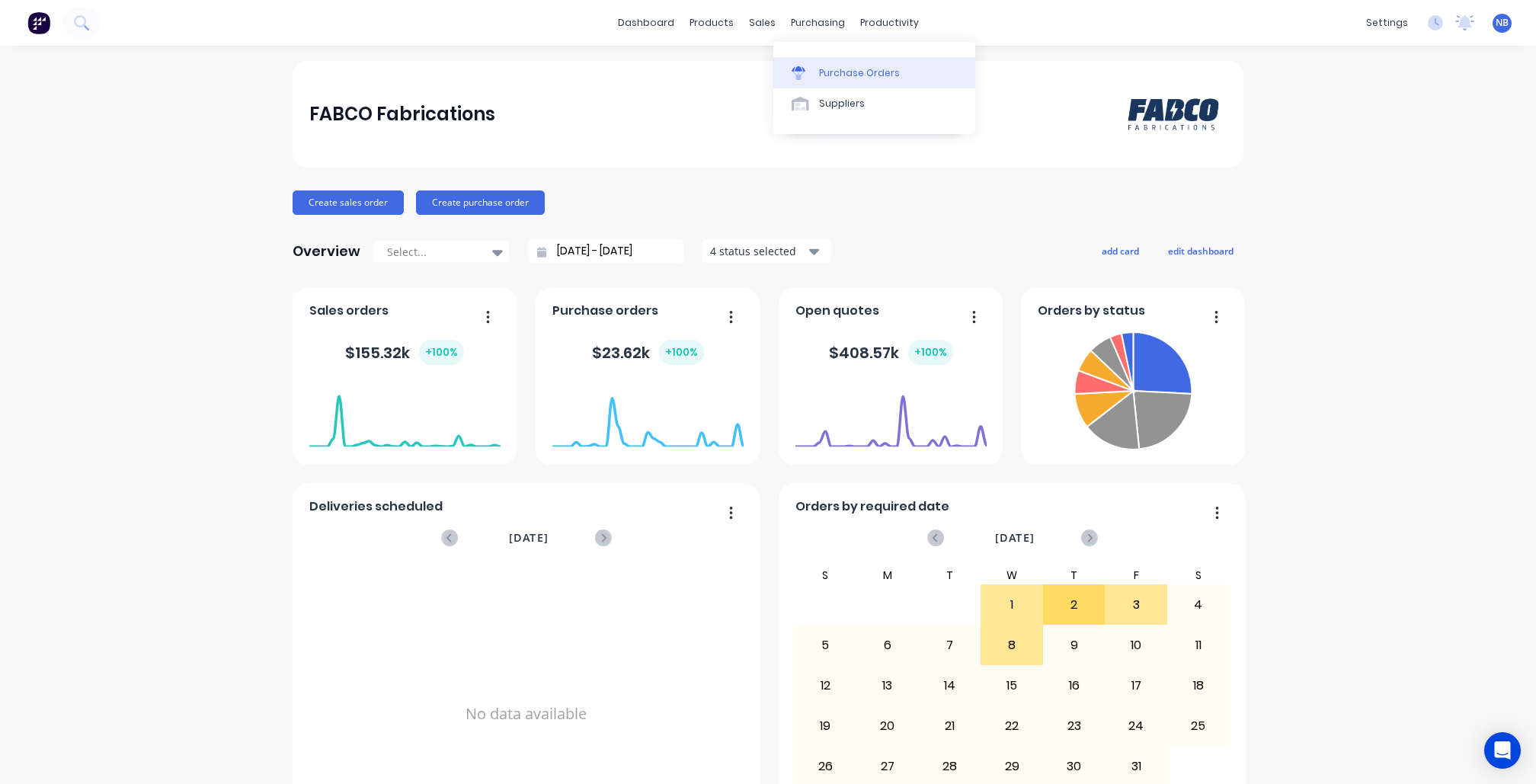
click at [836, 78] on div "Purchase Orders" at bounding box center [859, 73] width 81 height 14
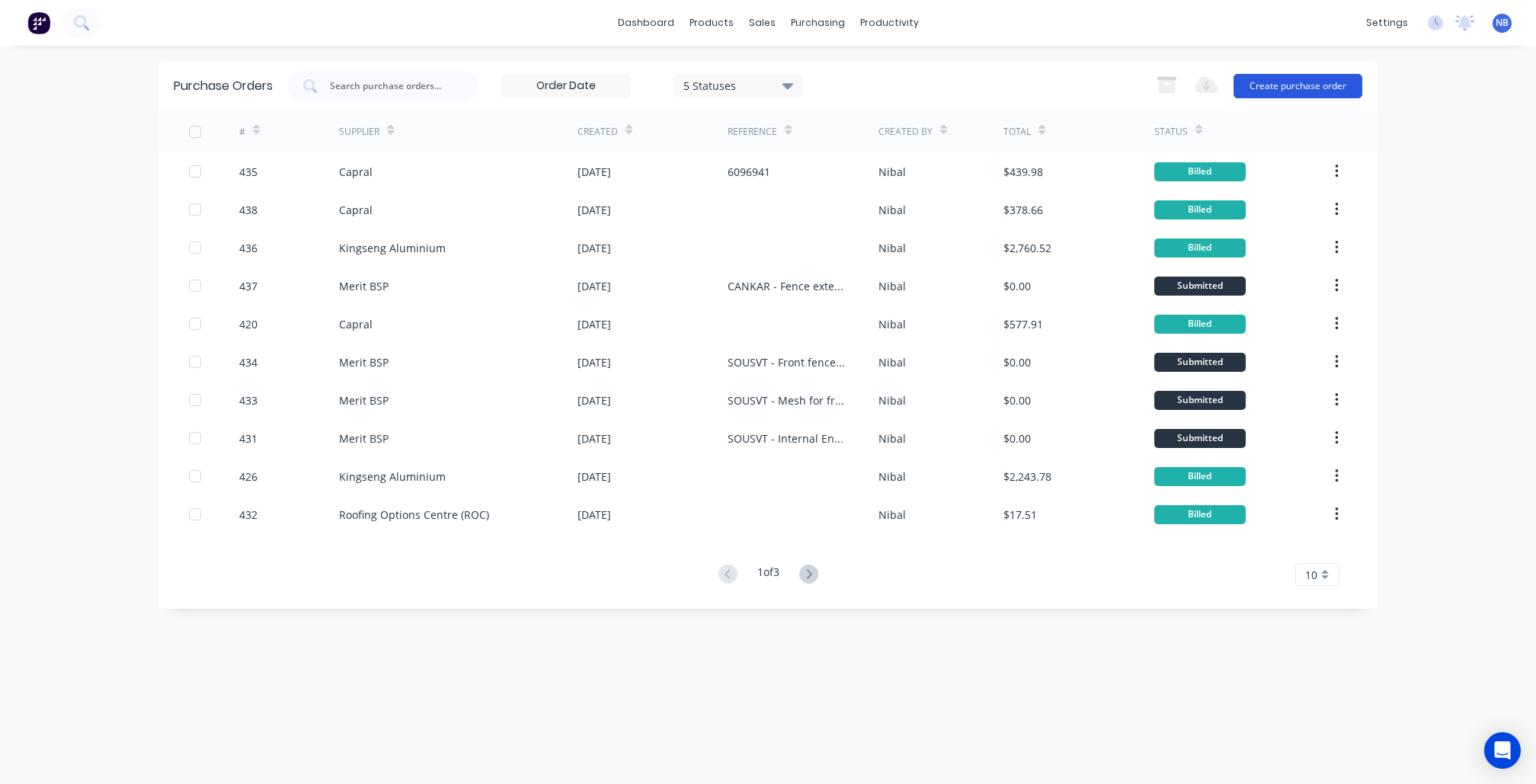
click at [1357, 90] on button "Create purchase order" at bounding box center [1298, 86] width 129 height 24
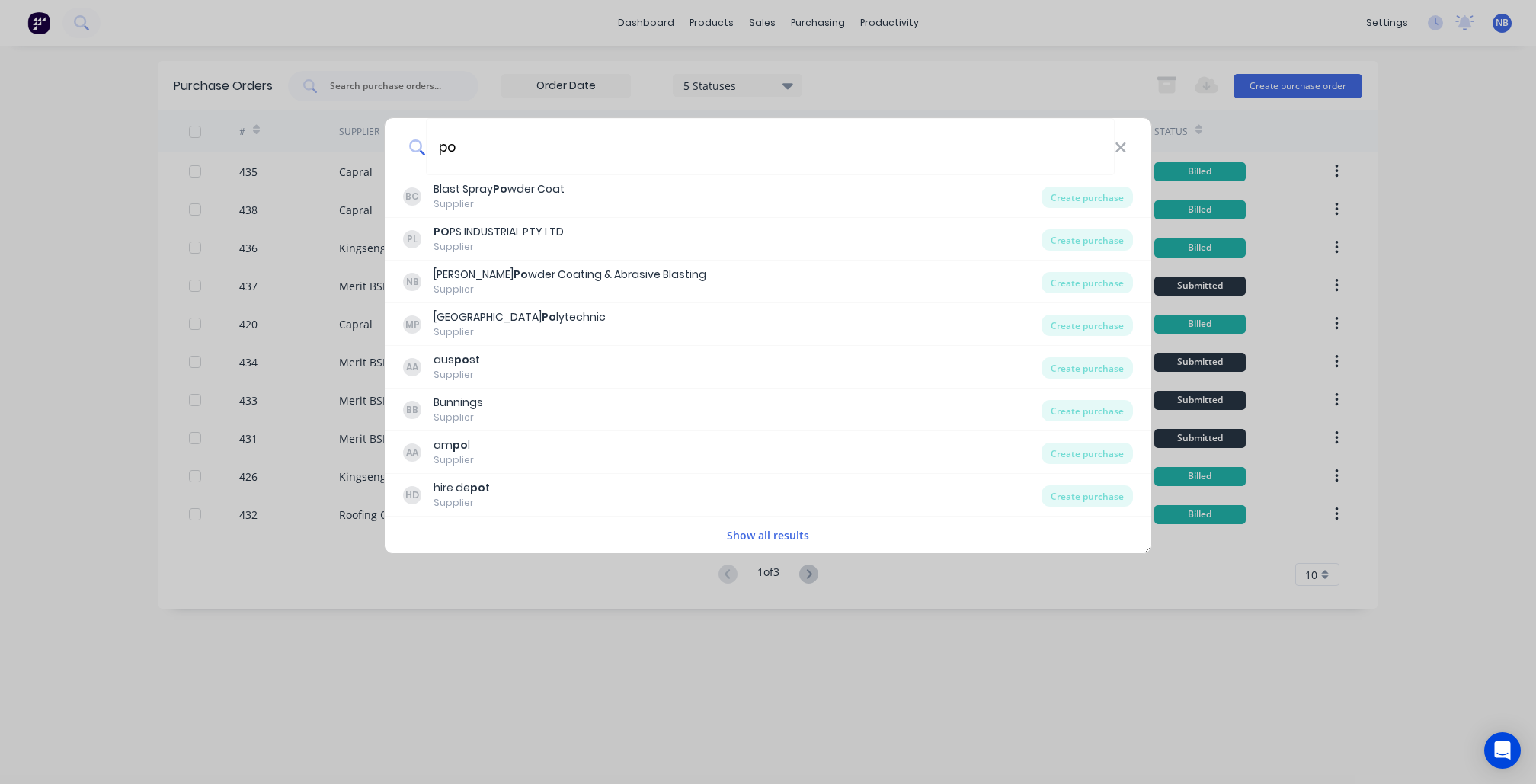
type input "p"
type input "merit"
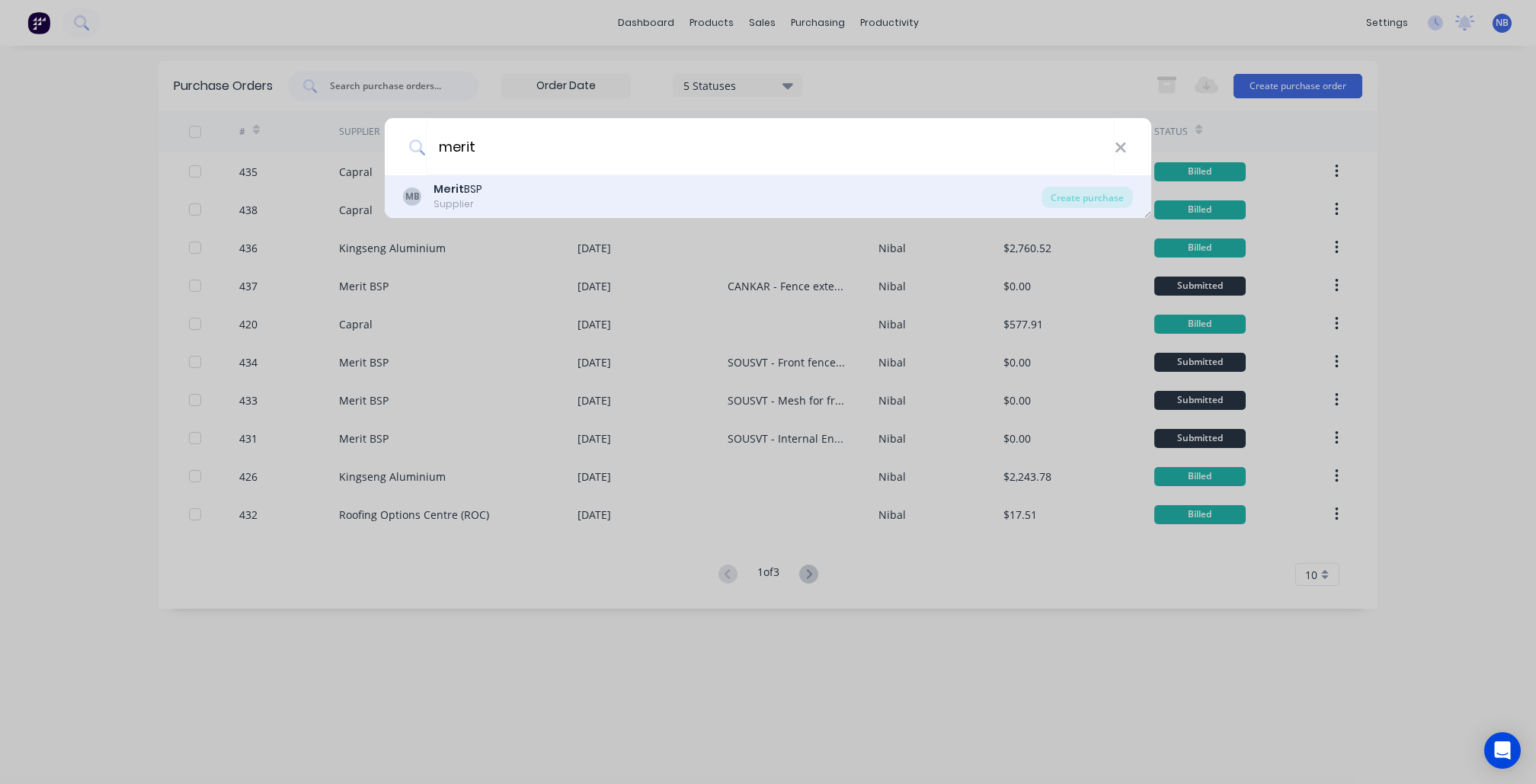
click at [580, 192] on div "MB Merit BSP Supplier" at bounding box center [722, 196] width 639 height 30
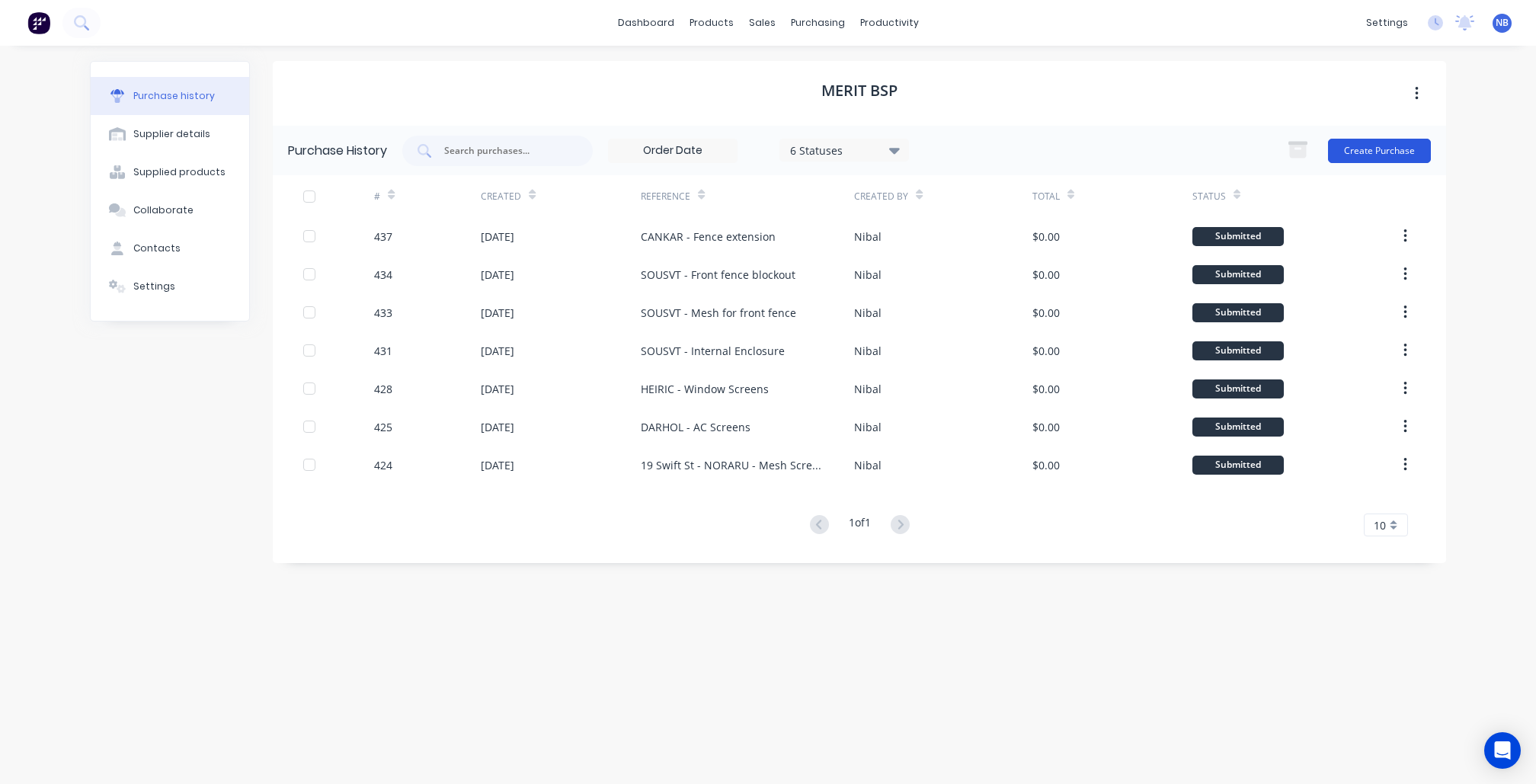
click at [1406, 152] on button "Create Purchase" at bounding box center [1379, 151] width 103 height 24
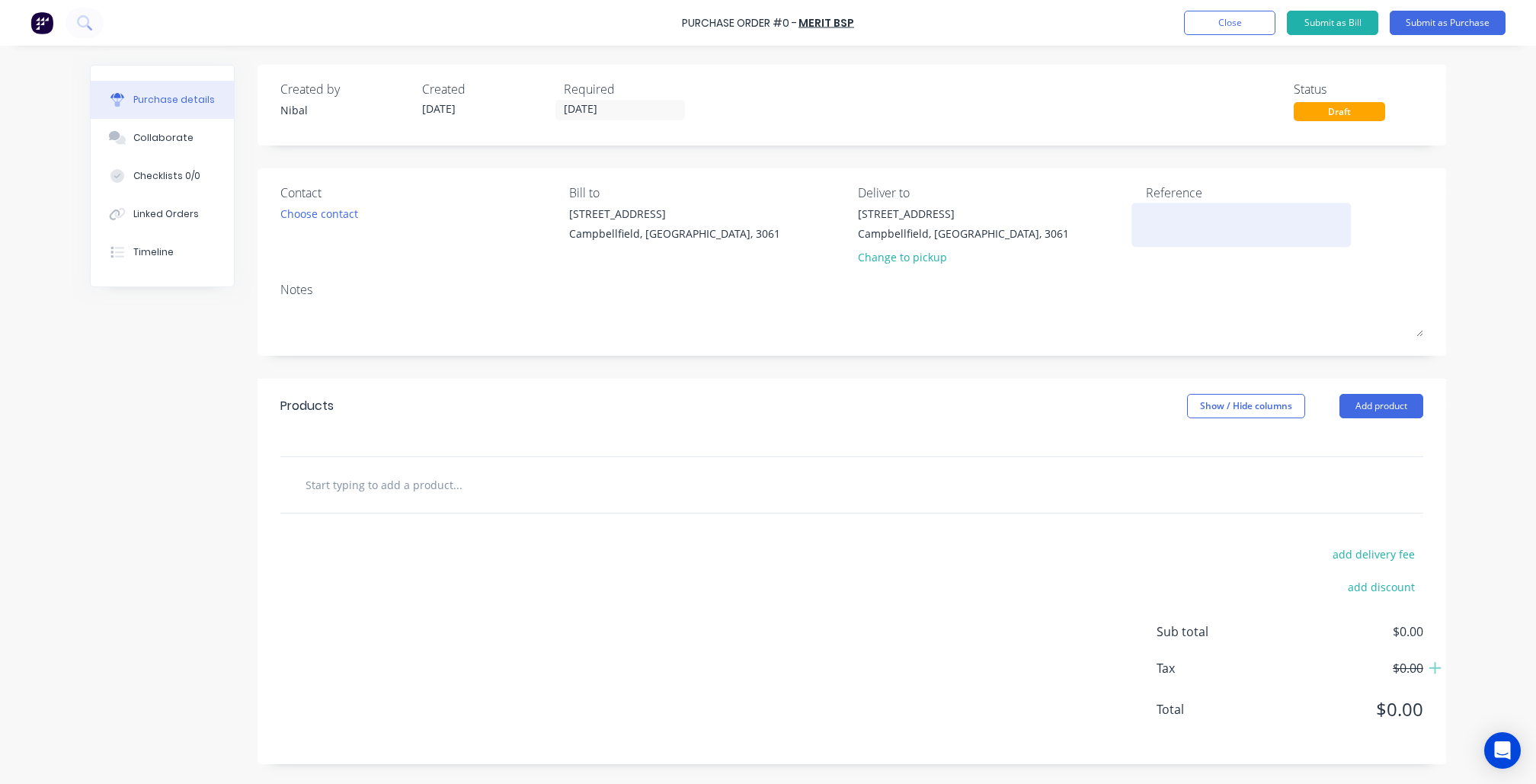
click at [1196, 223] on textarea at bounding box center [1241, 222] width 191 height 34
paste textarea "BRUDAV - Balcony Screen"
type textarea "x"
type textarea "BRUDAV - Balcony Screen"
type textarea "x"
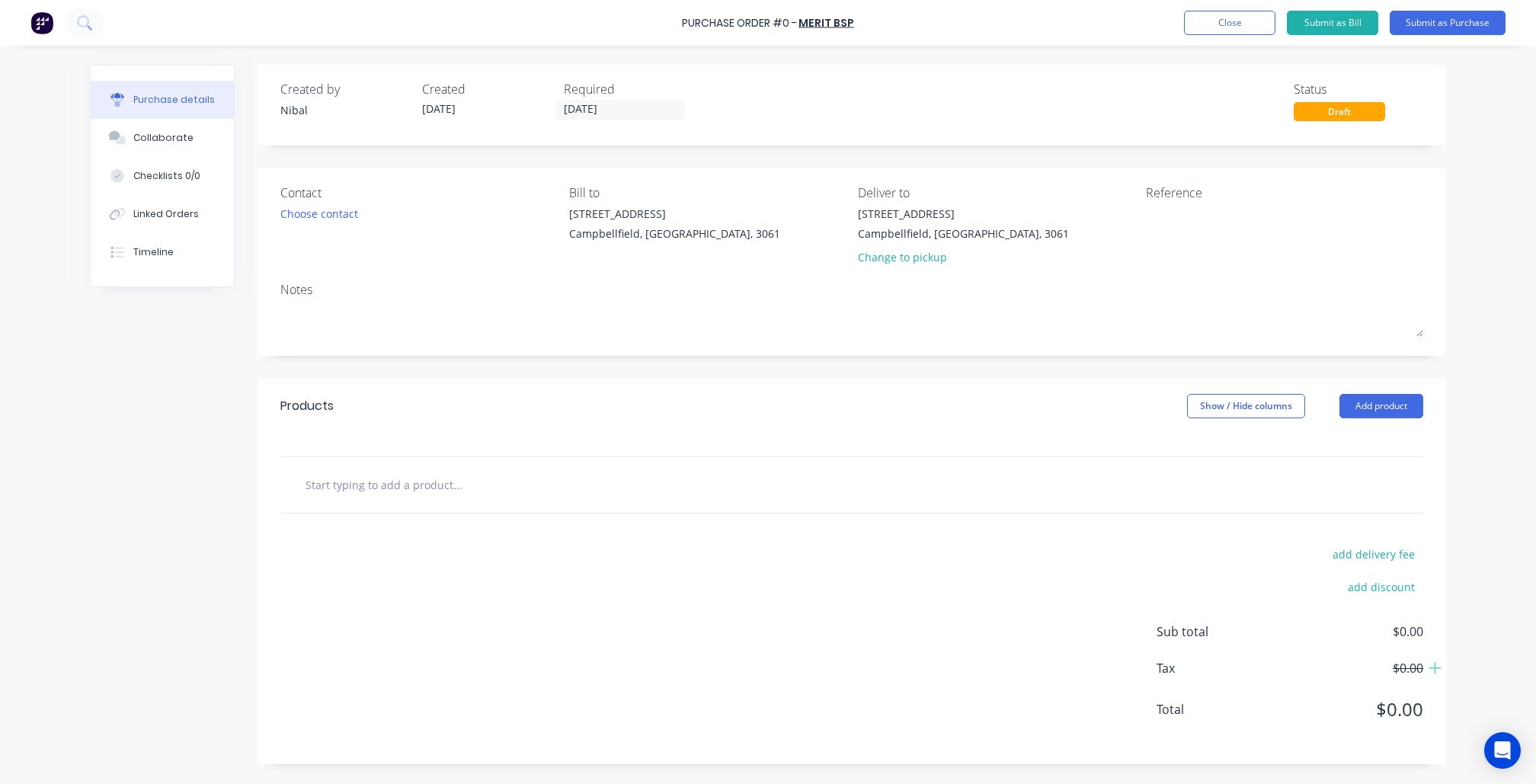
type textarea "x"
type textarea "BRUDAV - Balcony Screen"
click at [500, 611] on div "add delivery fee add discount Sub total $0.00 Tax $0.00 Total $0.00" at bounding box center [852, 639] width 1188 height 251
click at [435, 461] on div at bounding box center [852, 485] width 1143 height 56
click at [430, 489] on input "text" at bounding box center [457, 484] width 305 height 30
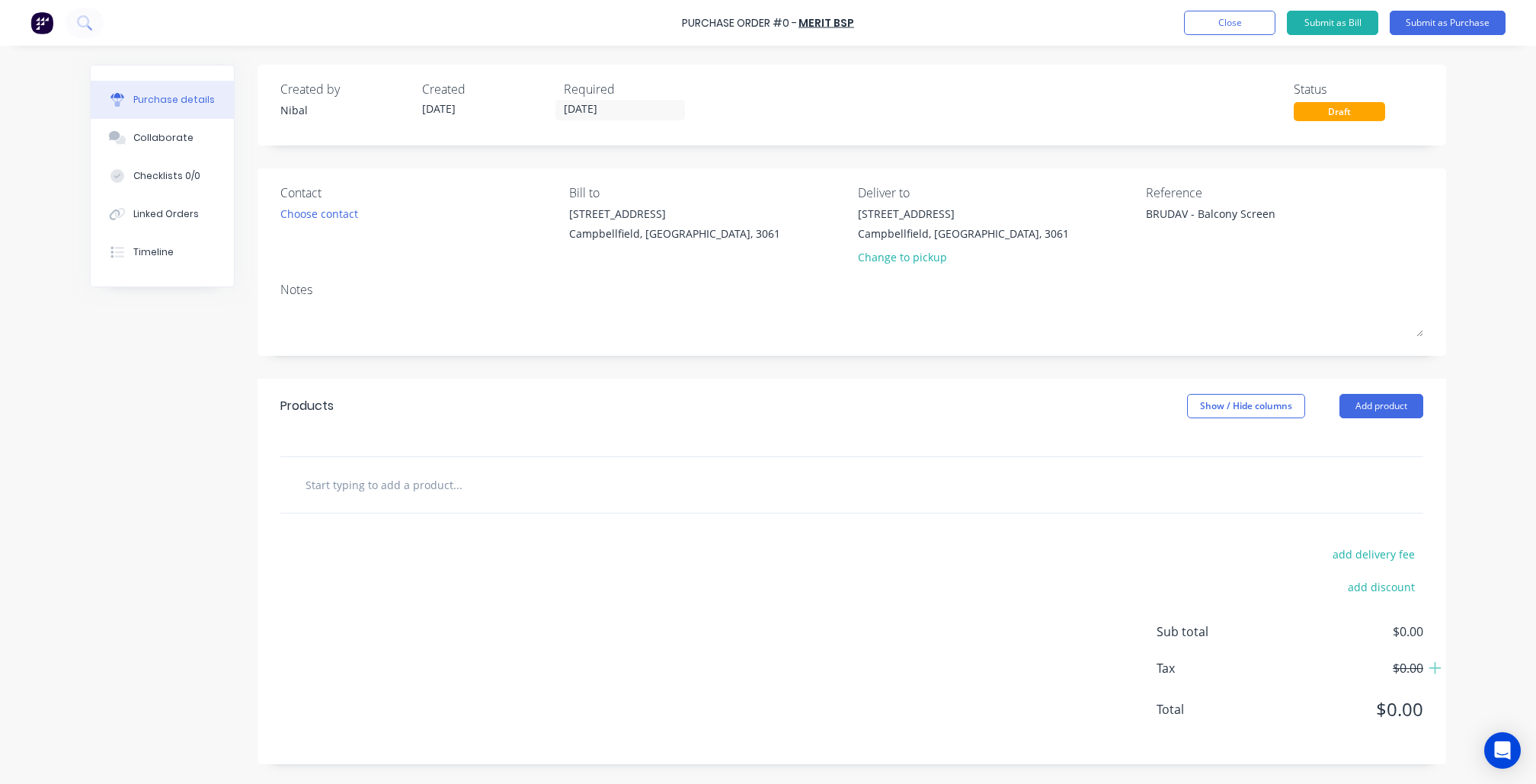
type textarea "x"
type input "P"
type textarea "x"
type input "Po"
type textarea "x"
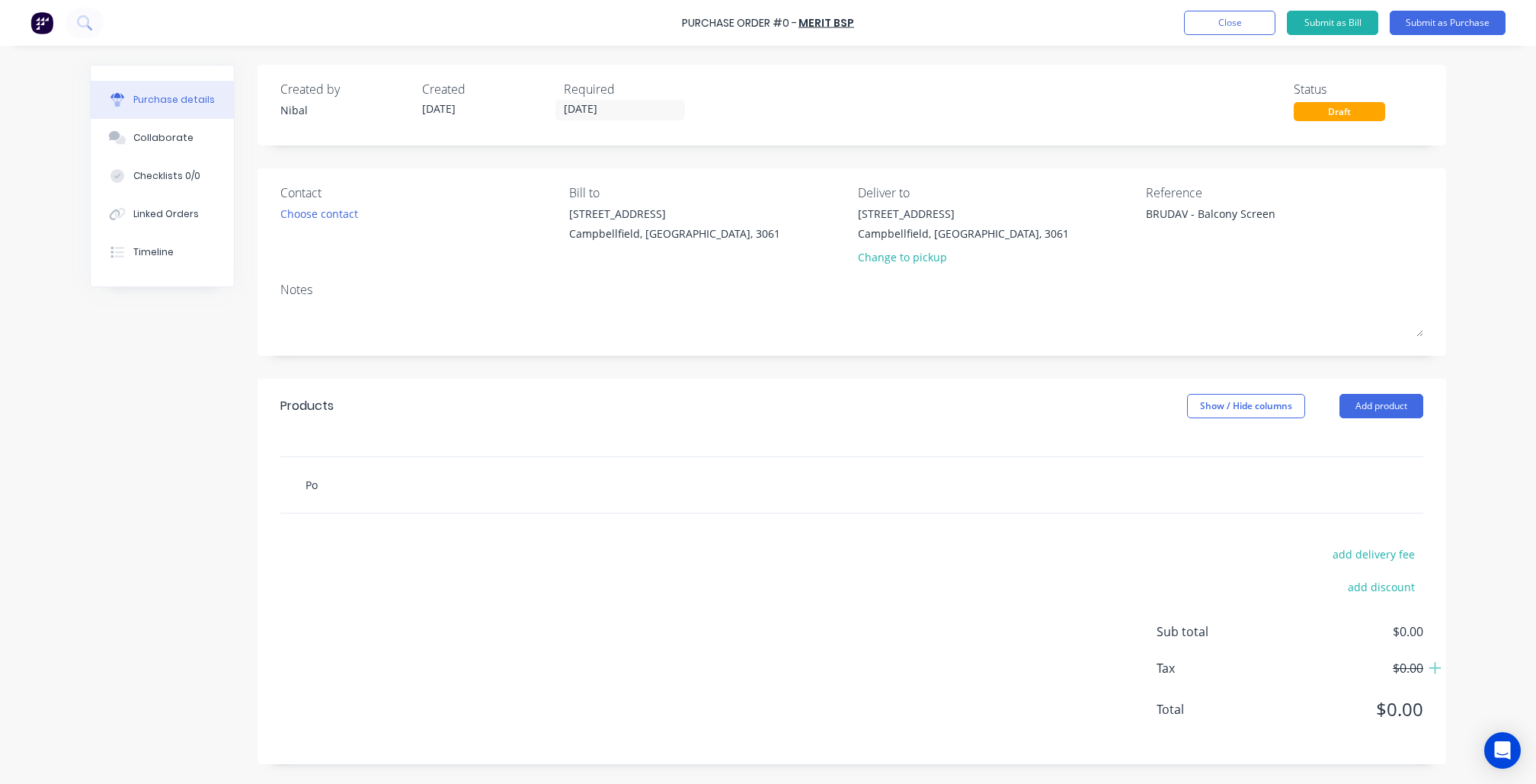
type input "Pow"
type textarea "x"
type input "Powd"
type textarea "x"
type input "Powde"
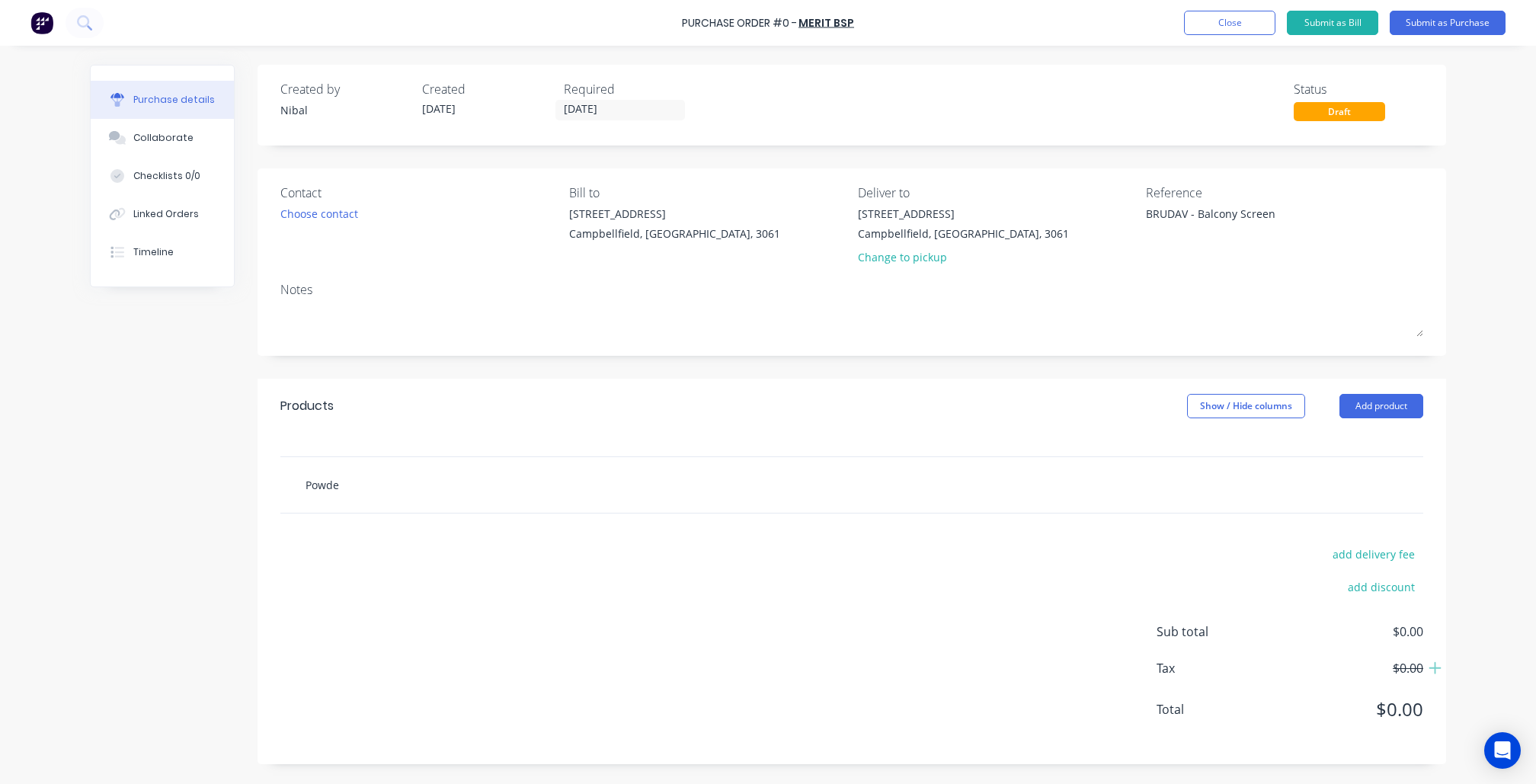
type textarea "x"
type input "Powder"
type textarea "x"
type input "Powder"
type textarea "x"
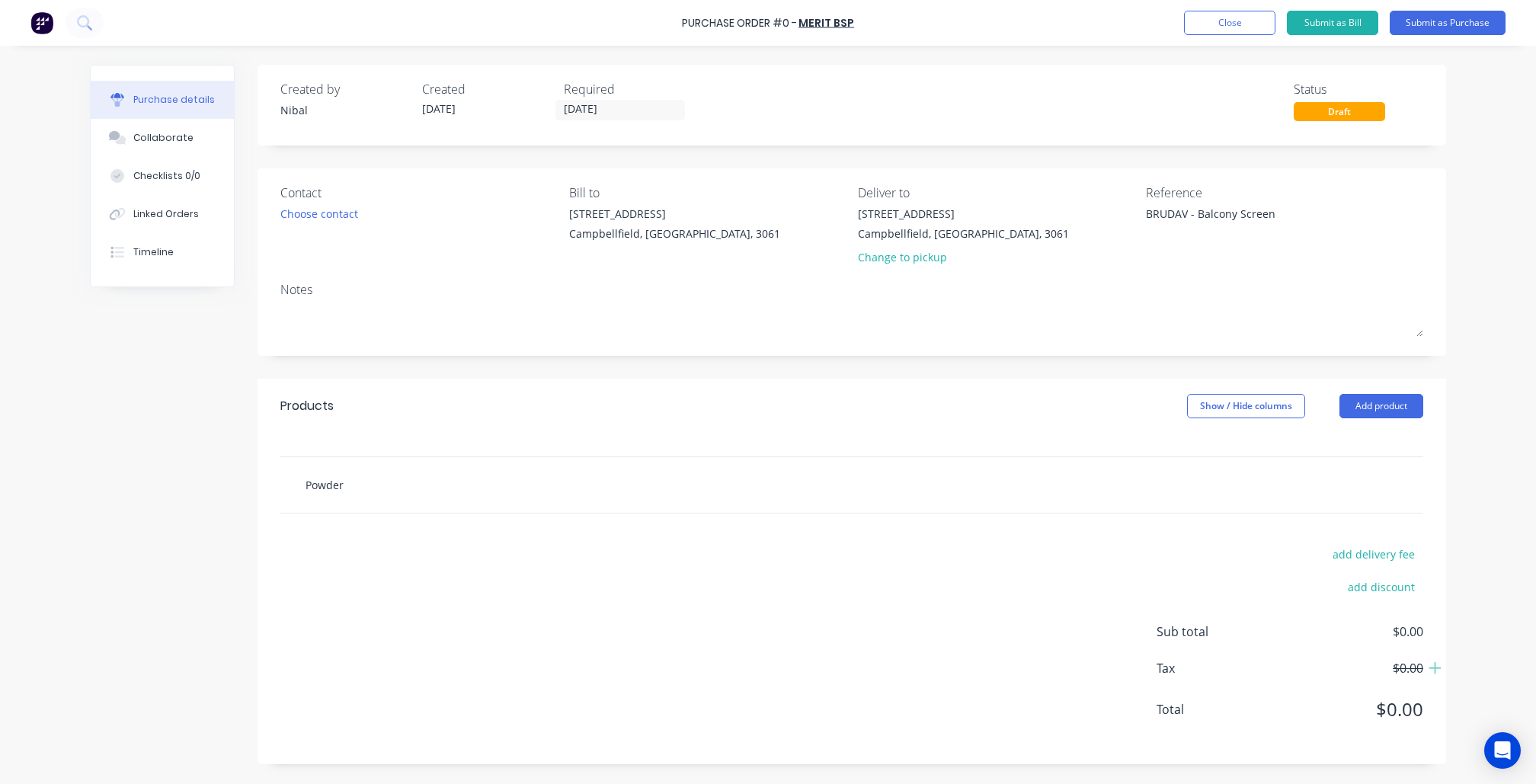
type input "Powder c"
type textarea "x"
type input "Powder co"
type textarea "x"
type input "Powder coa"
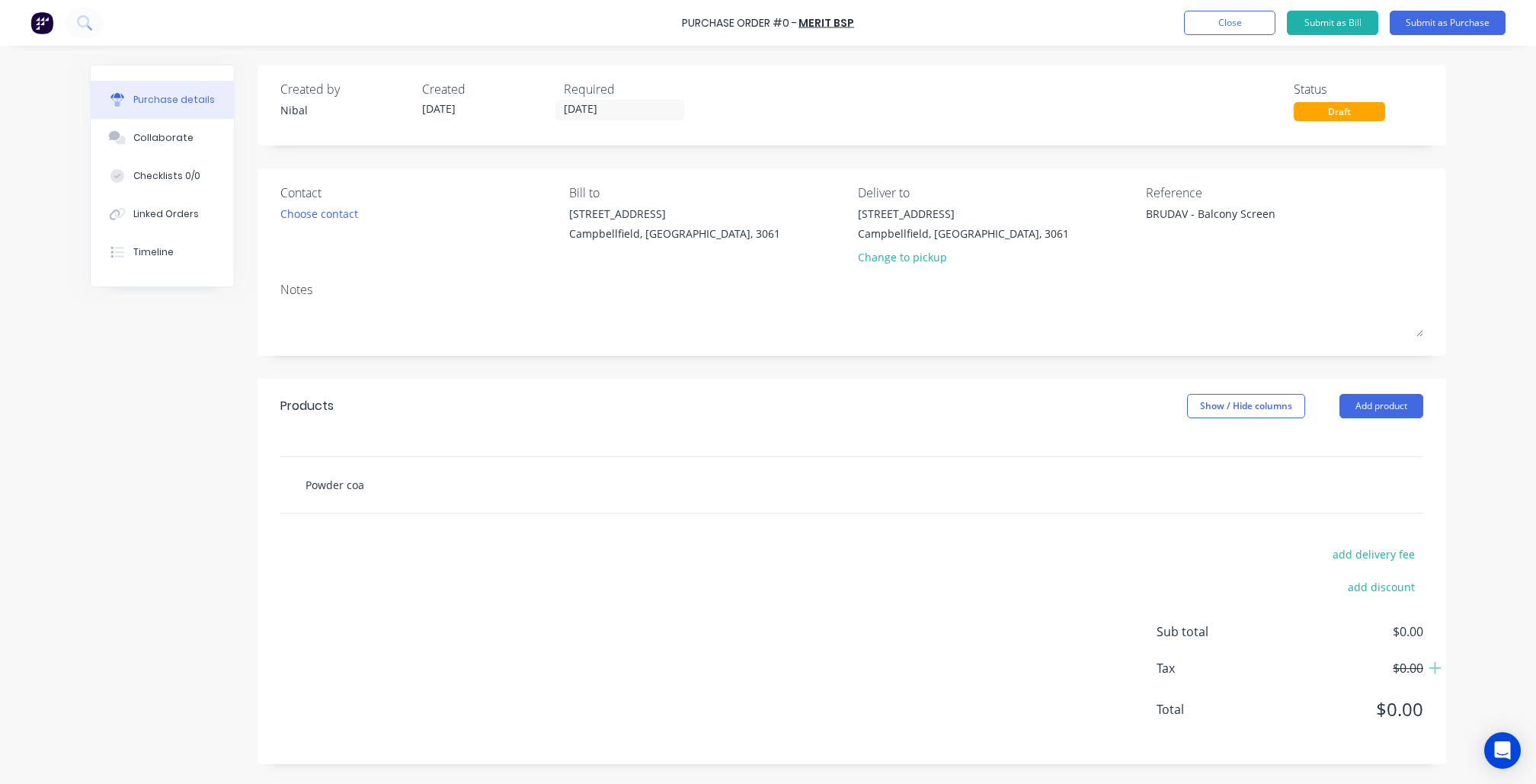
type textarea "x"
type input "Powder coat"
type textarea "x"
type input "Powder coat"
type textarea "x"
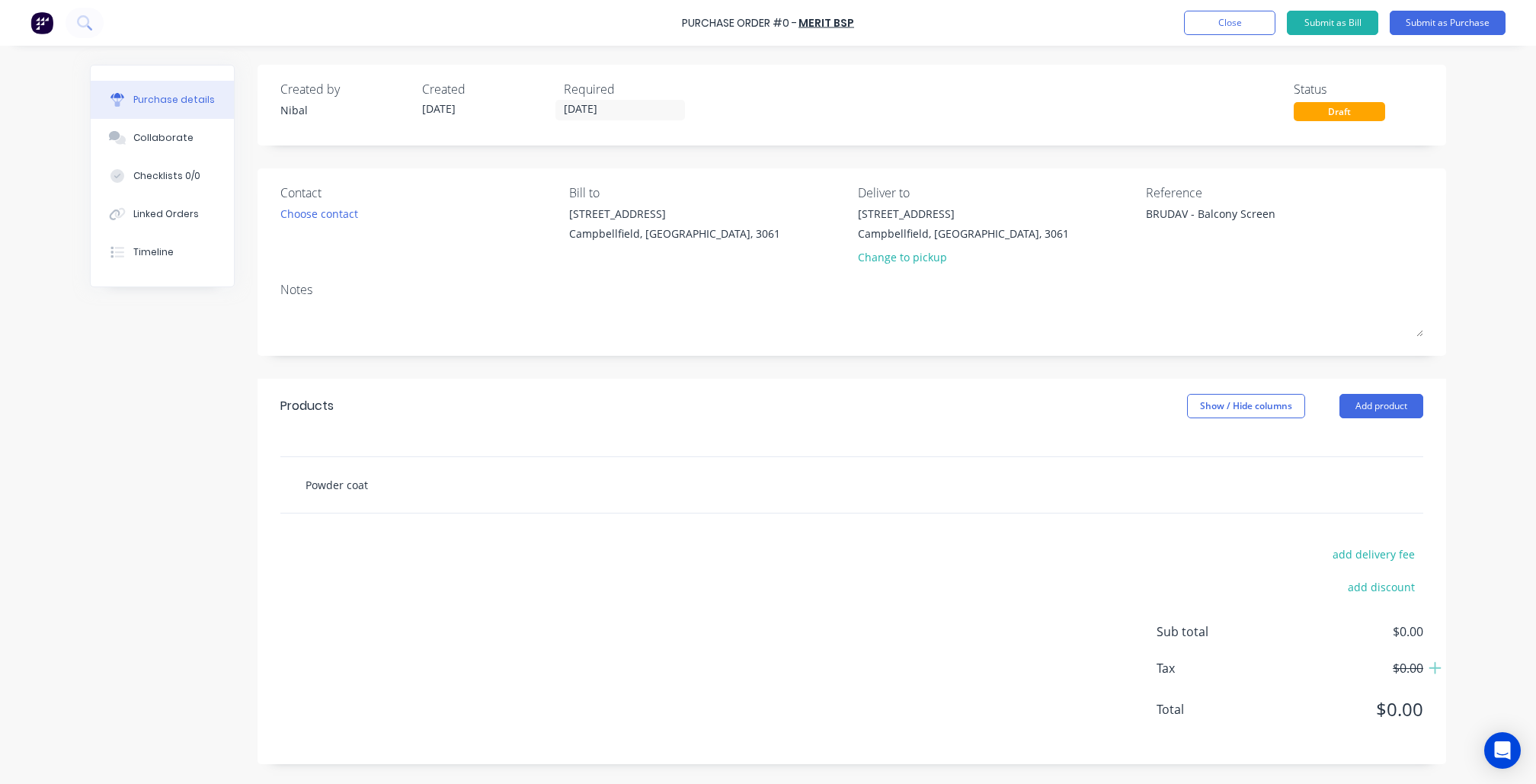
type input "Powder coat c"
type textarea "x"
type input "Powder coat co"
type textarea "x"
type input "Powder coat col"
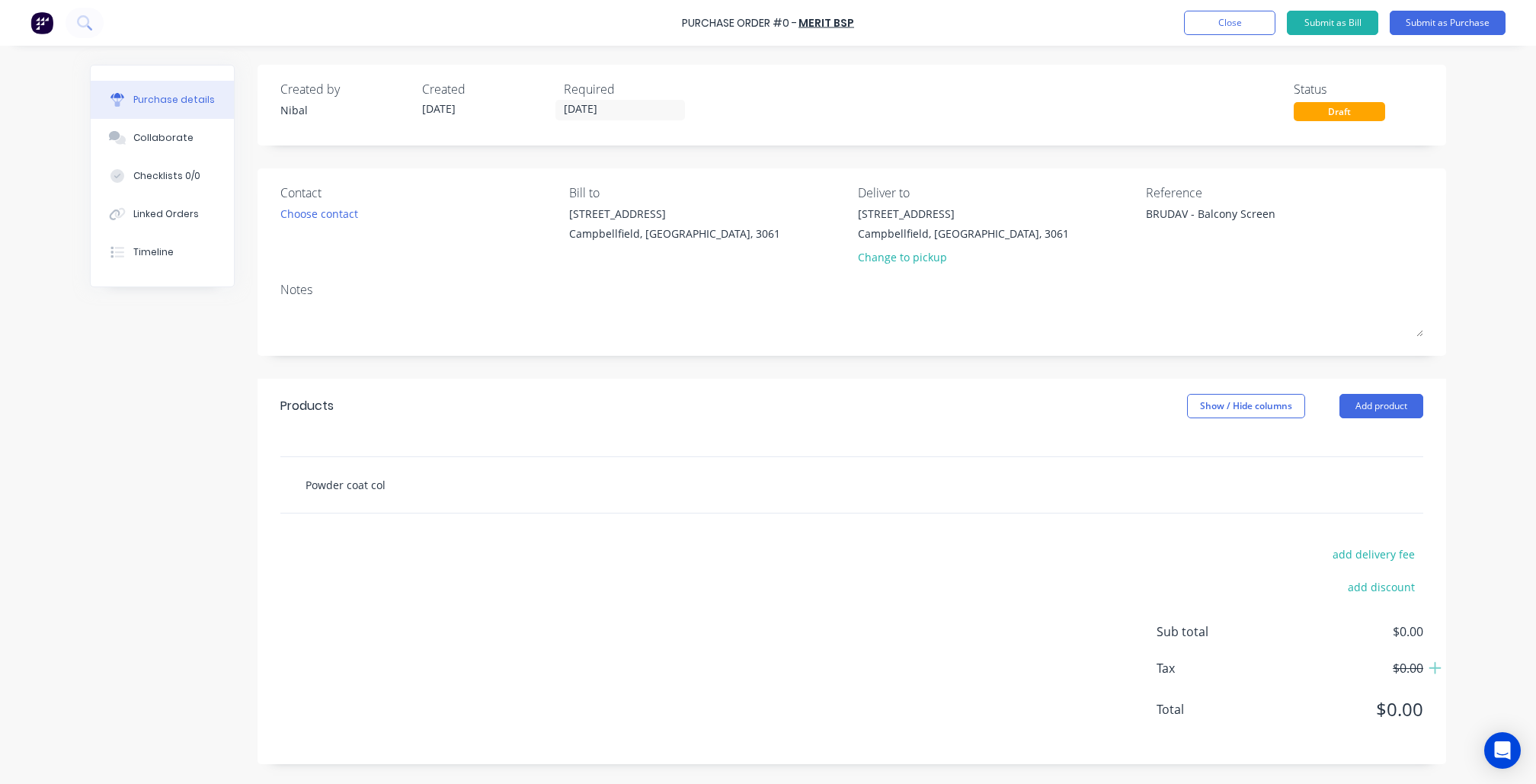
type textarea "x"
type input "Powder coat colo"
type textarea "x"
type input "Powder coat colou"
type textarea "x"
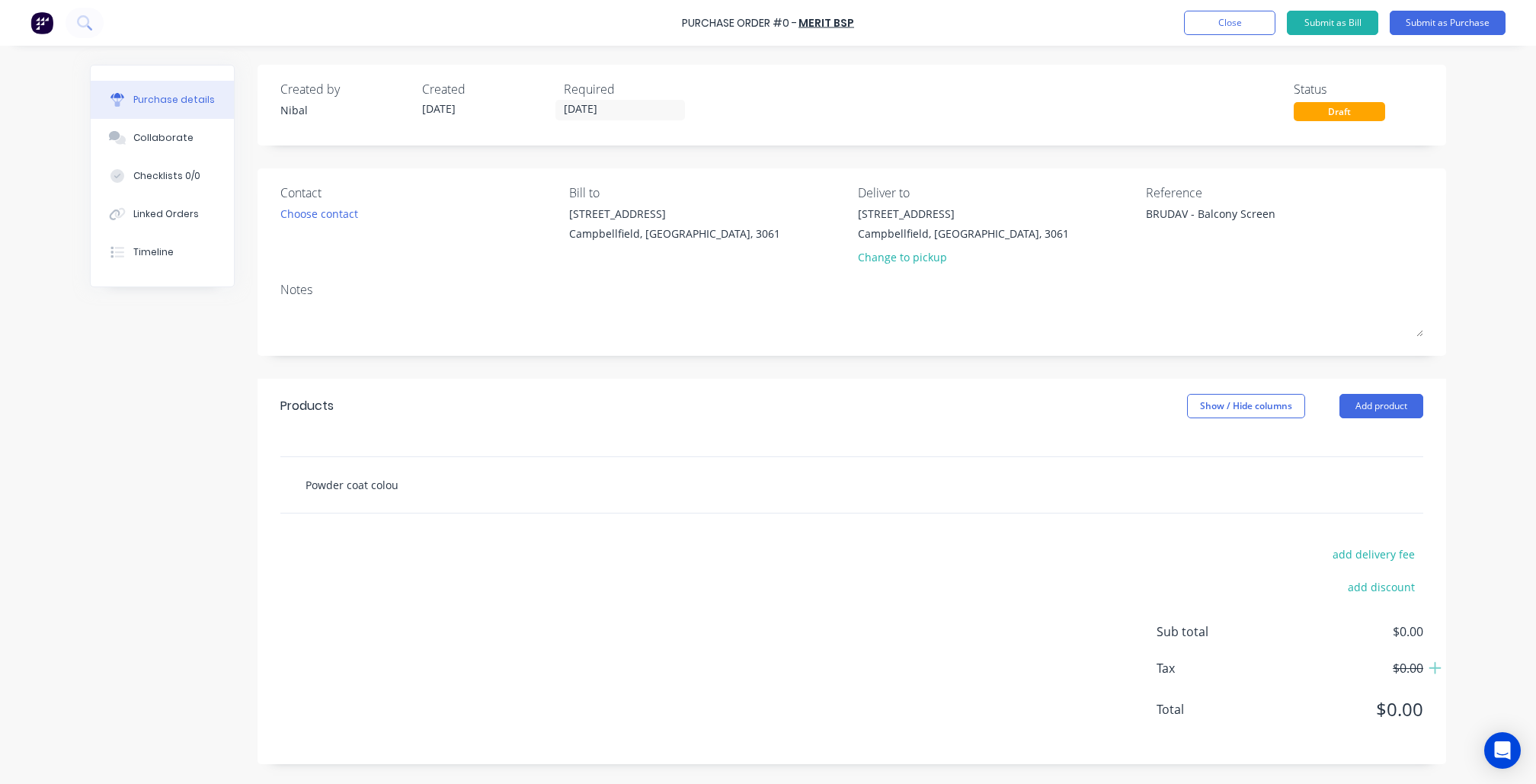
type input "Powder coat colour"
type textarea "x"
type input "Powder coat colour."
type textarea "x"
type input "Powder coat colour."
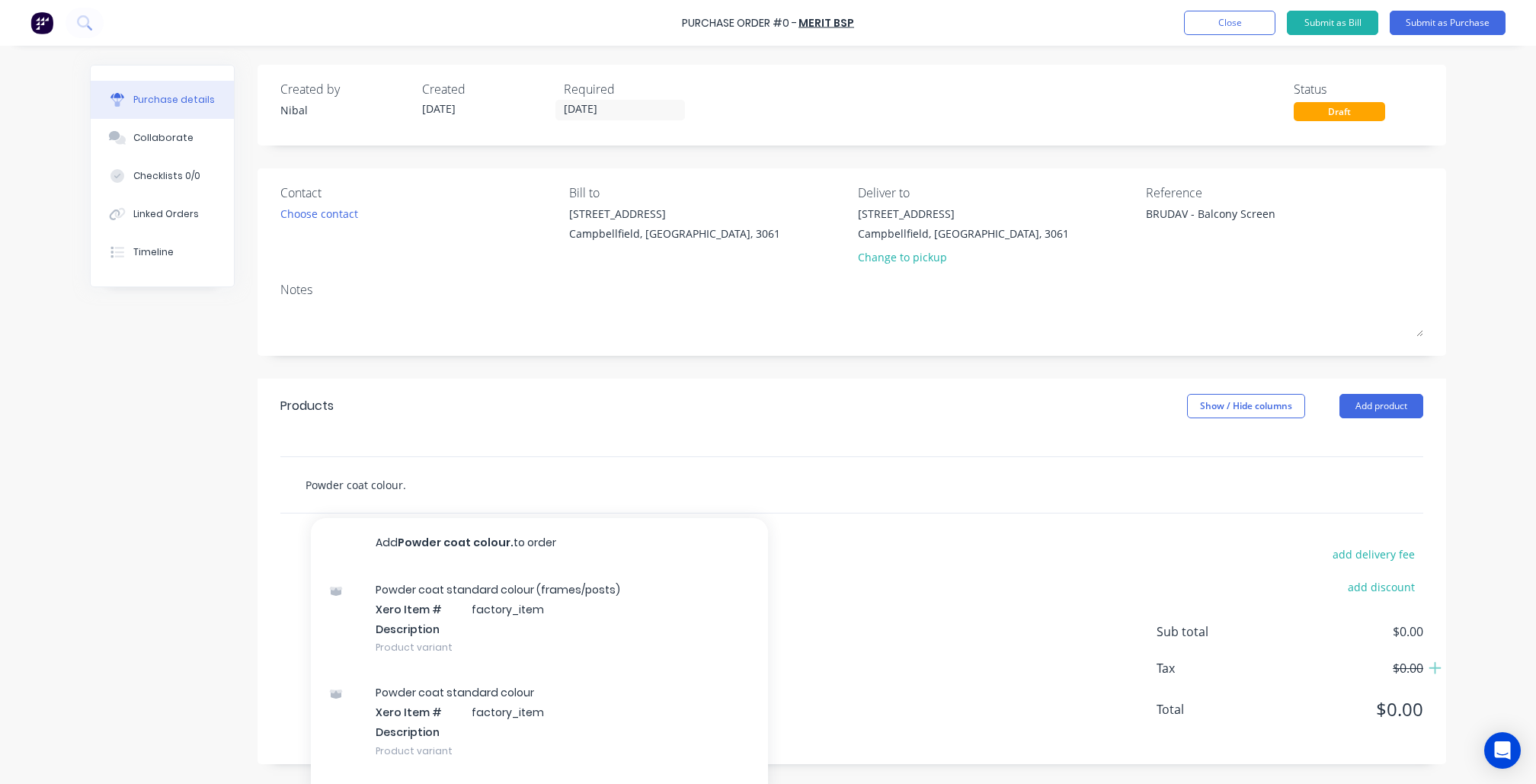
type textarea "x"
type input "Powder coat colour"
type textarea "x"
type input "Powder coat colour"
type textarea "x"
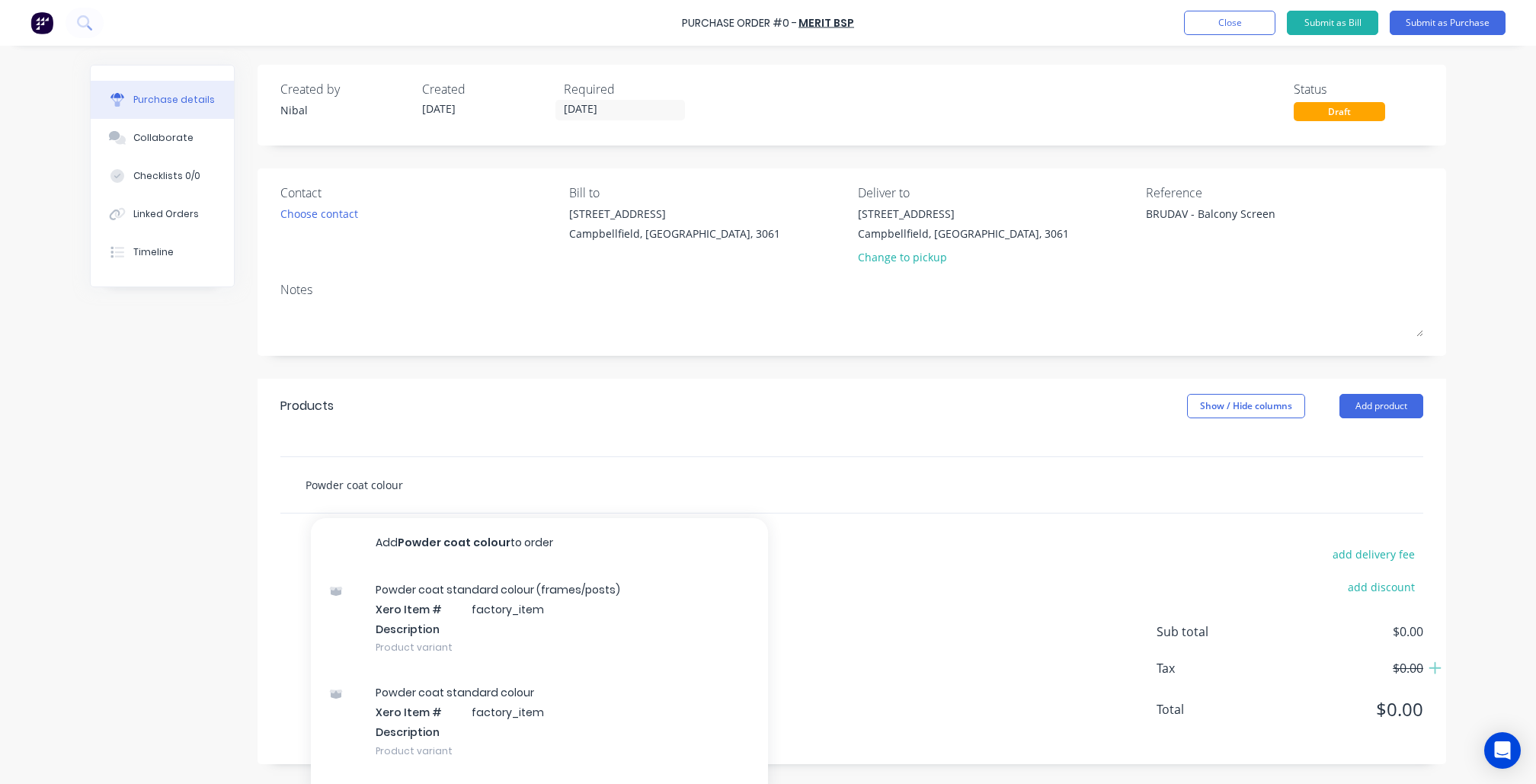
type input "Powder coat colour -"
type textarea "x"
type input "Powder coat colour -"
type textarea "x"
type input "Powder coat colour - -"
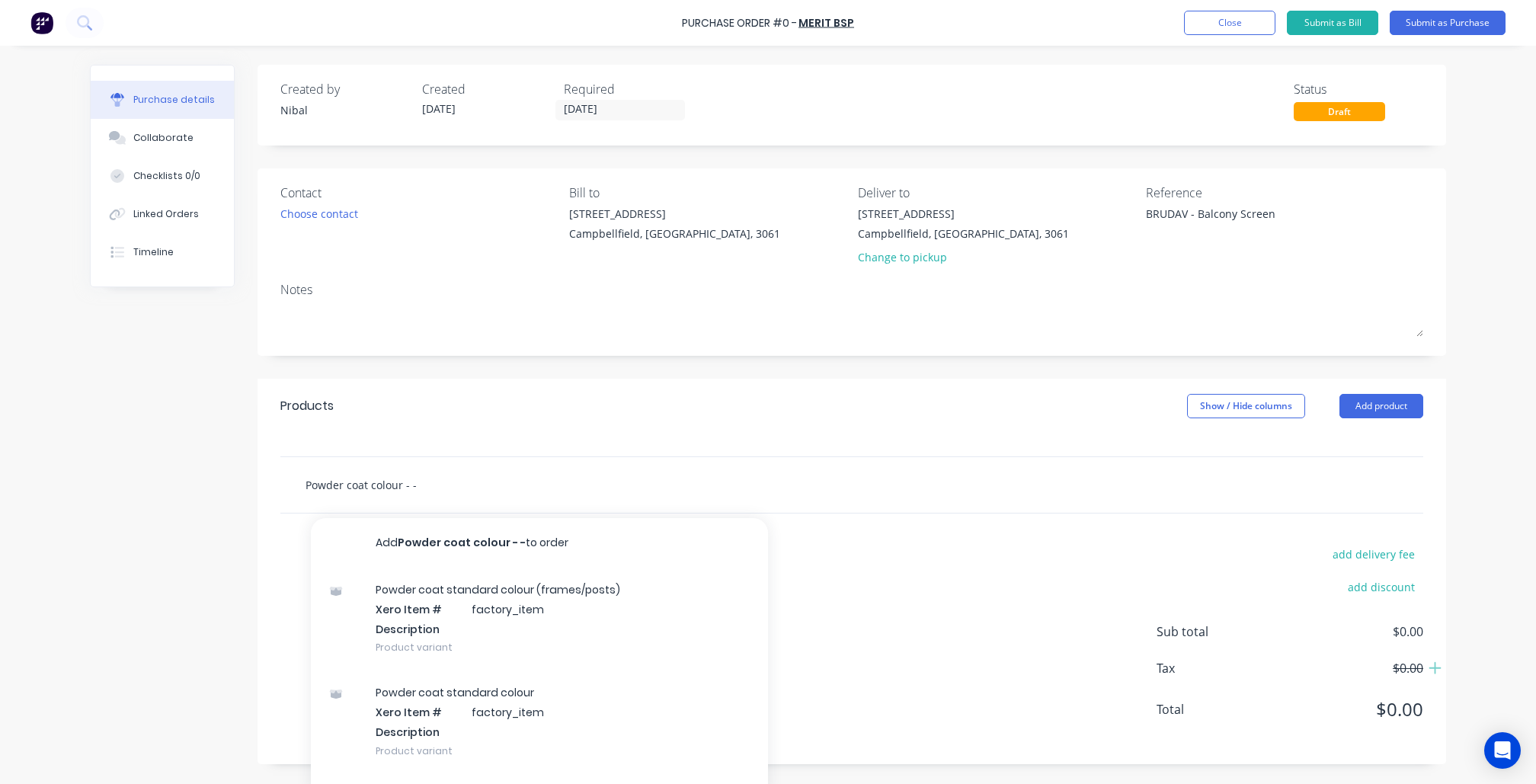
type textarea "x"
type input "Powder coat colour -"
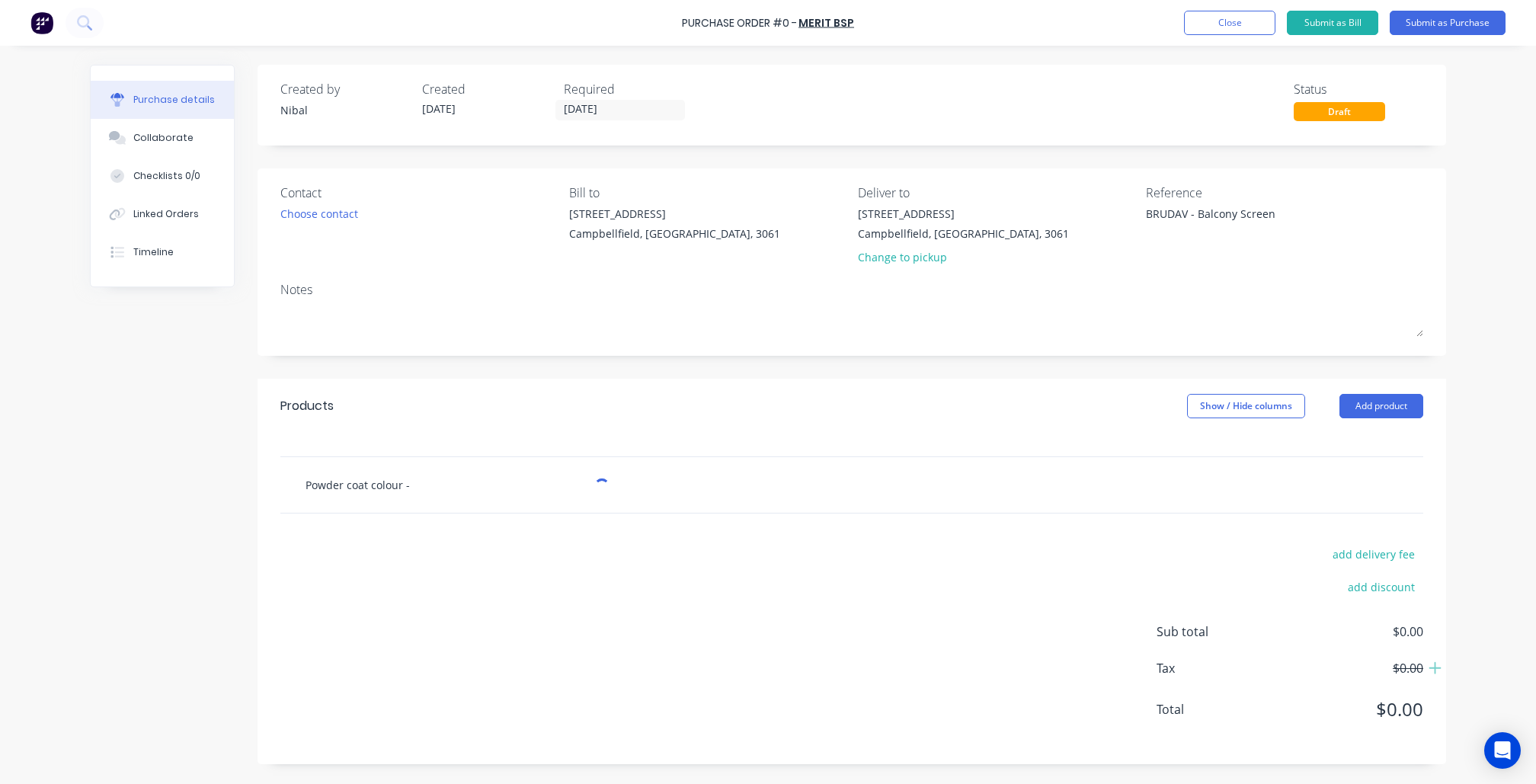
type textarea "x"
type input "Powder coat colour - W"
type textarea "x"
type input "Powder coat colour - Wo"
type textarea "x"
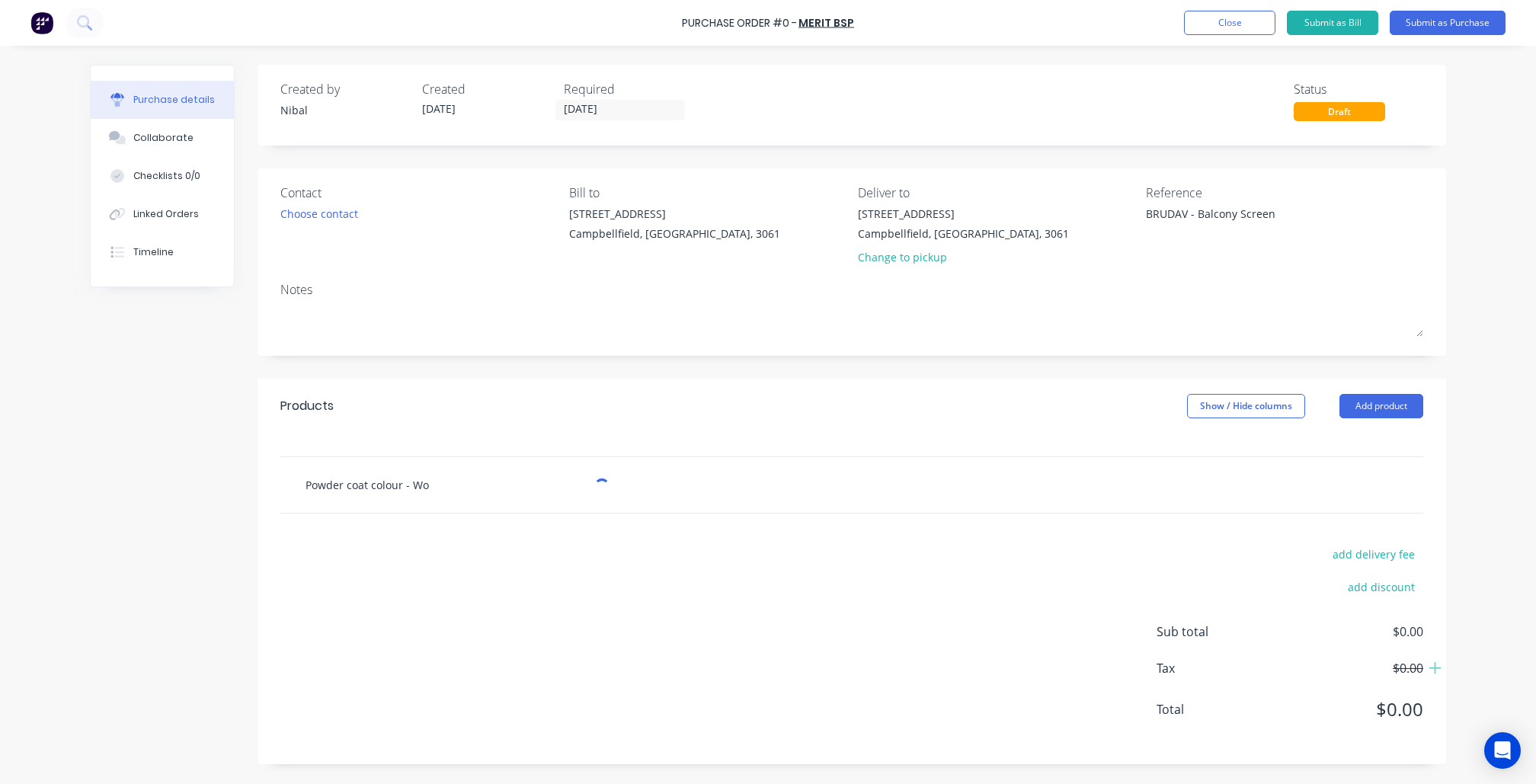
type input "Powder coat colour - Woo"
type textarea "x"
type input "Powder coat colour - Wood"
type textarea "x"
type input "Powder coat colour - Woodl"
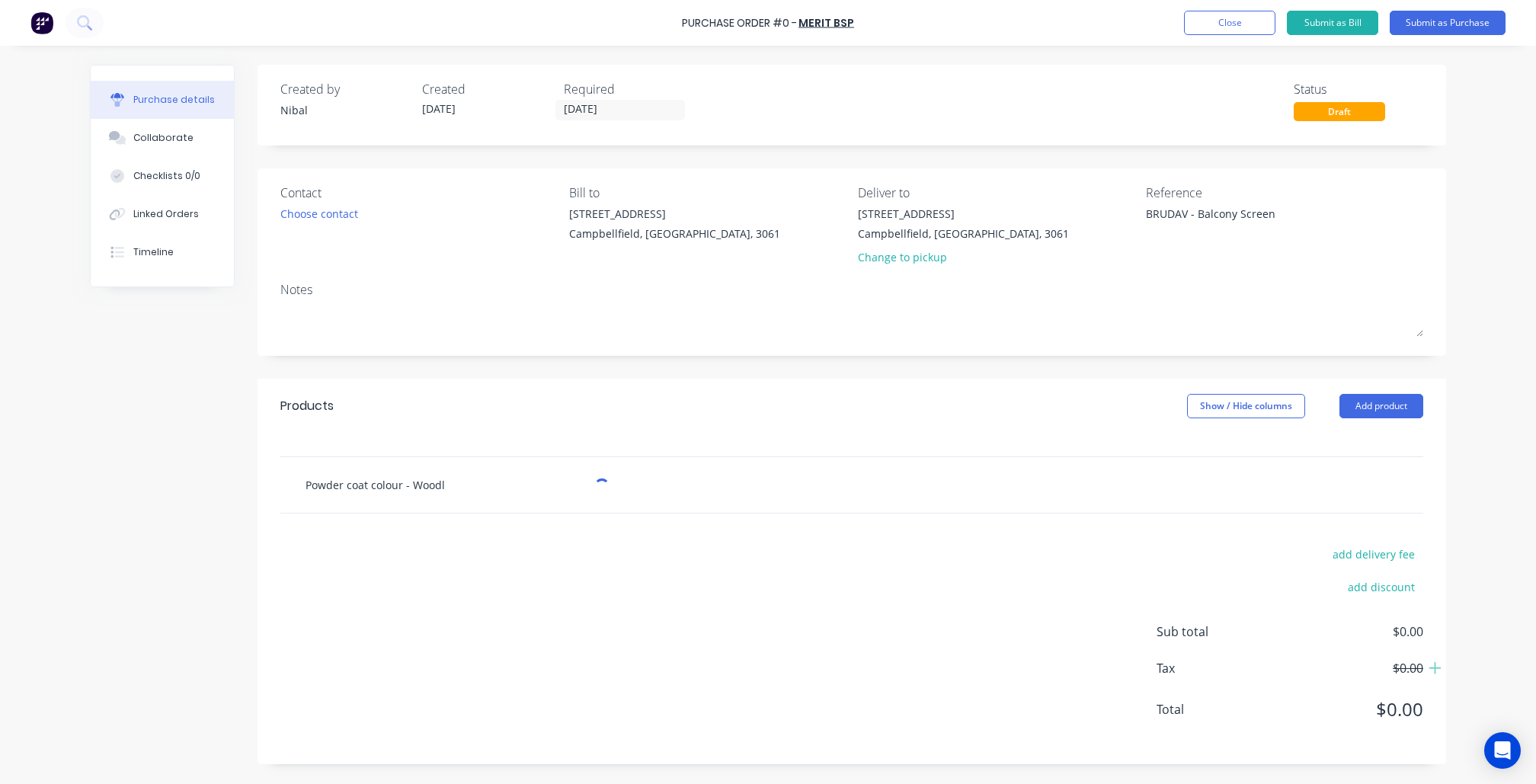
type textarea "x"
type input "Powder coat colour - Woodla"
type textarea "x"
type input "Powder coat colour - Woodlan"
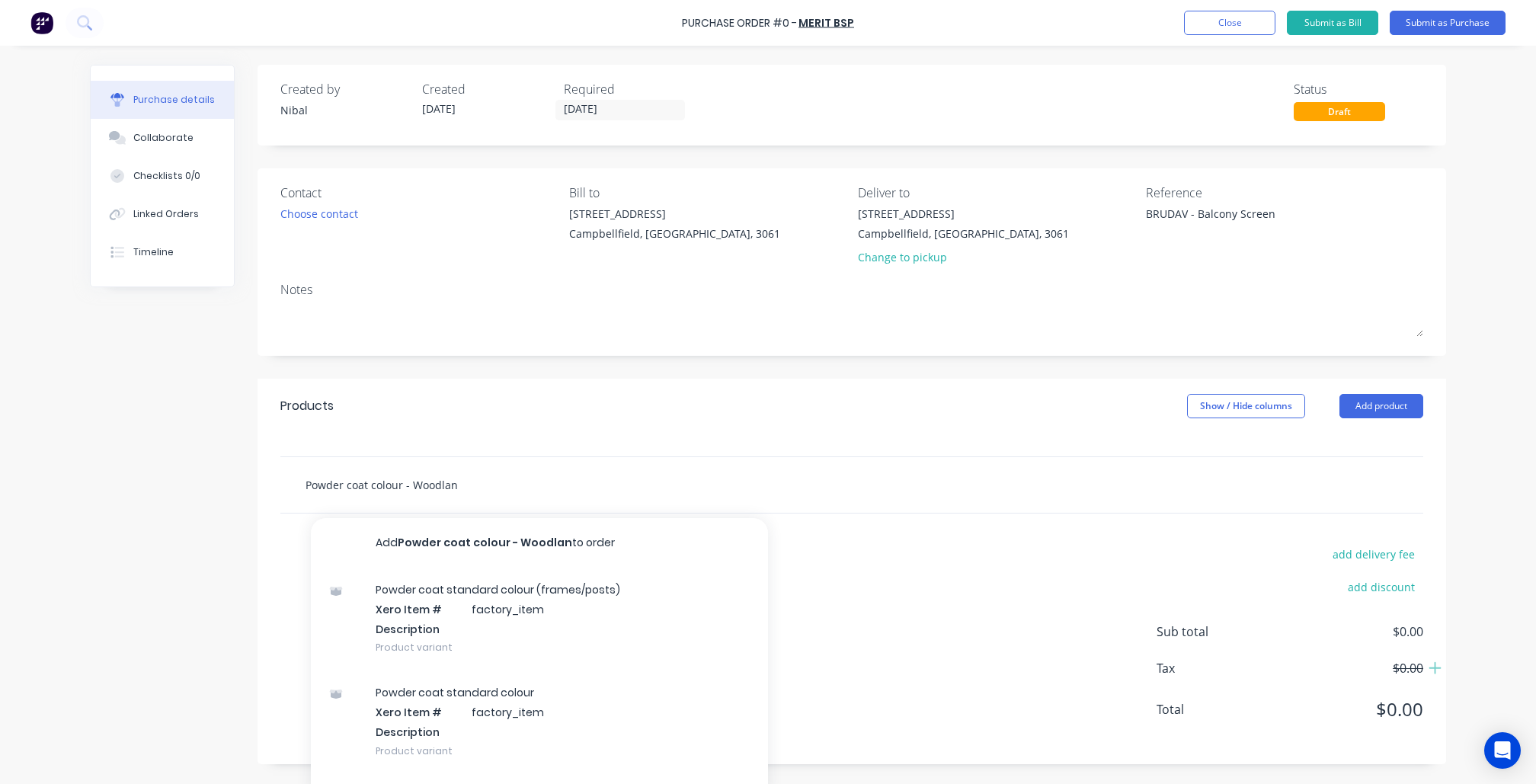
type textarea "x"
type input "Powder coat colour - Woodland"
type textarea "x"
type input "Powder coat colour - Woodland"
type textarea "x"
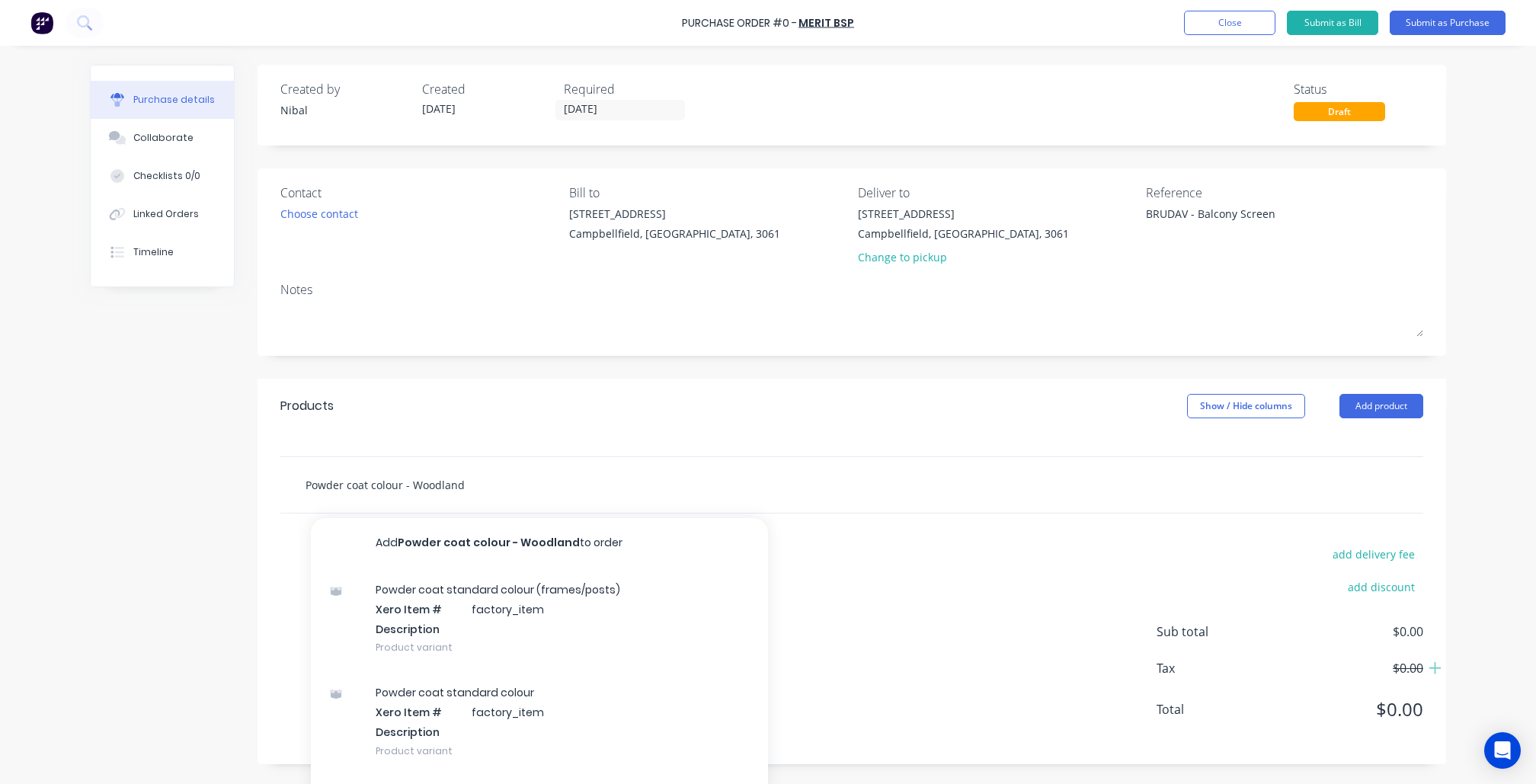
type input "Powder coat colour - Woodland g"
type textarea "x"
type input "Powder coat colour - Woodland gr"
type textarea "x"
type input "Powder coat colour - Woodland gre"
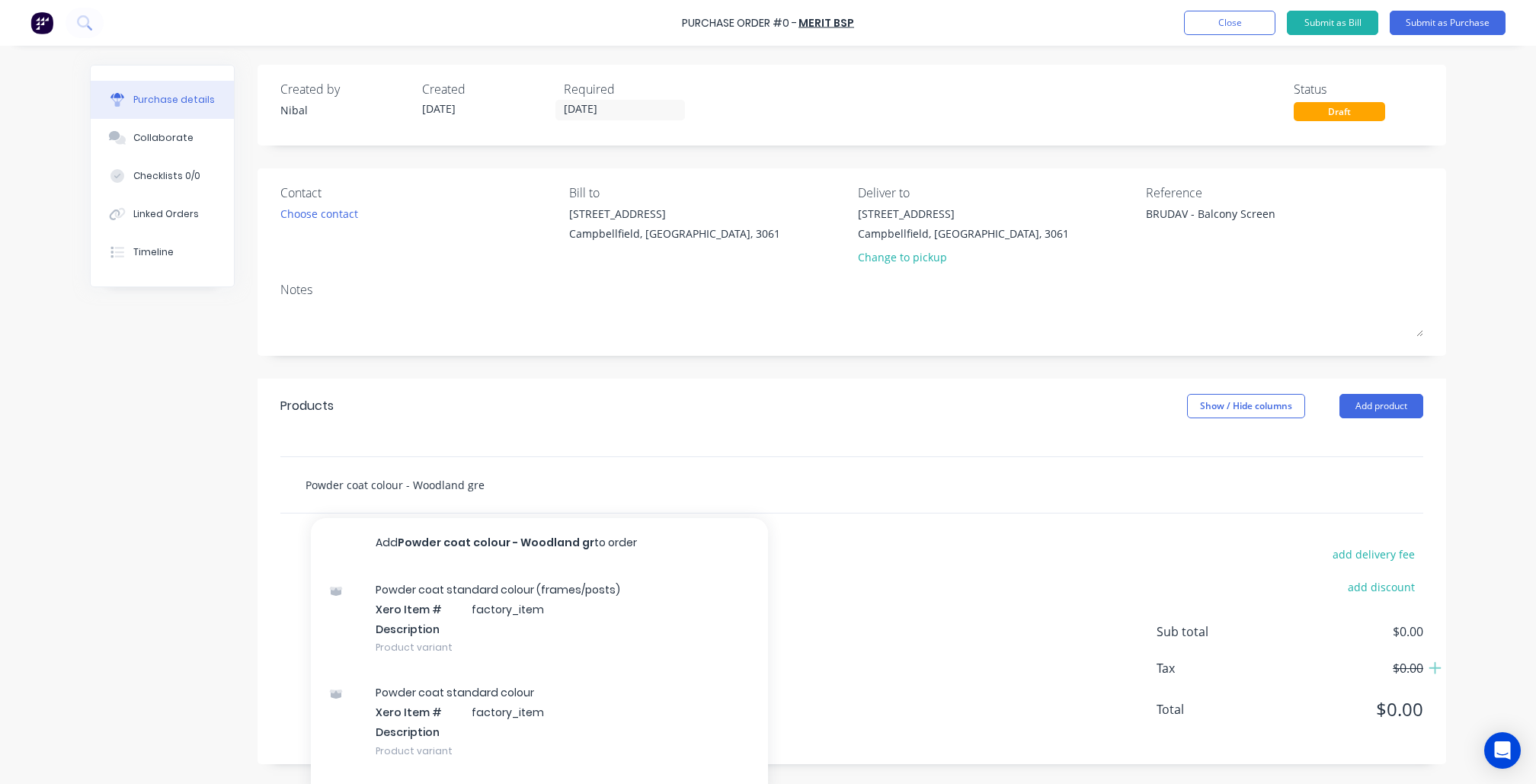
type textarea "x"
type input "Powder coat colour - Woodland grey"
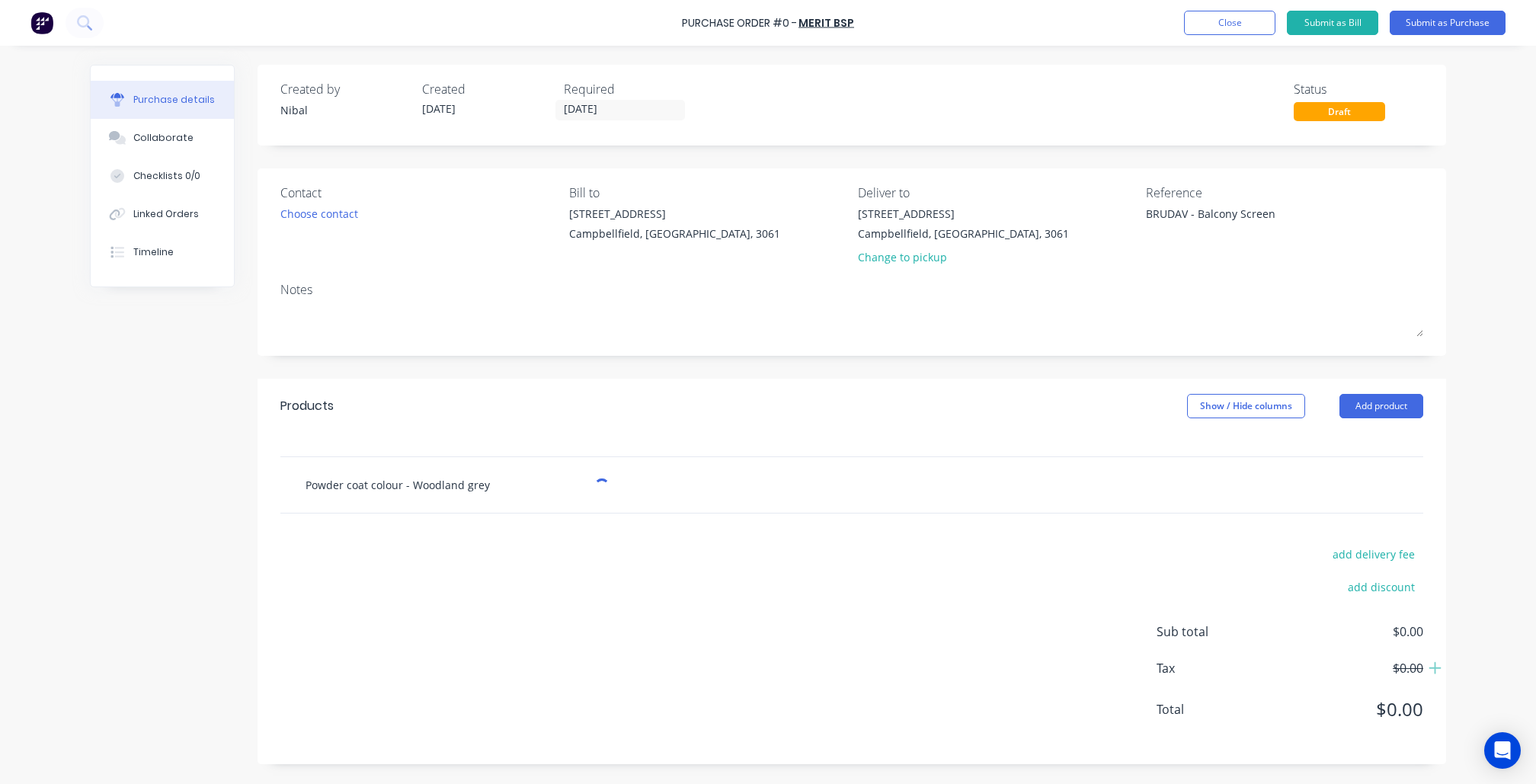
type textarea "x"
type input "Powder coat colour - Woodland gre"
type textarea "x"
type input "Powder coat colour - Woodland gr"
type textarea "x"
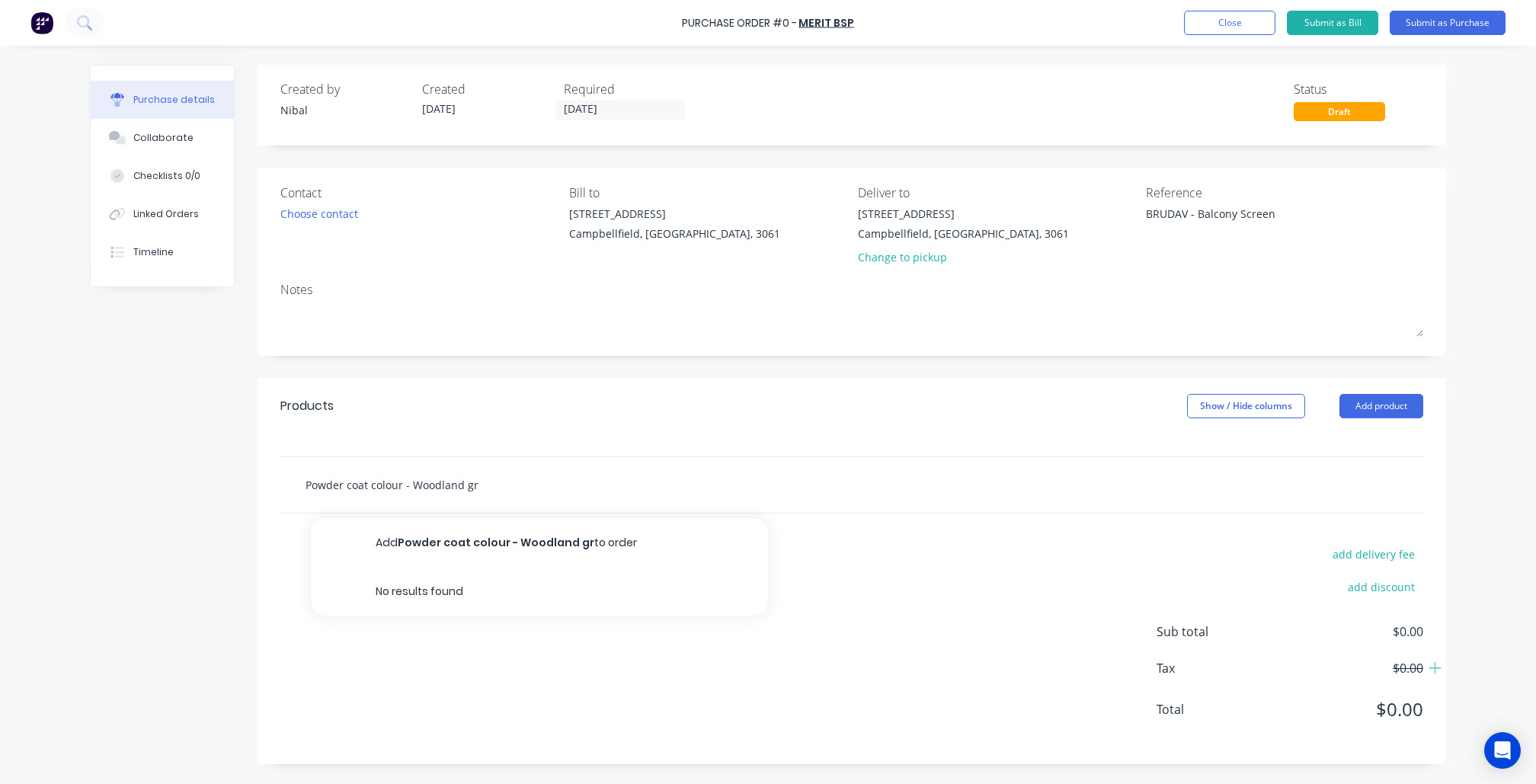
type input "Powder coat colour - Woodland g"
type textarea "x"
type input "Powder coat colour - Woodland"
type textarea "x"
type input "Powder coat colour - Woodland G"
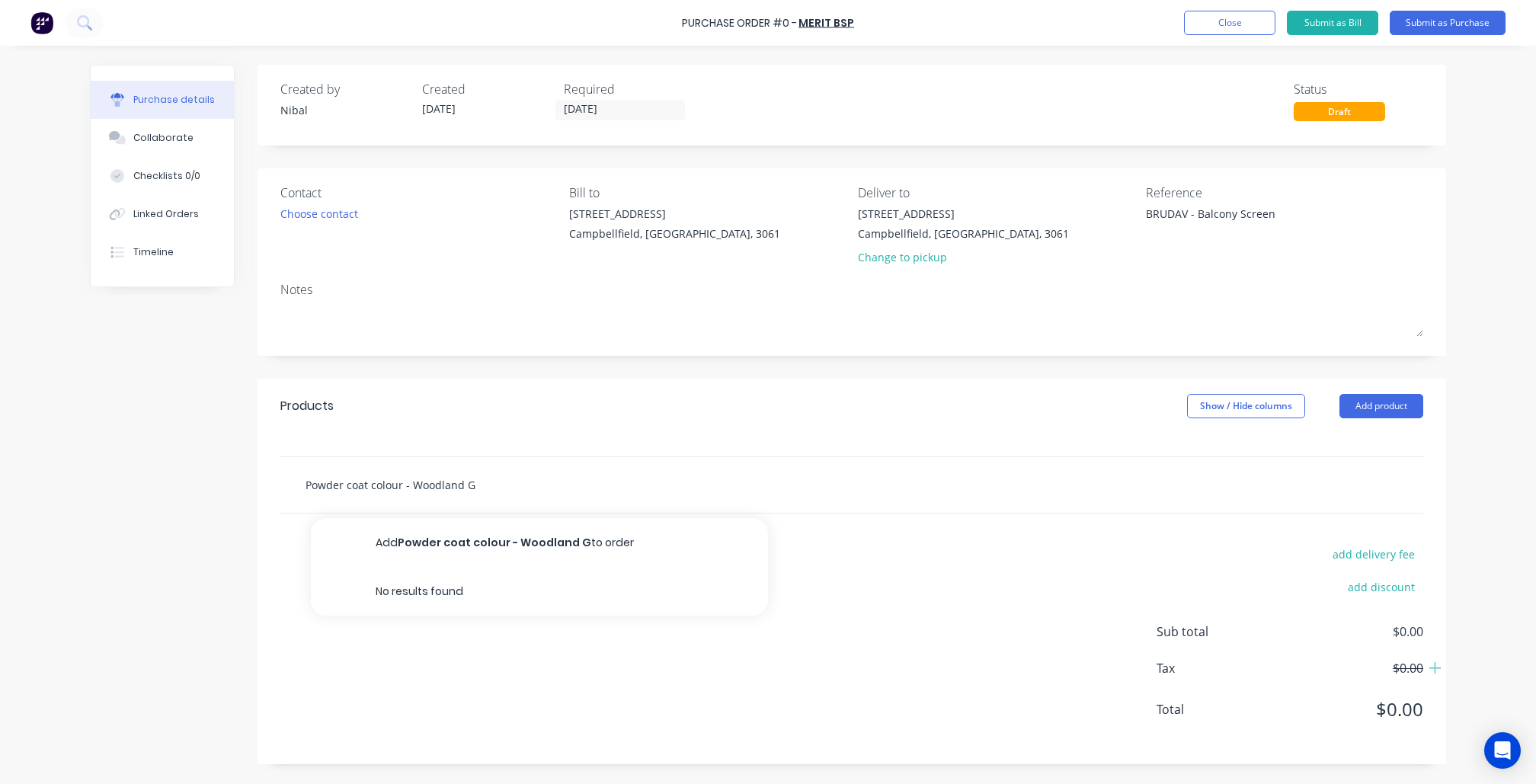
type textarea "x"
type input "Powder coat colour - Woodland Gt"
type textarea "x"
type input "Powder coat colour - Woodland G"
type textarea "x"
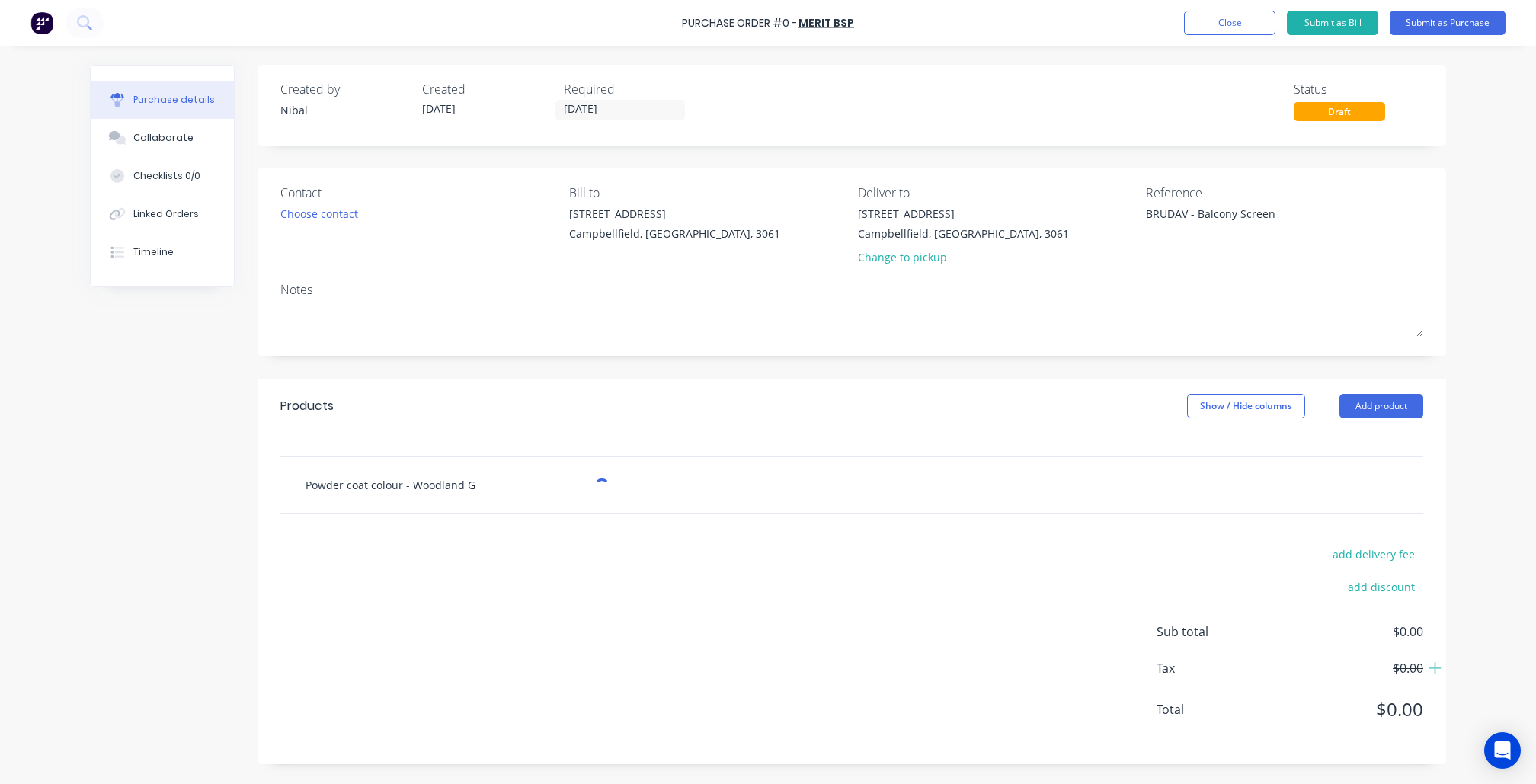
type input "Powder coat colour - Woodland Gr"
type textarea "x"
type input "Powder coat colour - Woodland Gre"
type textarea "x"
type input "Powder coat colour - Woodland Grey"
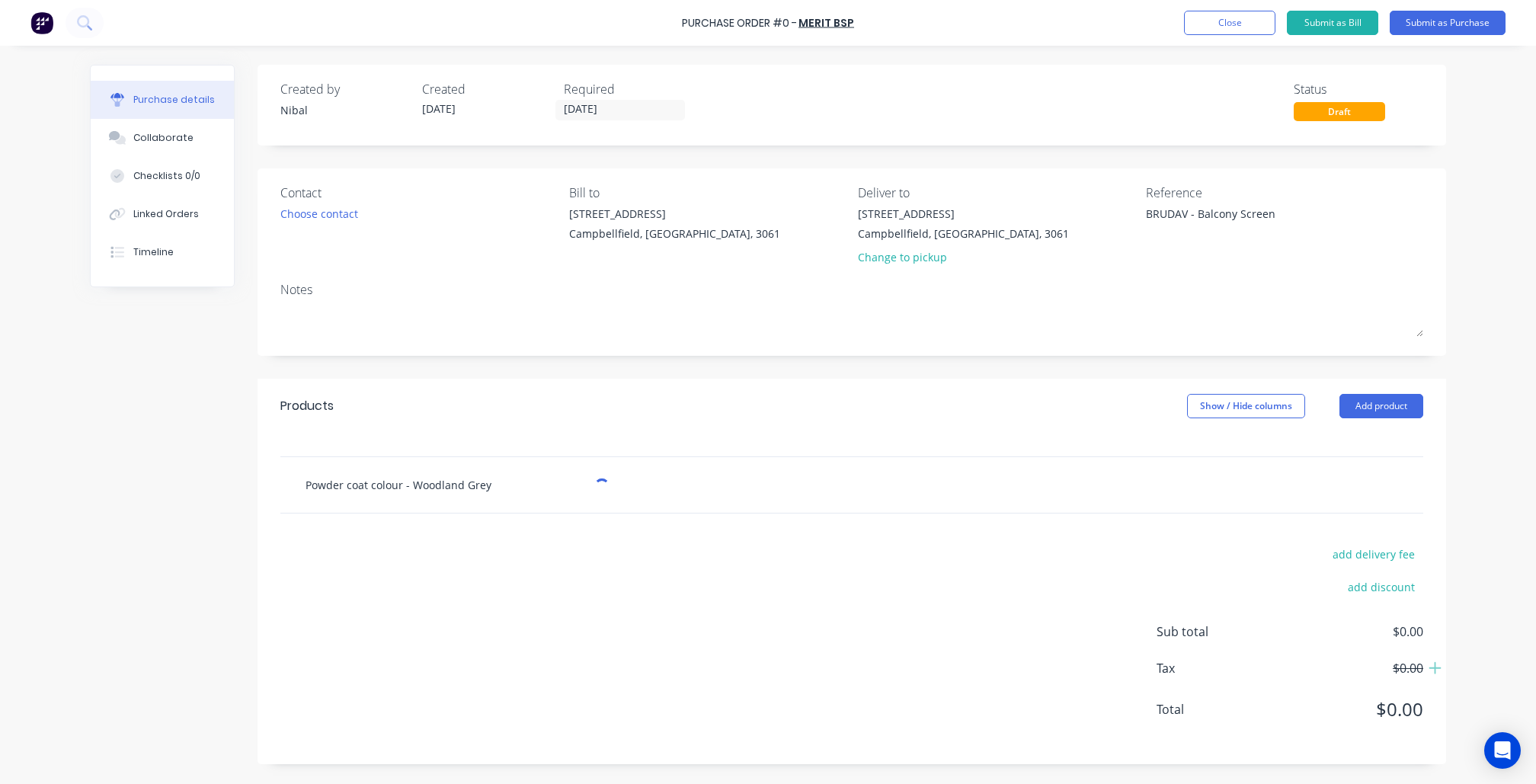
type textarea "x"
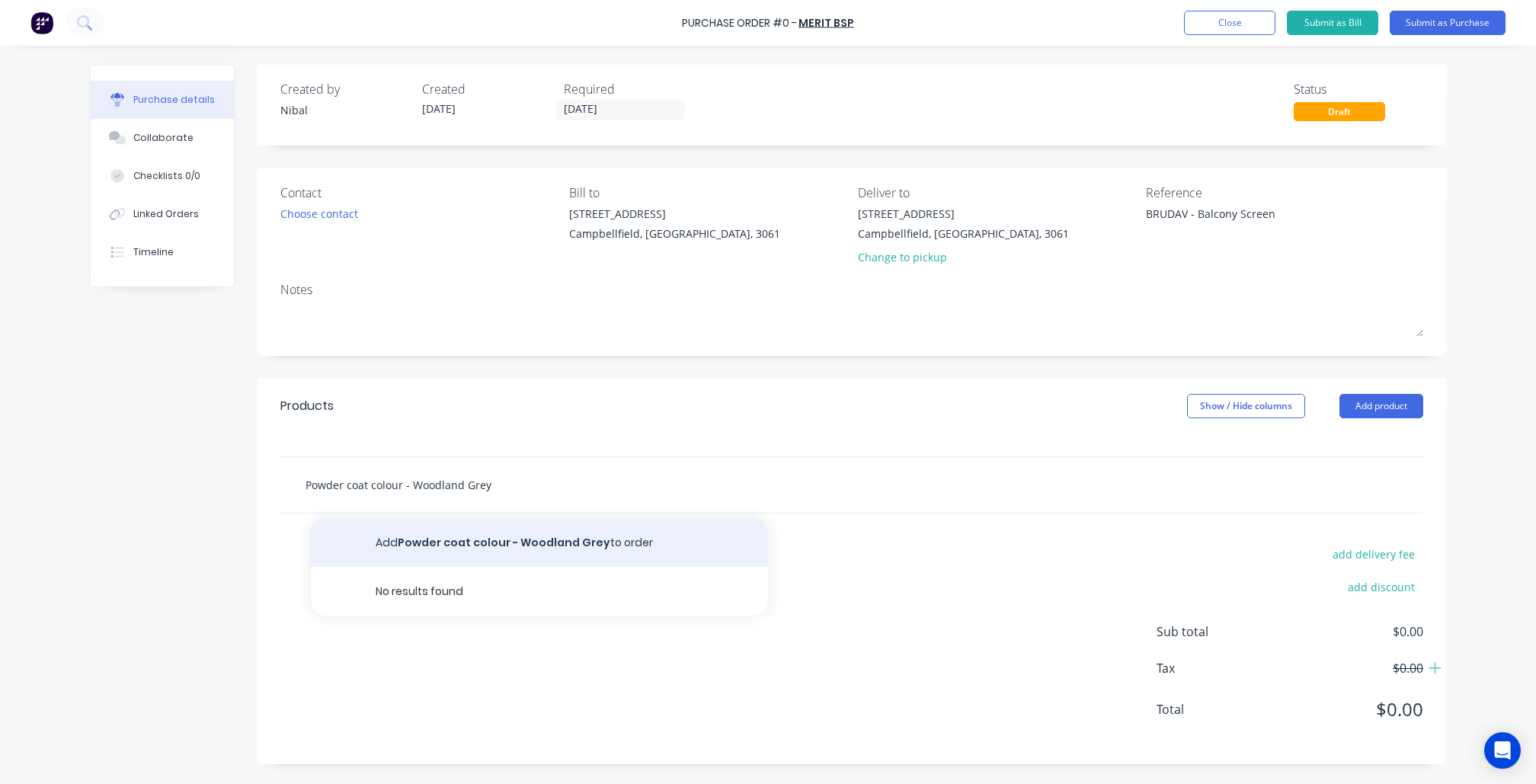
type input "Powder coat colour - Woodland Grey"
click at [533, 544] on button "Add Powder coat colour - Woodland Grey to order" at bounding box center [539, 543] width 457 height 49
type textarea "x"
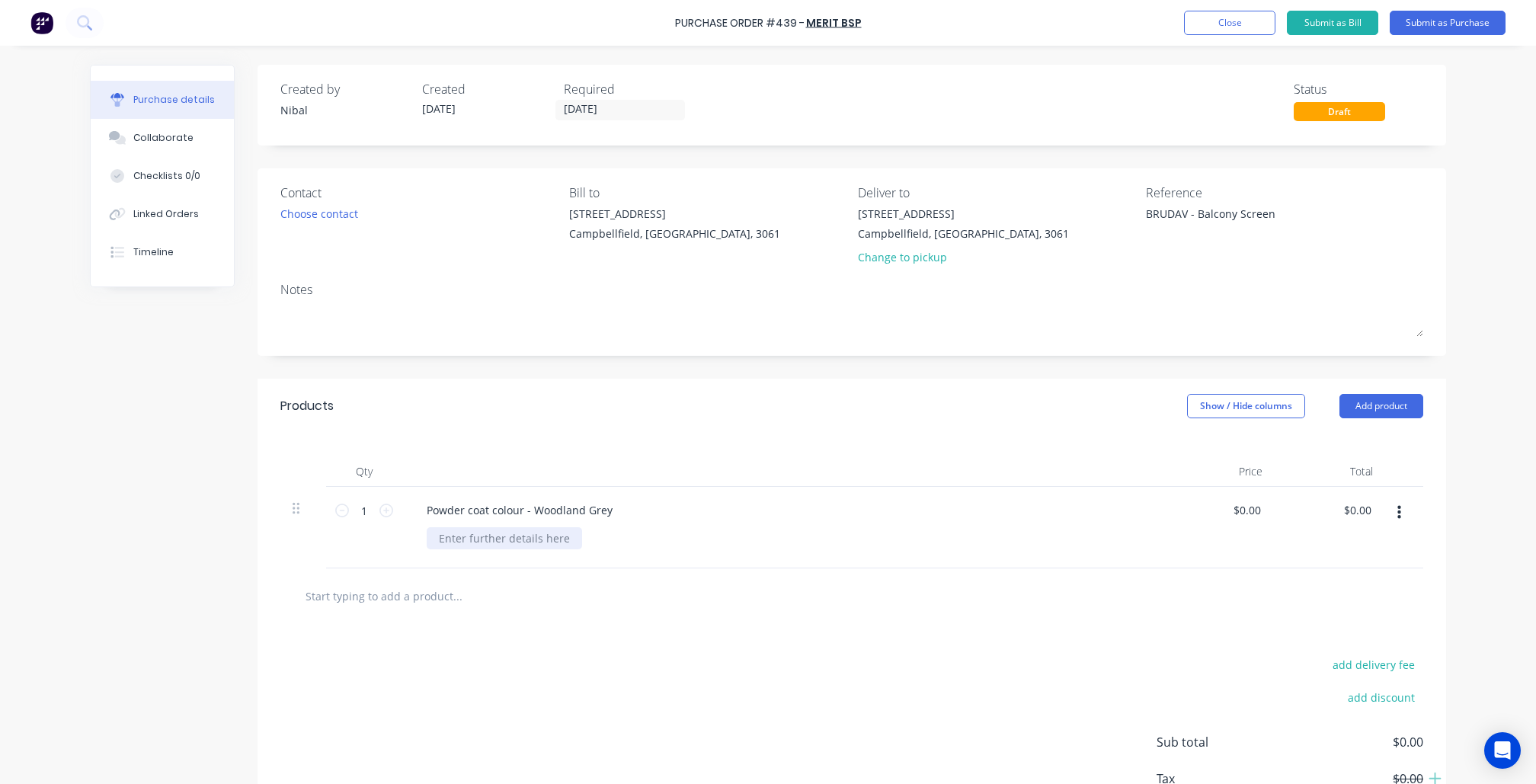
type textarea "x"
click at [478, 544] on div at bounding box center [504, 537] width 155 height 22
click at [96, 574] on div "Created by Nibal Created 08/10/25 Required 08/10/25 Status Draft Contact Choose…" at bounding box center [768, 485] width 1357 height 841
click at [342, 203] on div "Contact Choose contact" at bounding box center [419, 228] width 277 height 89
click at [325, 221] on div "Choose contact" at bounding box center [319, 213] width 78 height 16
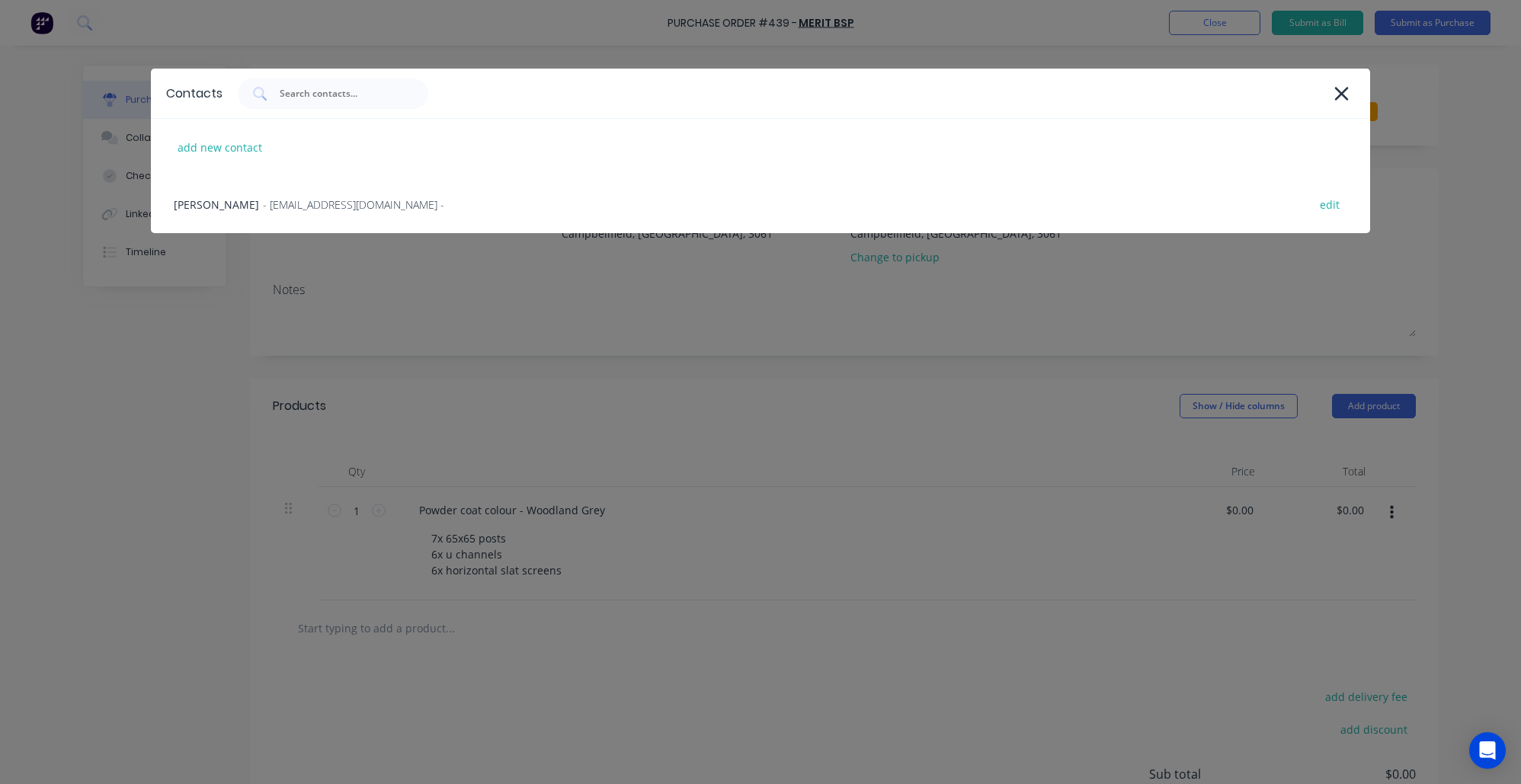
drag, startPoint x: 319, startPoint y: 209, endPoint x: 341, endPoint y: 228, distance: 29.1
click at [319, 209] on span "- BSP@MERITCON.COM.AU -" at bounding box center [354, 205] width 181 height 16
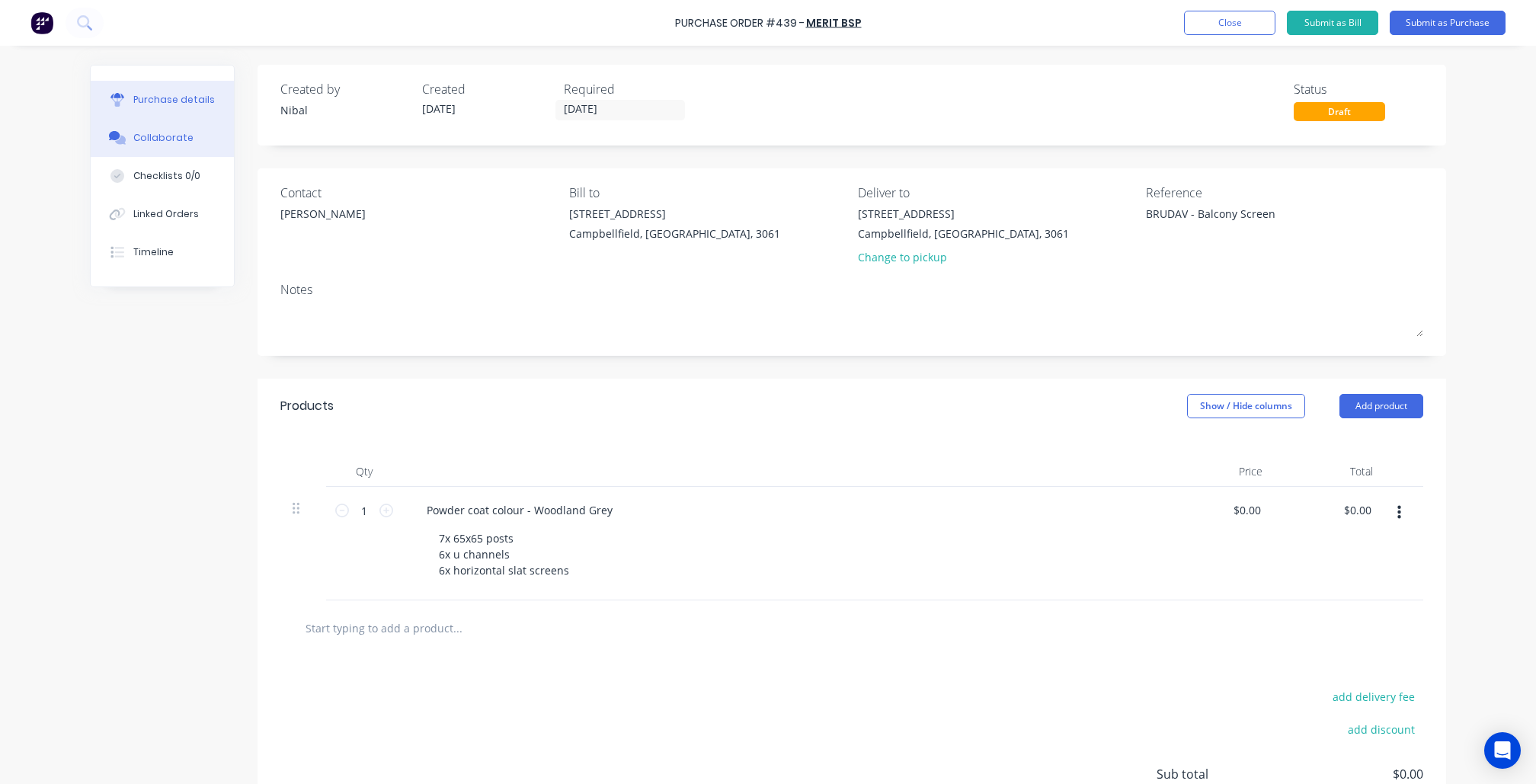
click at [138, 144] on div "Collaborate" at bounding box center [163, 138] width 60 height 14
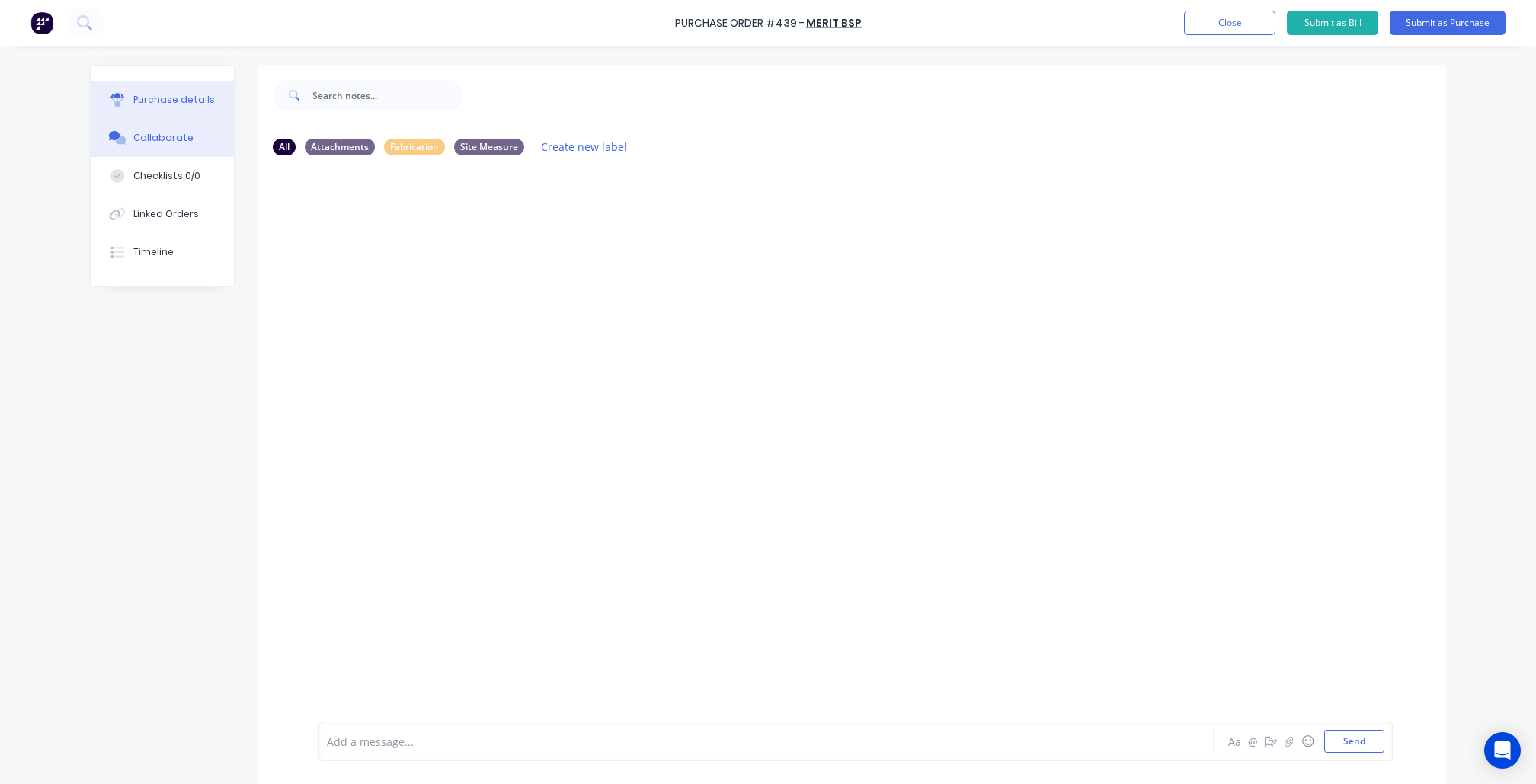
click at [167, 110] on button "Purchase details" at bounding box center [162, 100] width 143 height 38
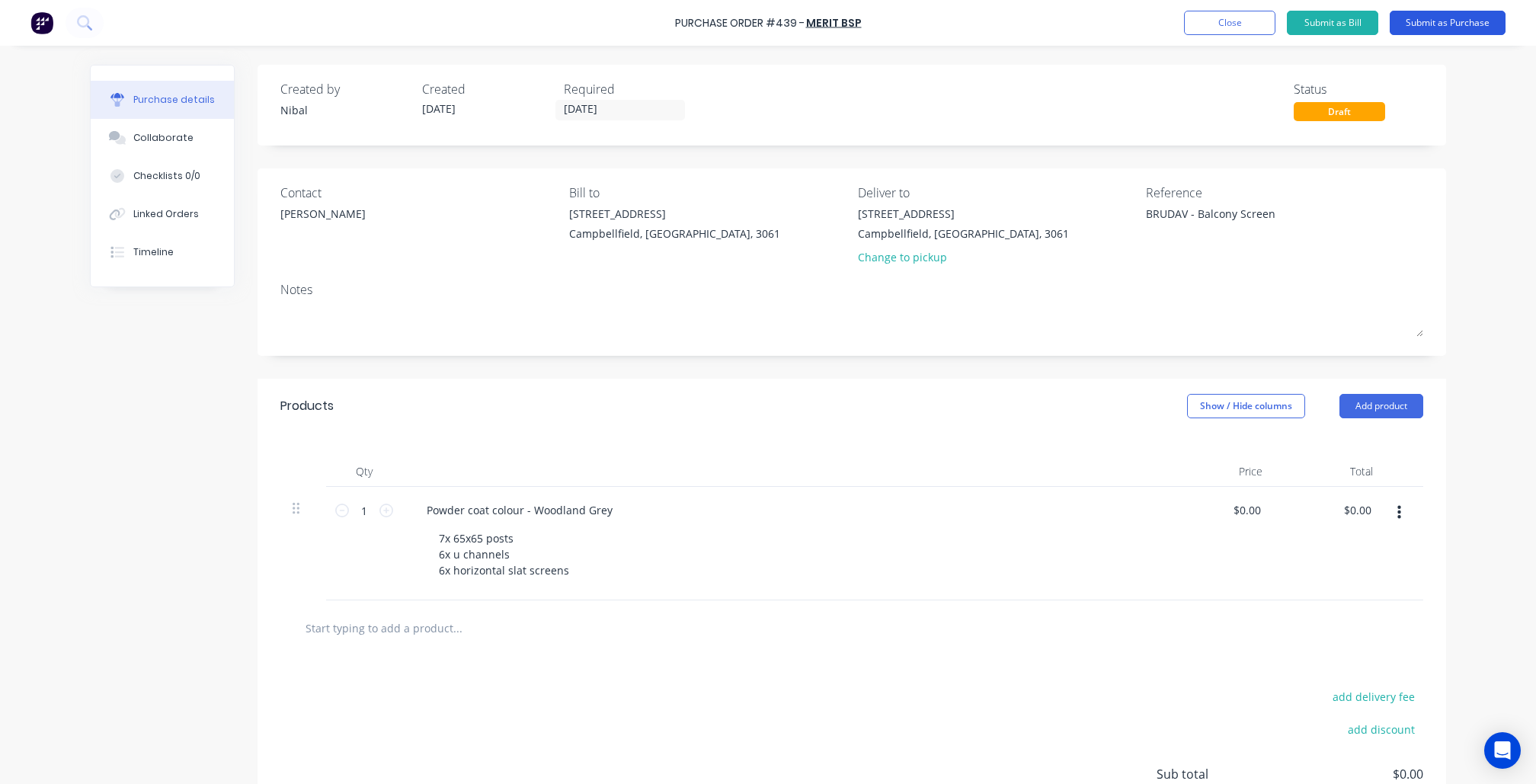
click at [1430, 28] on button "Submit as Purchase" at bounding box center [1447, 23] width 116 height 24
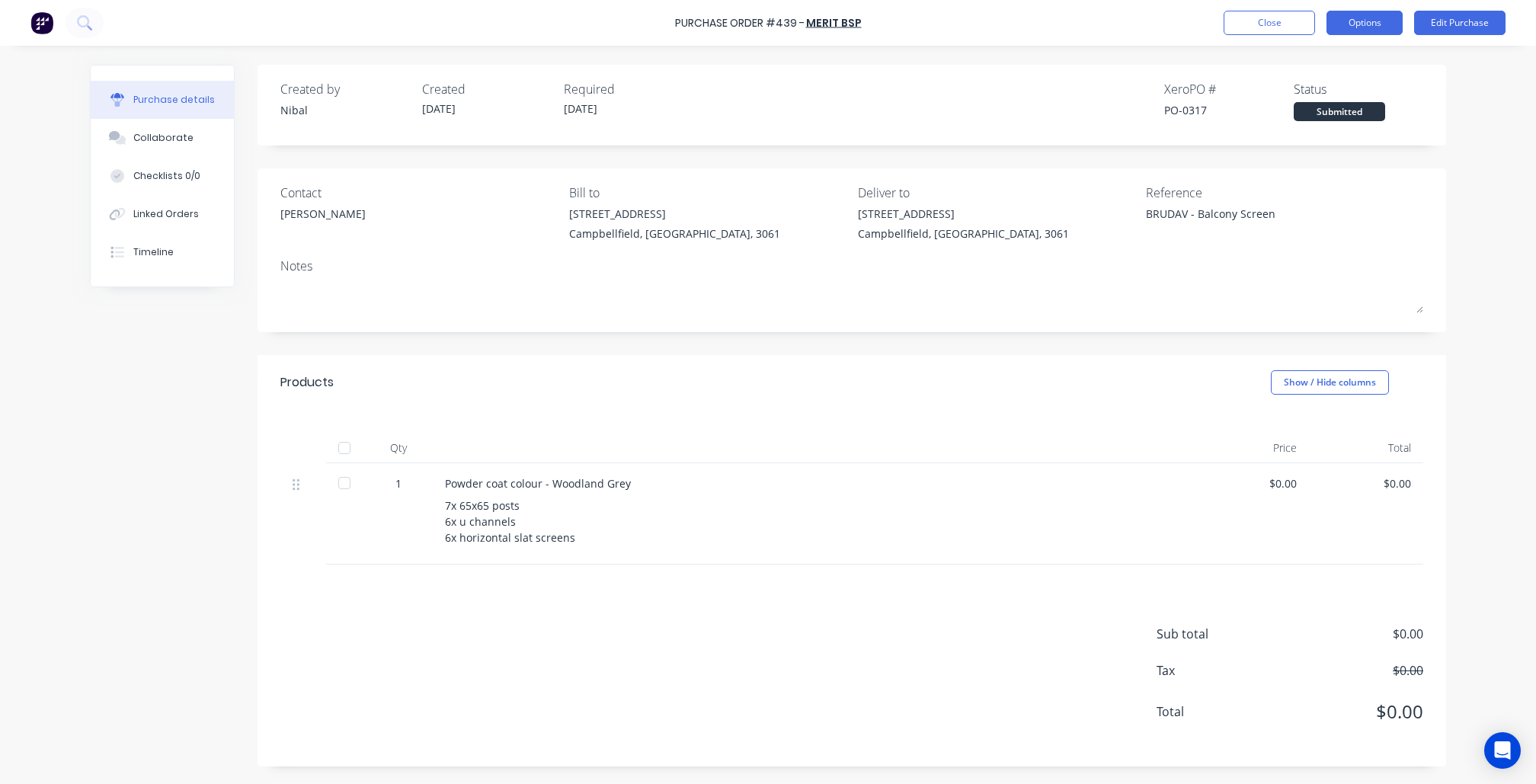
click at [1373, 26] on button "Options" at bounding box center [1364, 23] width 76 height 24
click at [1363, 59] on div "Print / Email" at bounding box center [1330, 62] width 118 height 22
click at [1318, 113] on div "Without pricing" at bounding box center [1330, 123] width 118 height 22
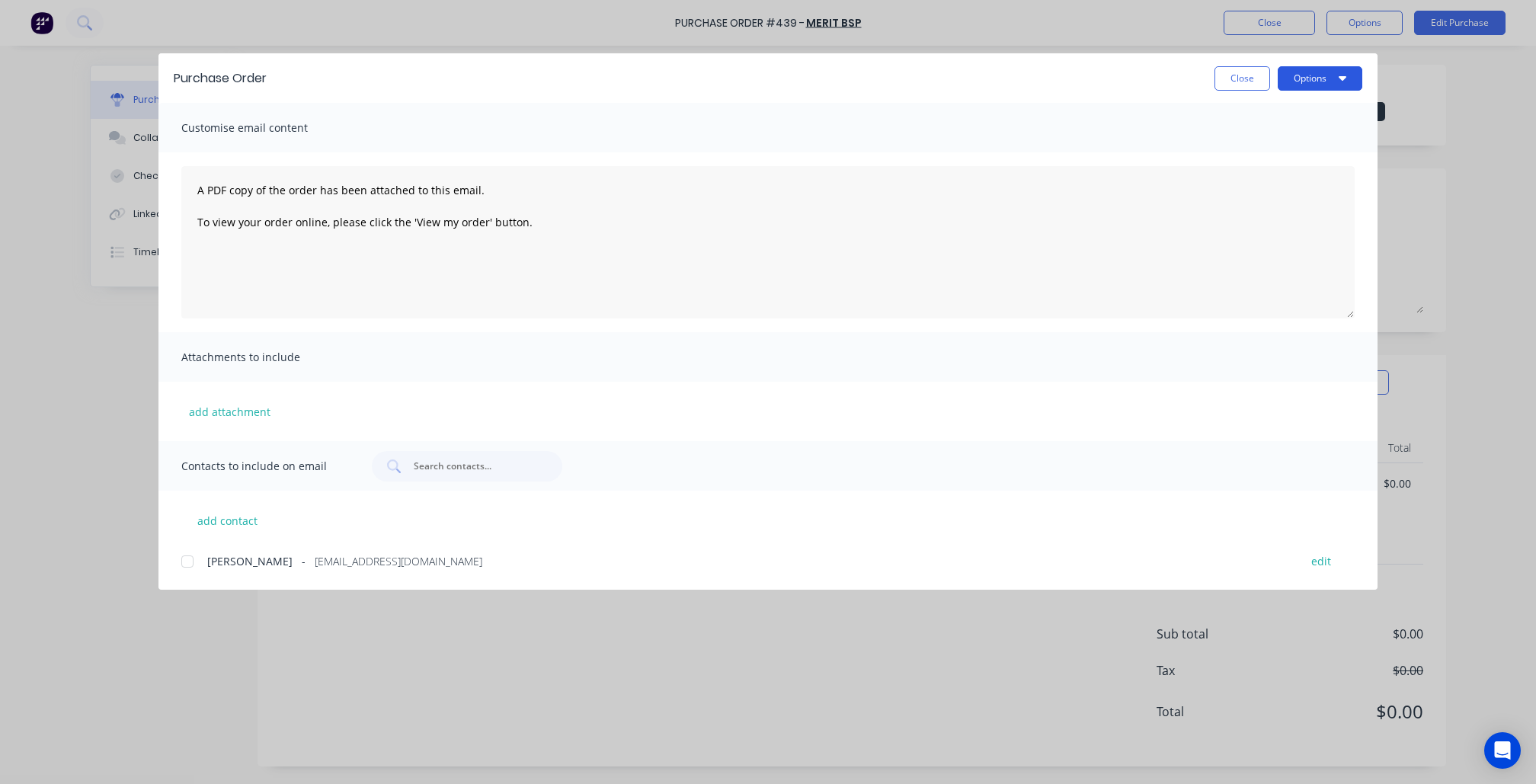
click at [1296, 85] on button "Options" at bounding box center [1320, 78] width 85 height 24
click at [1279, 112] on div "Preview" at bounding box center [1289, 117] width 118 height 22
click at [1242, 73] on button "Close" at bounding box center [1242, 78] width 56 height 24
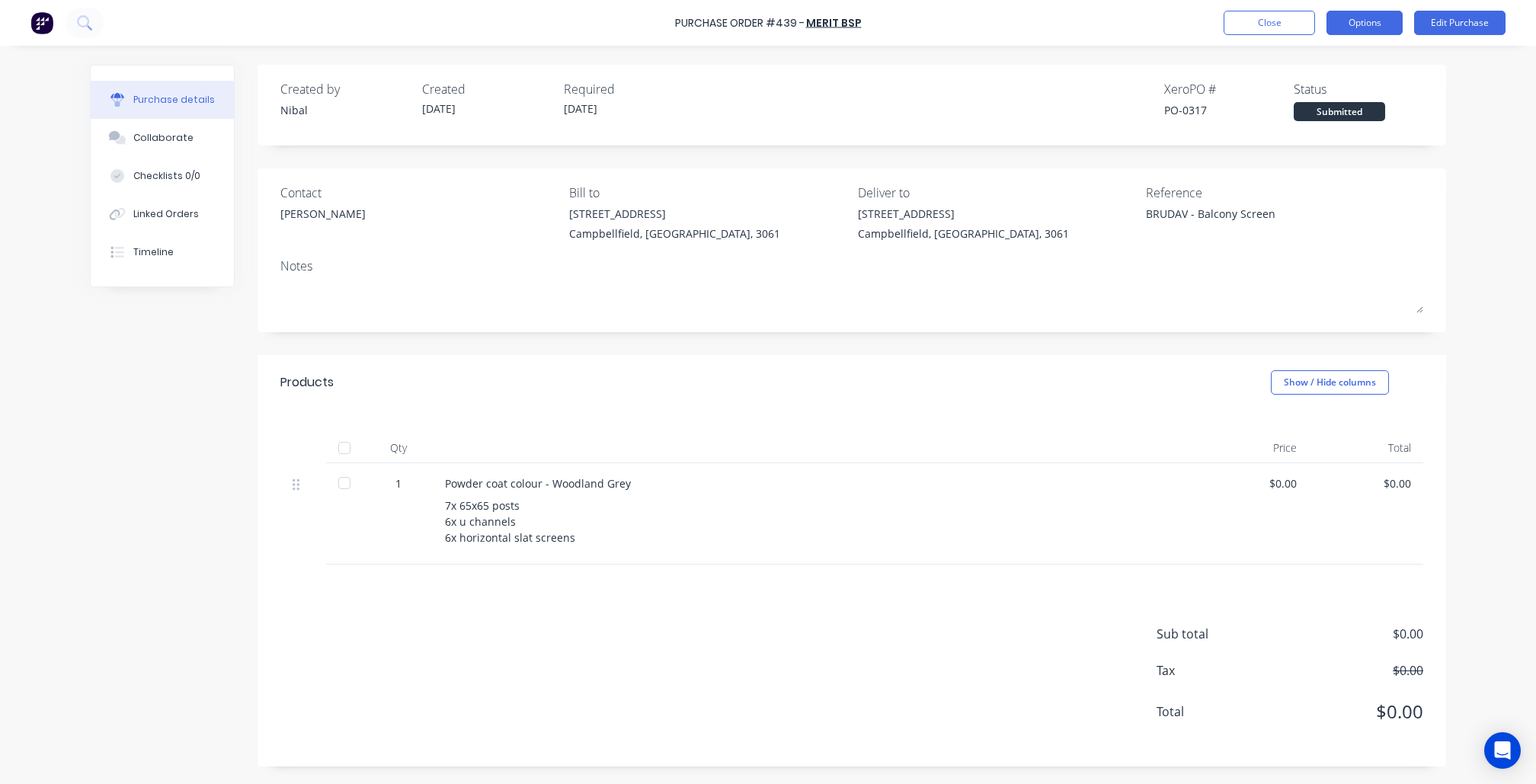
click at [1366, 27] on button "Options" at bounding box center [1364, 23] width 76 height 24
click at [975, 201] on div "Deliver to" at bounding box center [997, 193] width 277 height 18
click at [1431, 29] on button "Edit Purchase" at bounding box center [1459, 23] width 91 height 24
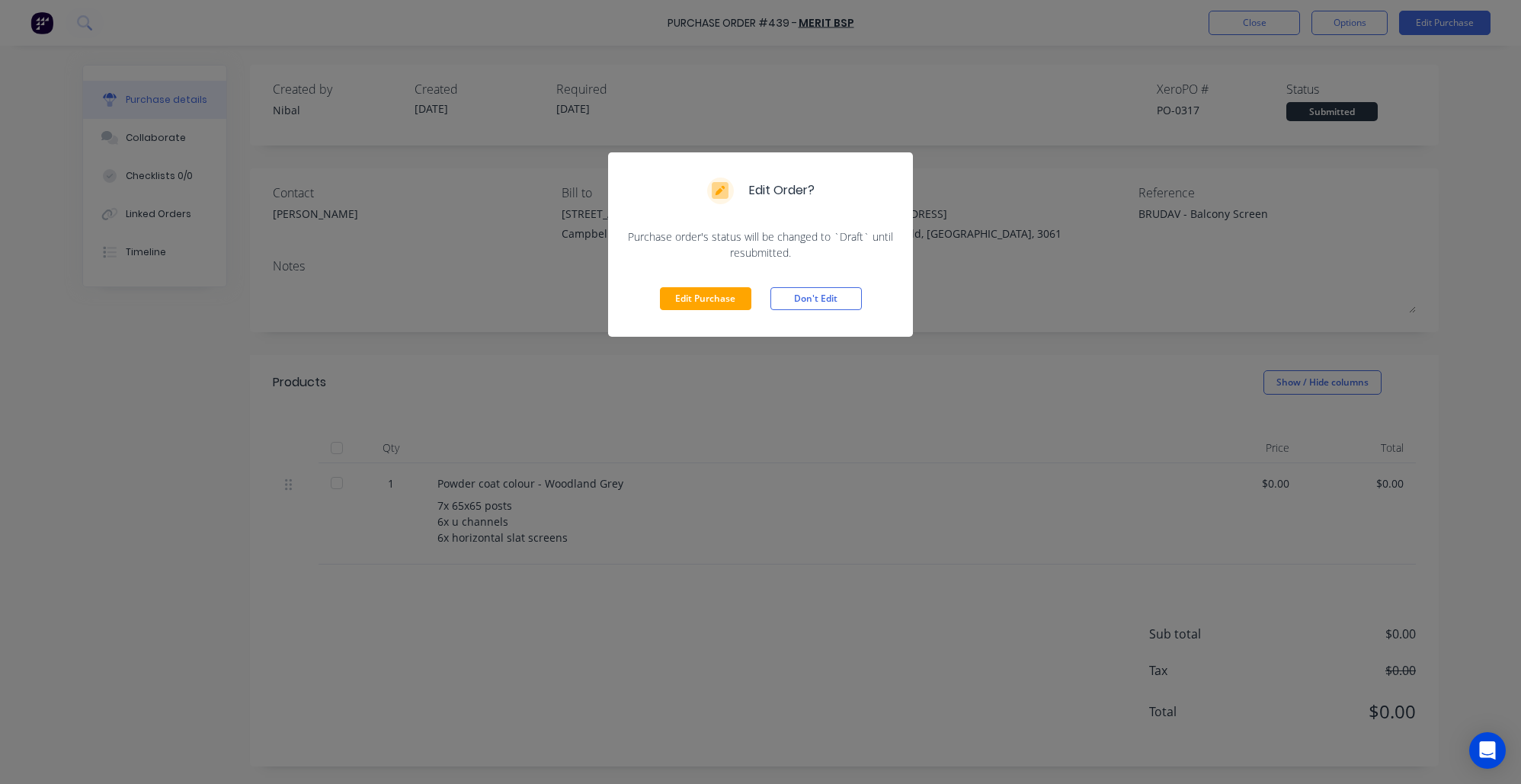
click at [815, 308] on div "Edit Purchase Don't Edit" at bounding box center [760, 298] width 305 height 76
click at [708, 312] on div "Edit Purchase Don't Edit" at bounding box center [760, 298] width 305 height 76
click at [712, 300] on button "Edit Purchase" at bounding box center [705, 299] width 91 height 23
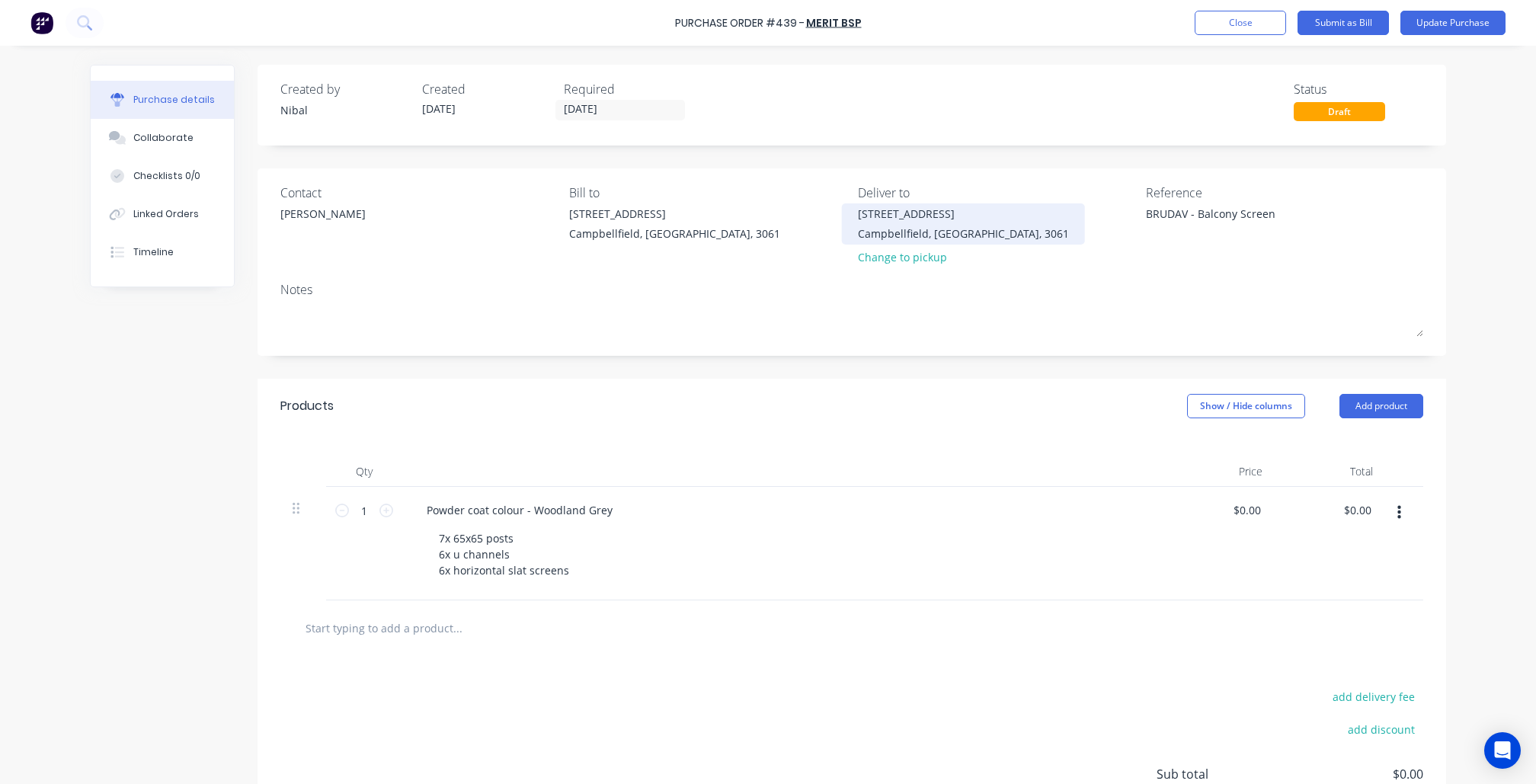
click at [876, 227] on div "Campbellfield, Victoria, 3061" at bounding box center [964, 233] width 211 height 16
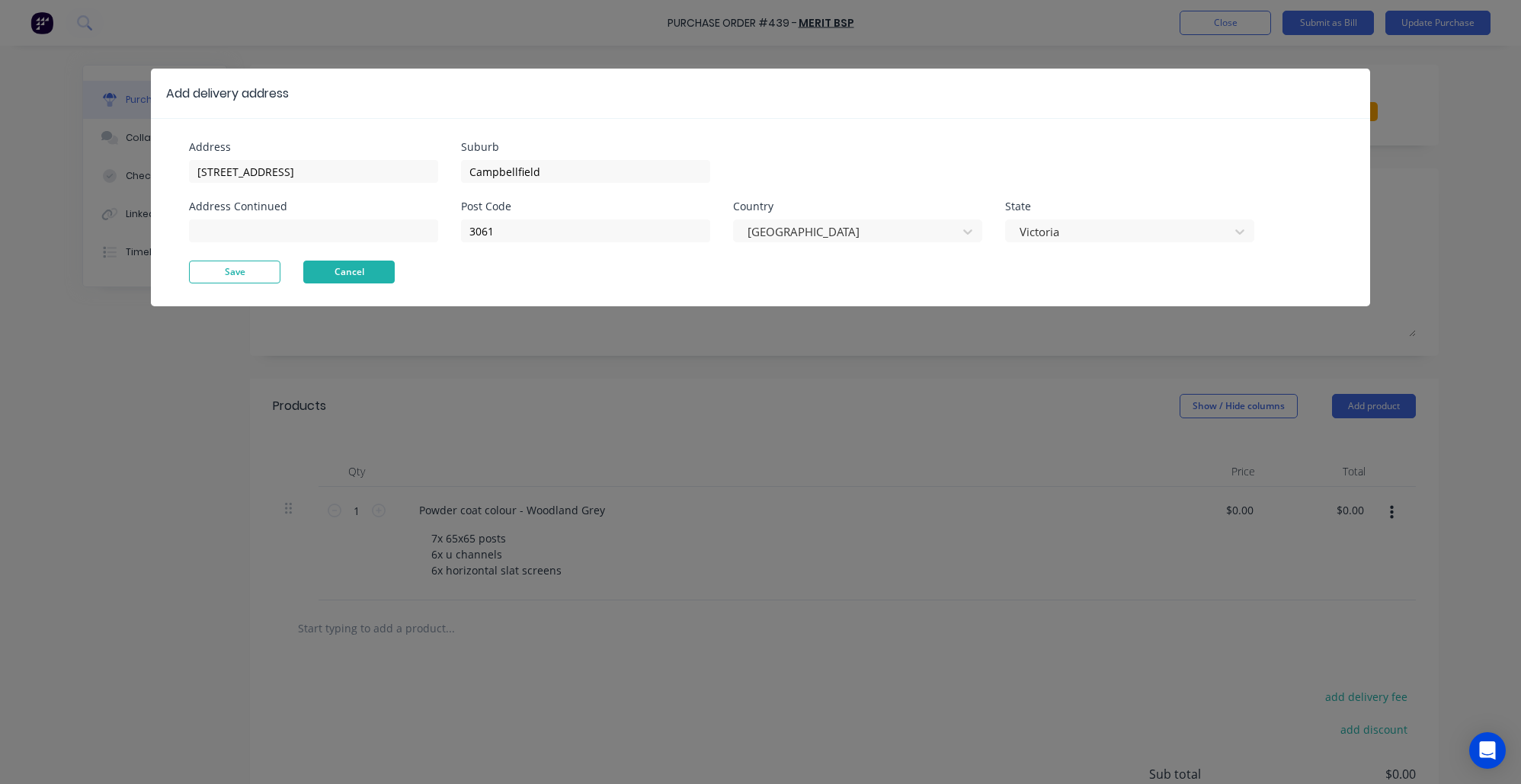
click at [379, 266] on button "Cancel" at bounding box center [348, 272] width 91 height 23
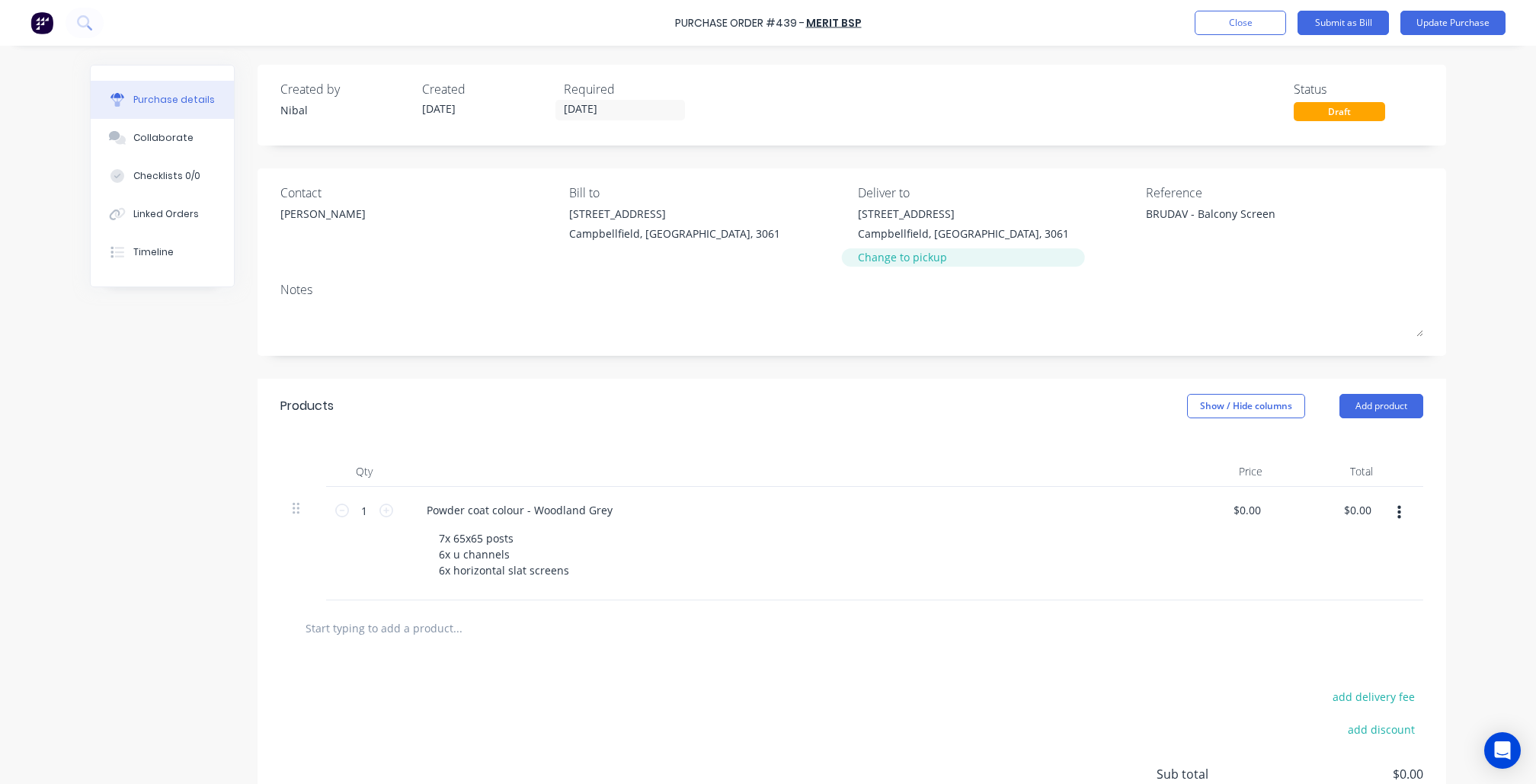
click at [901, 250] on div "Change to pickup" at bounding box center [964, 257] width 211 height 16
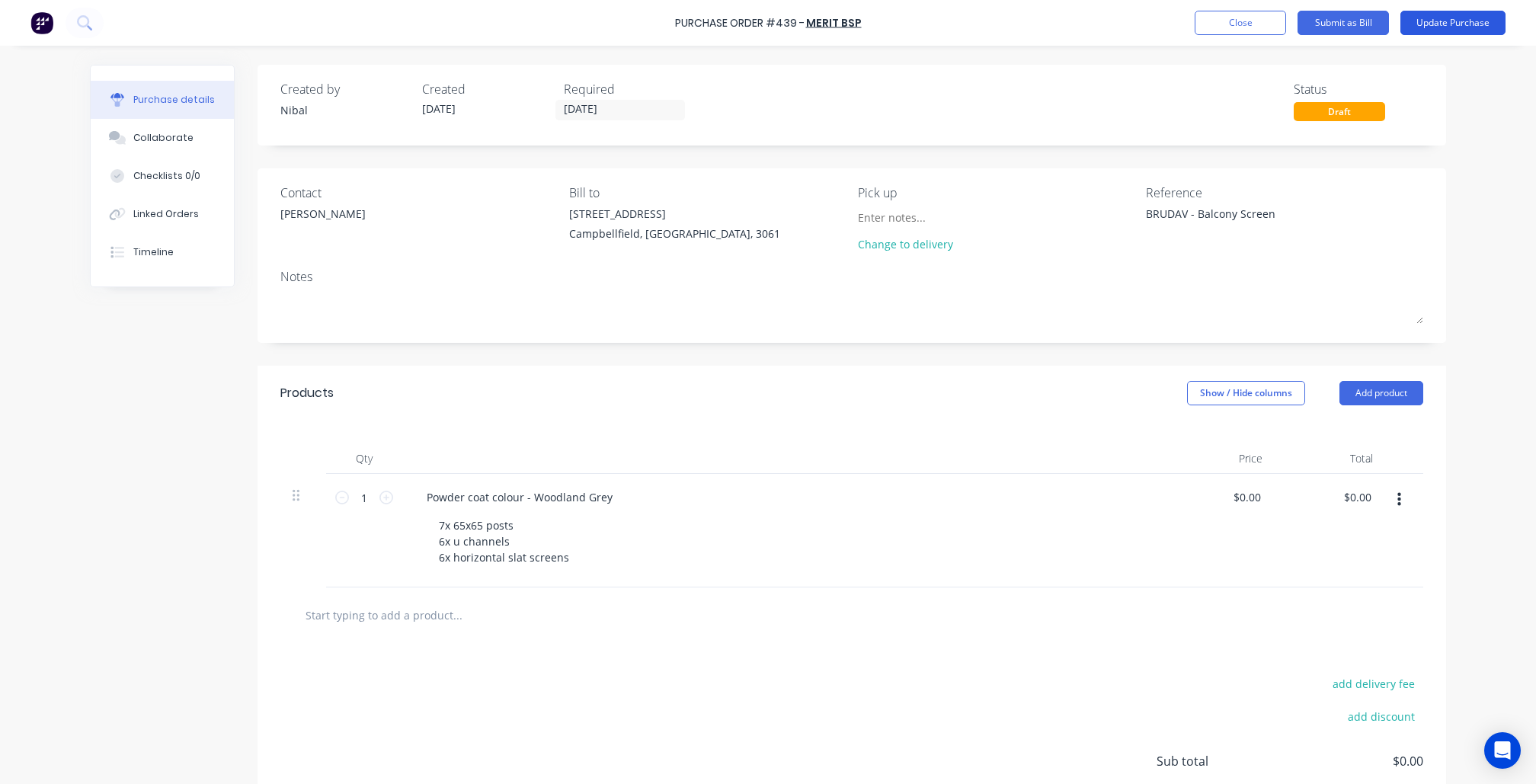
click at [1420, 23] on button "Update Purchase" at bounding box center [1452, 23] width 105 height 24
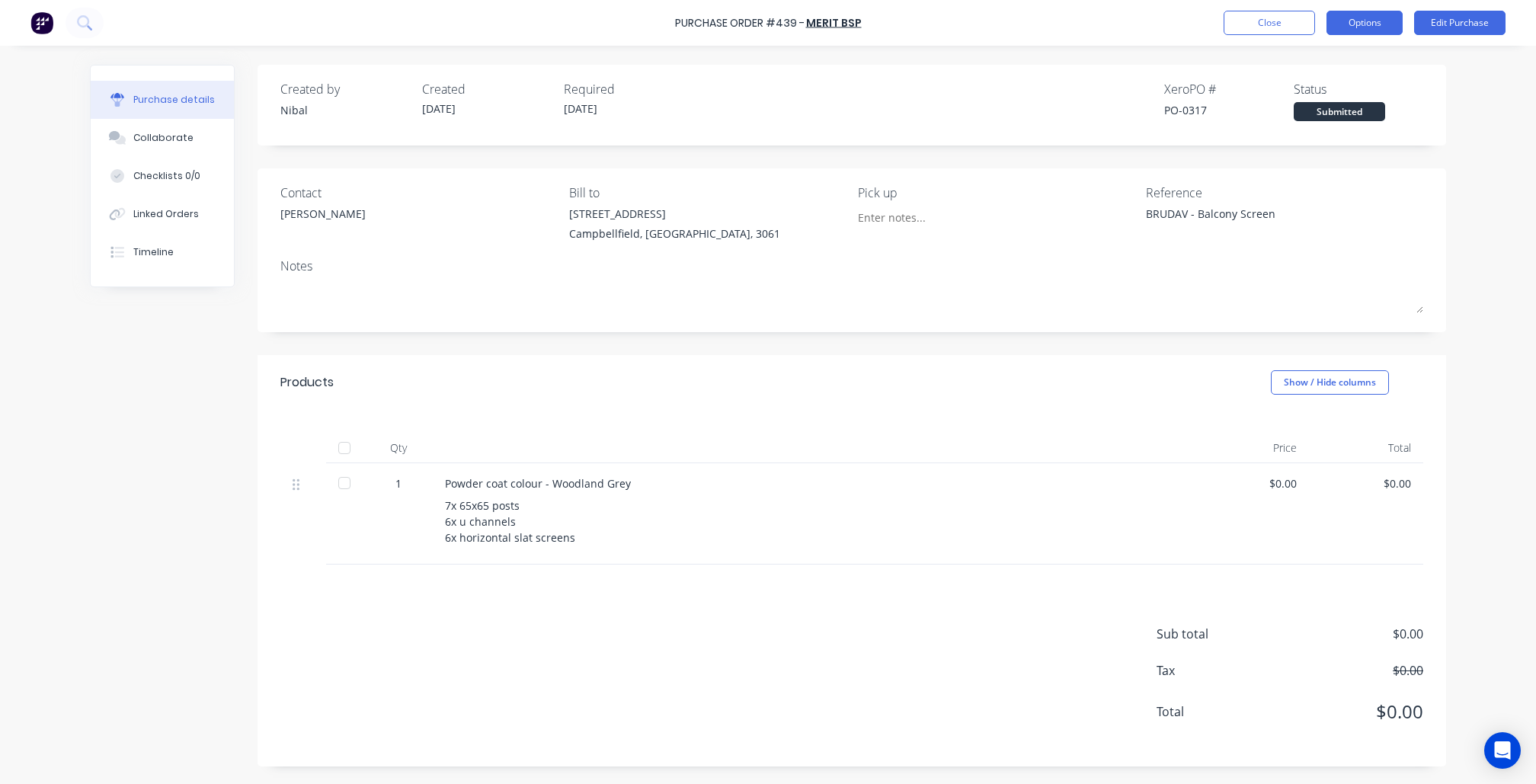
click at [1355, 18] on button "Options" at bounding box center [1364, 23] width 76 height 24
click at [1330, 67] on div "Print / Email" at bounding box center [1330, 62] width 118 height 22
click at [1321, 126] on div "Without pricing" at bounding box center [1330, 123] width 118 height 22
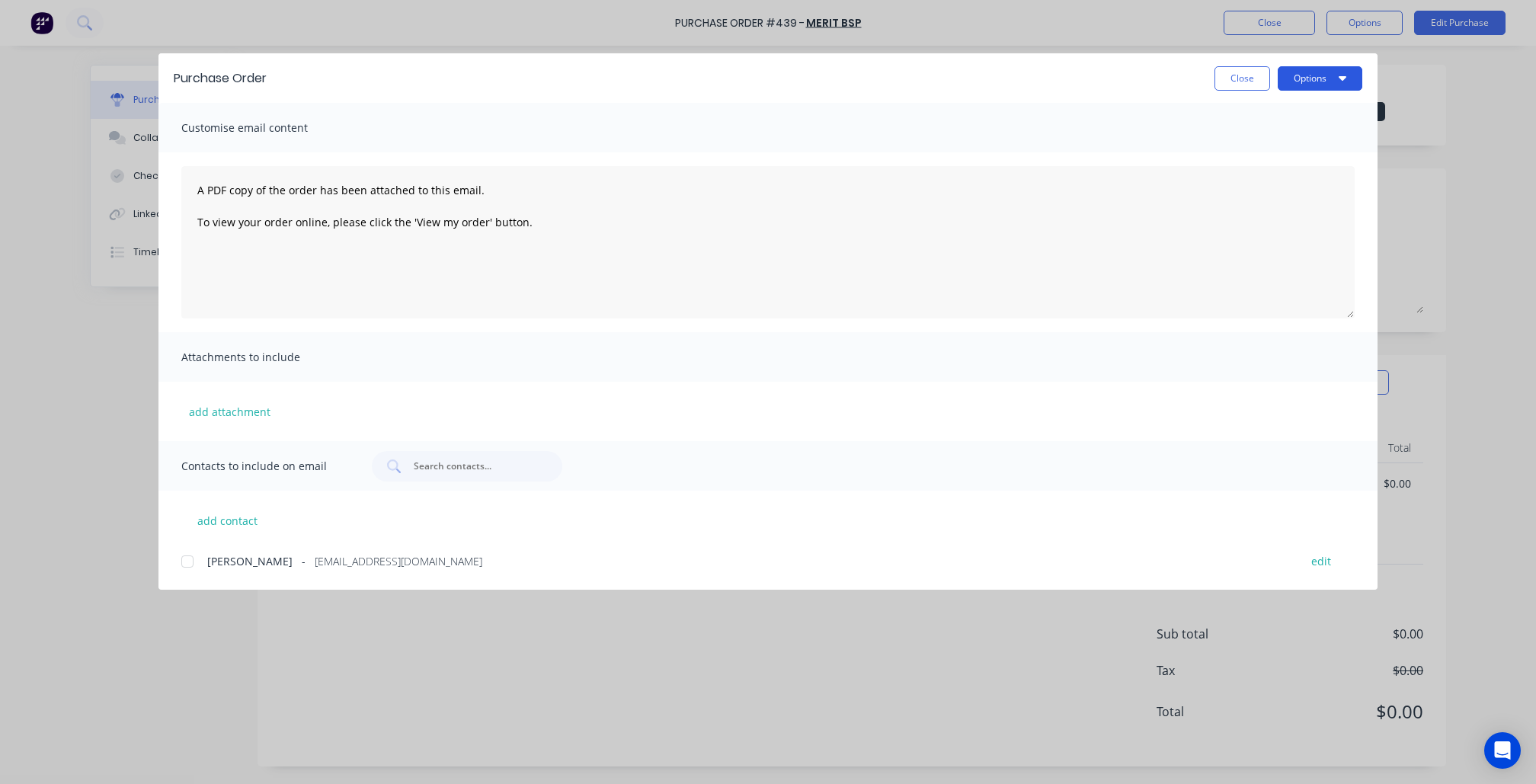
click at [1312, 84] on button "Options" at bounding box center [1320, 78] width 85 height 24
click at [273, 570] on div "Hayden - BSP@MERITCON.COM.AU edit" at bounding box center [779, 560] width 1196 height 21
click at [1353, 71] on button "Options" at bounding box center [1320, 78] width 85 height 24
click at [1299, 140] on div "Print" at bounding box center [1289, 147] width 118 height 22
type textarea "x"
